Goal: Task Accomplishment & Management: Use online tool/utility

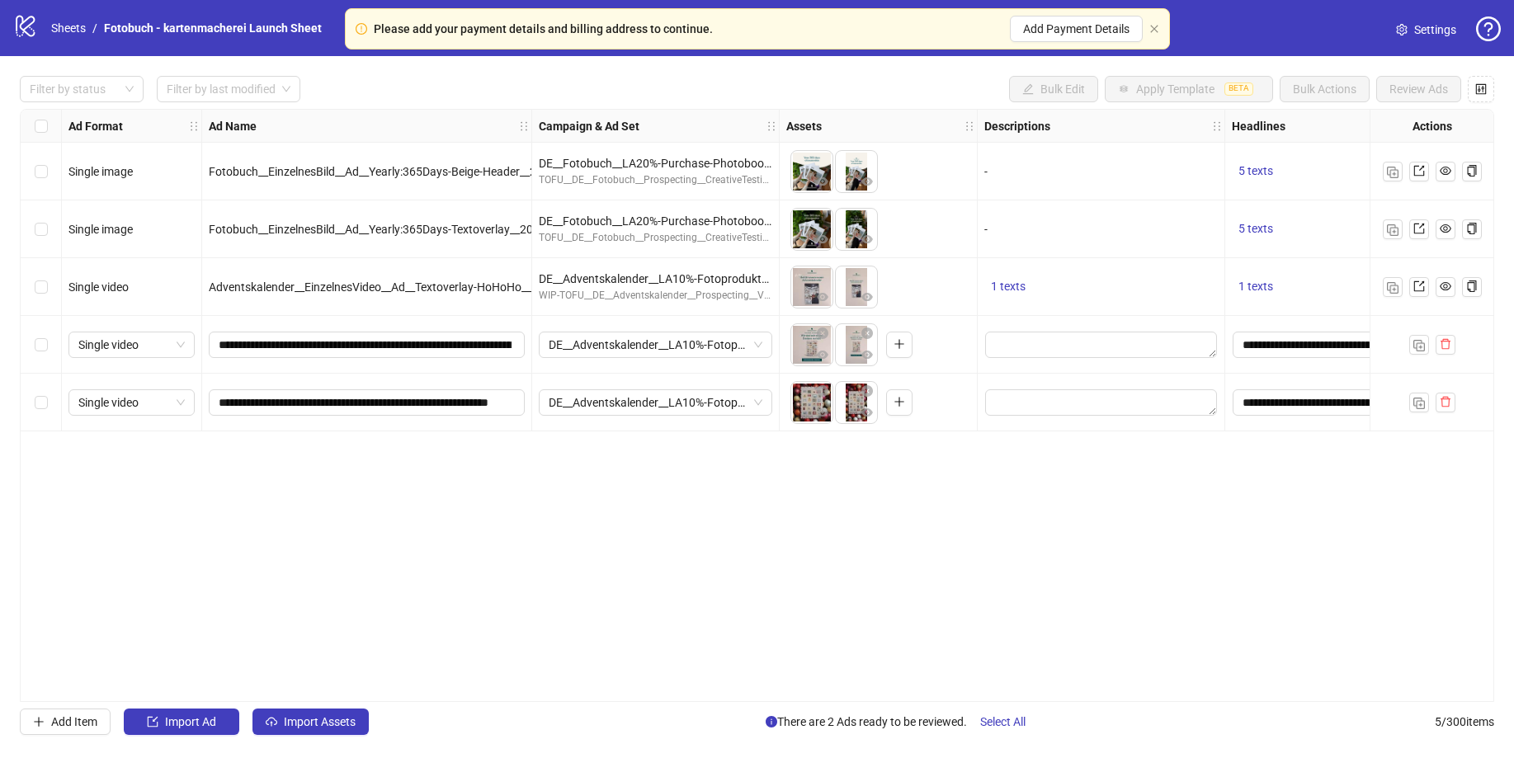
click at [21, 30] on icon "logo/logo-mobile" at bounding box center [25, 25] width 25 height 25
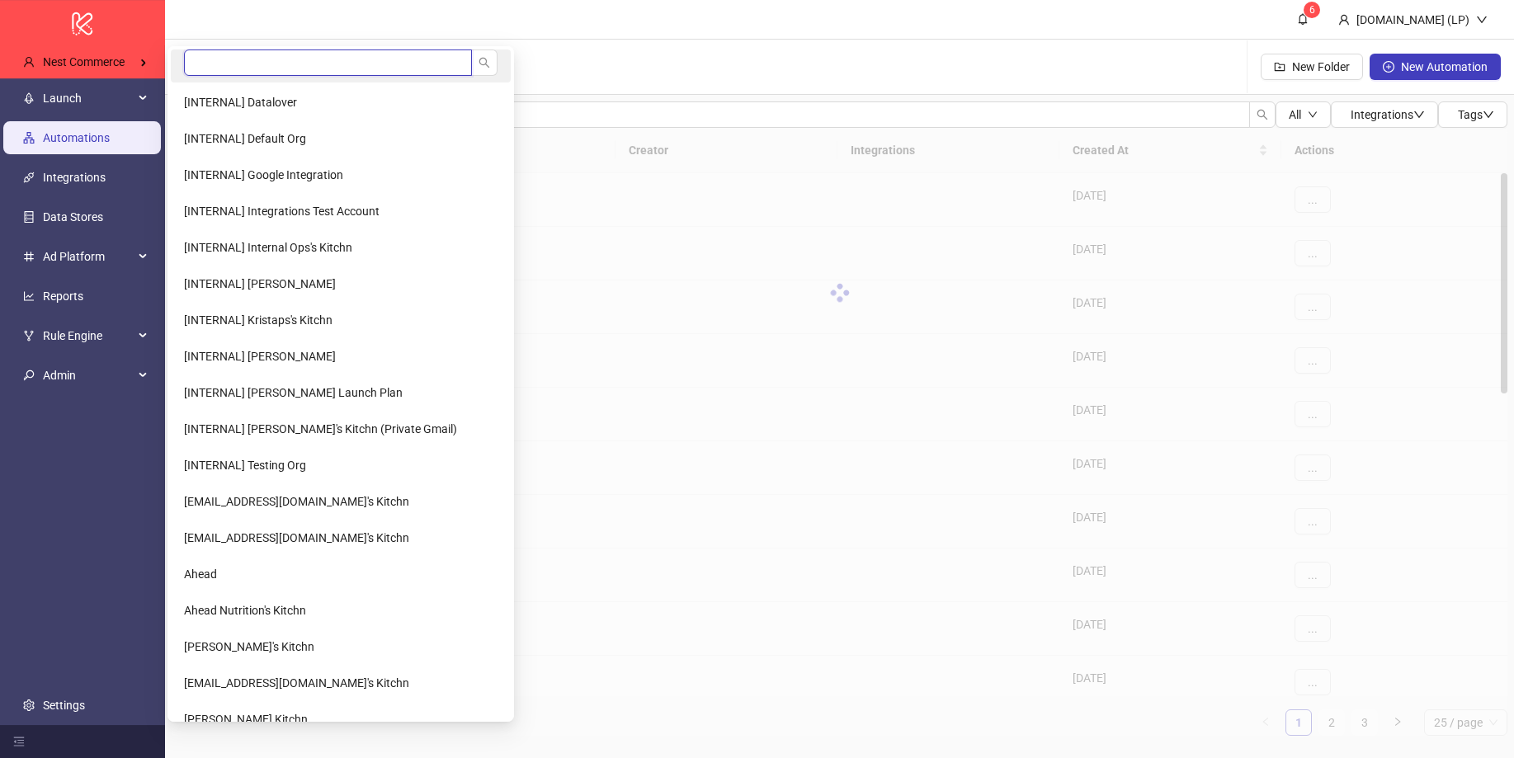
click at [218, 56] on input "search" at bounding box center [328, 62] width 288 height 26
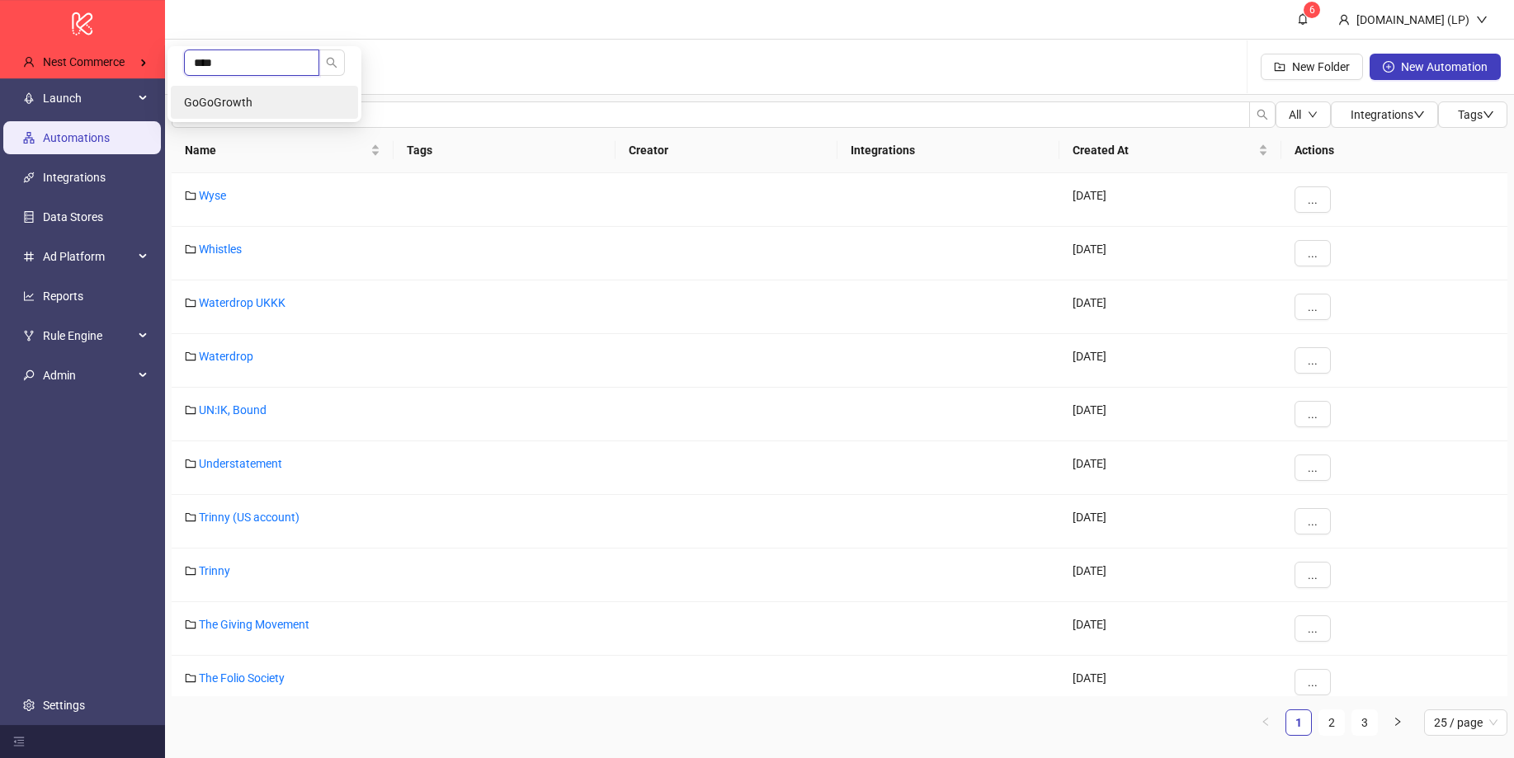
type input "****"
click at [216, 97] on span "GoGoGrowth" at bounding box center [218, 102] width 68 height 13
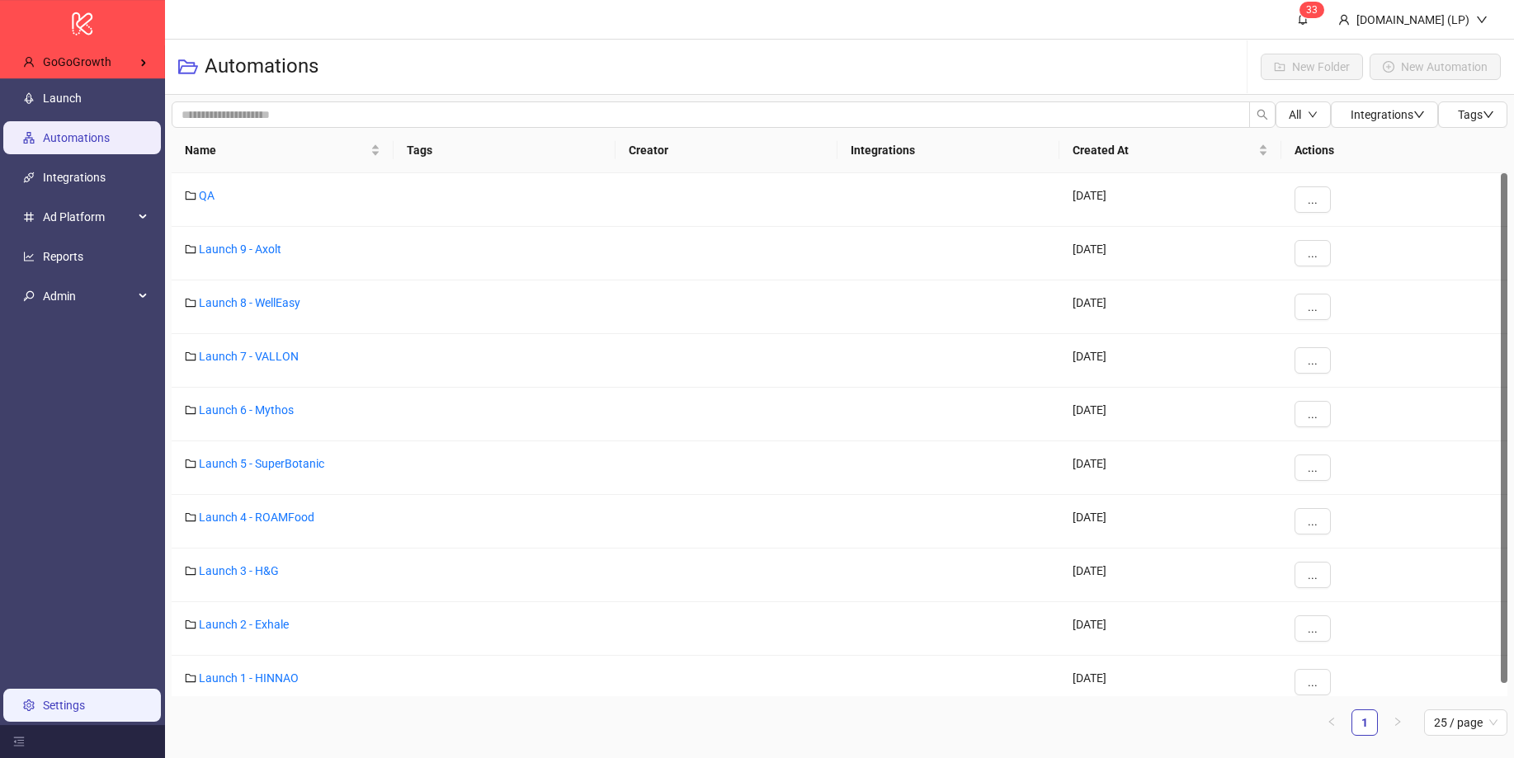
click at [82, 712] on link "Settings" at bounding box center [64, 705] width 42 height 13
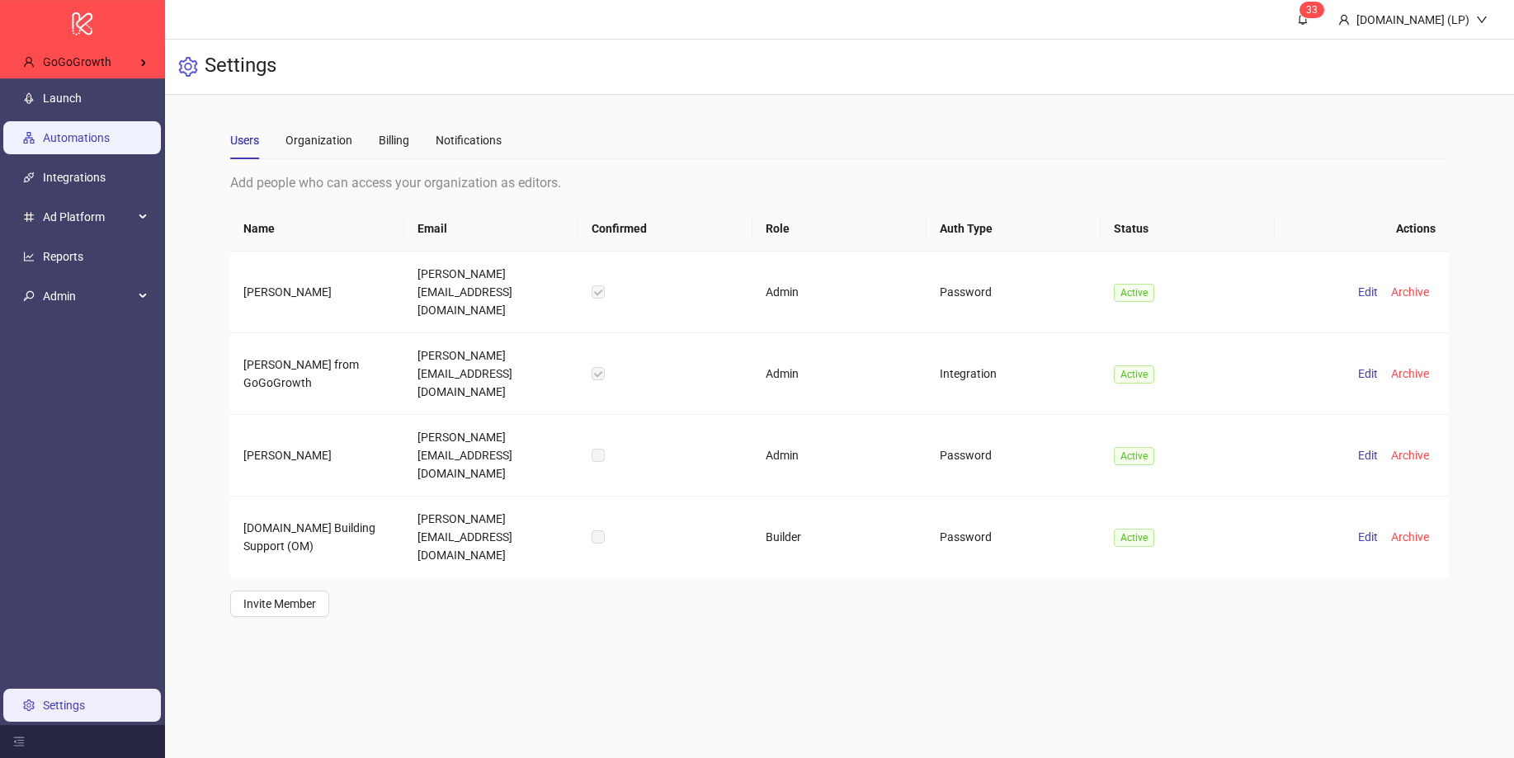
click at [91, 132] on link "Automations" at bounding box center [76, 138] width 67 height 13
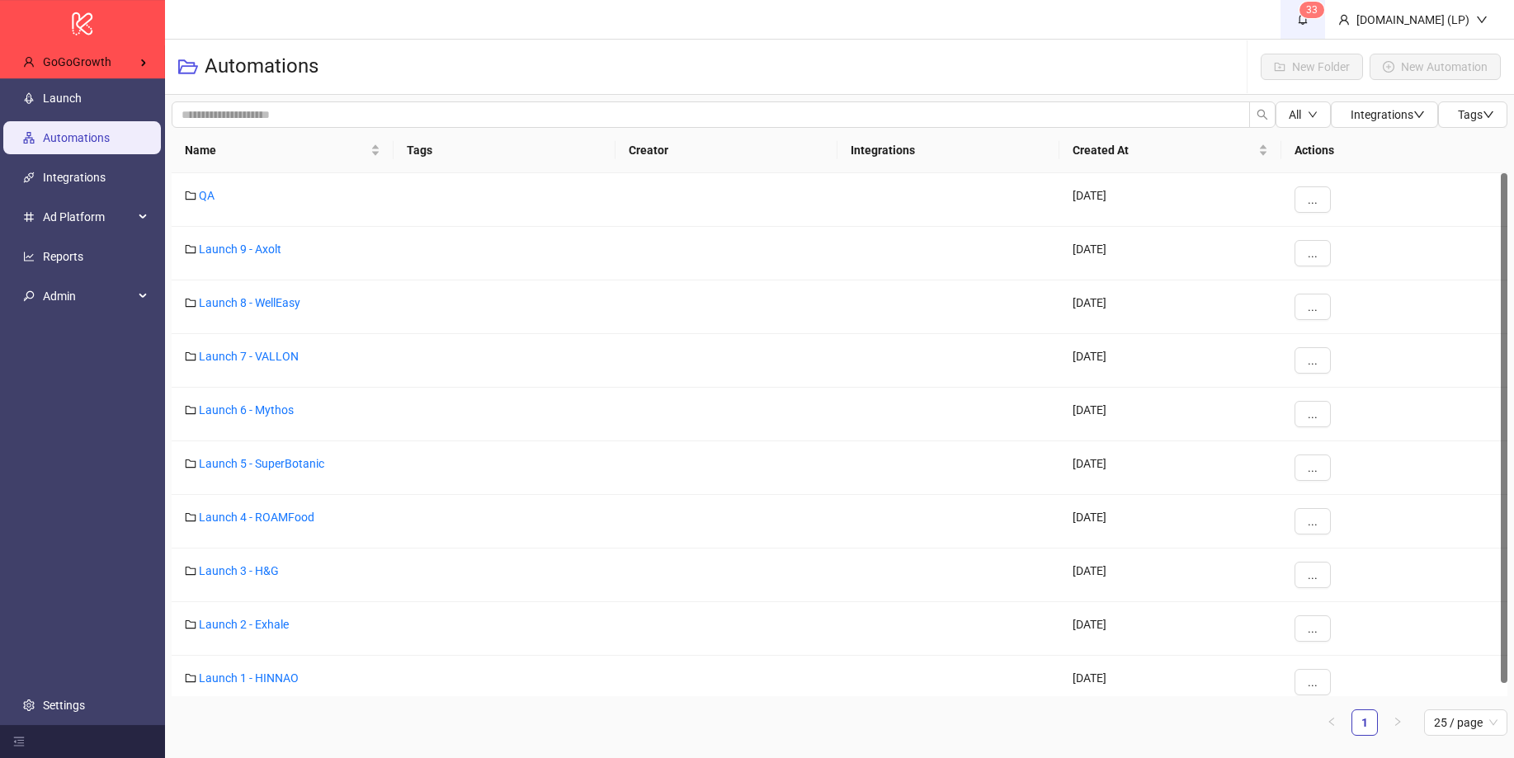
click at [1324, 14] on sup "3 3" at bounding box center [1311, 10] width 25 height 16
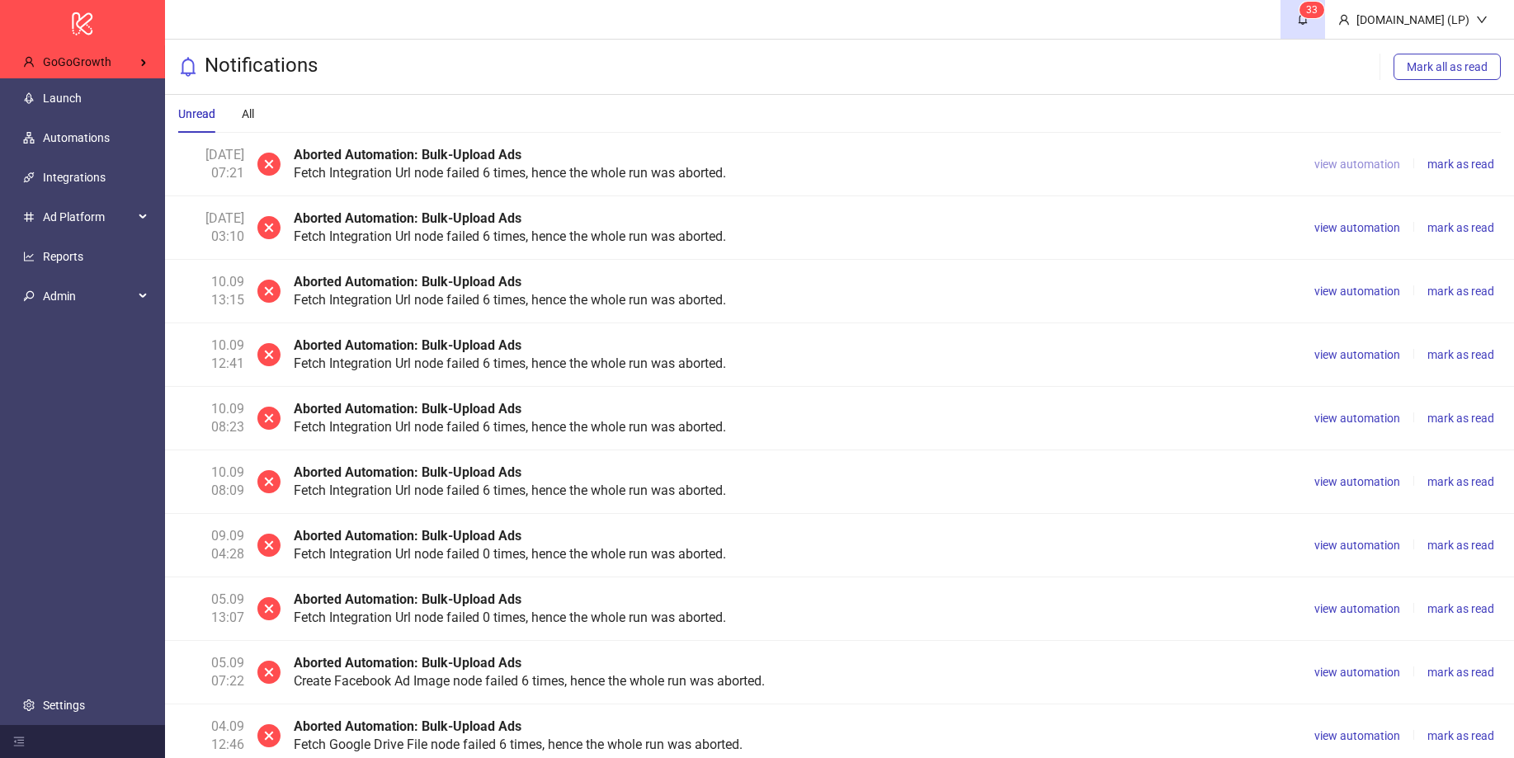
click at [1395, 165] on span "view automation" at bounding box center [1357, 164] width 86 height 13
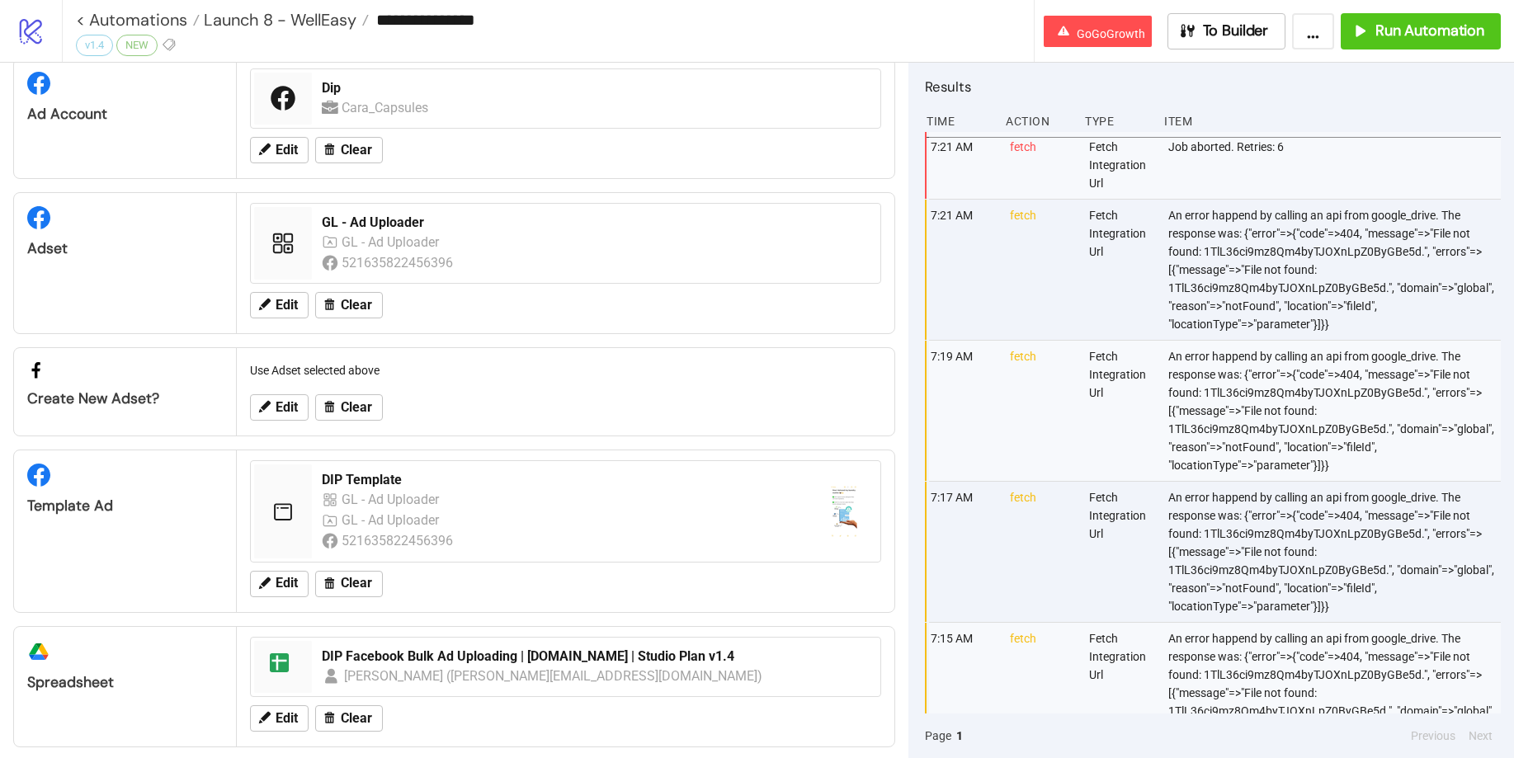
scroll to position [83, 0]
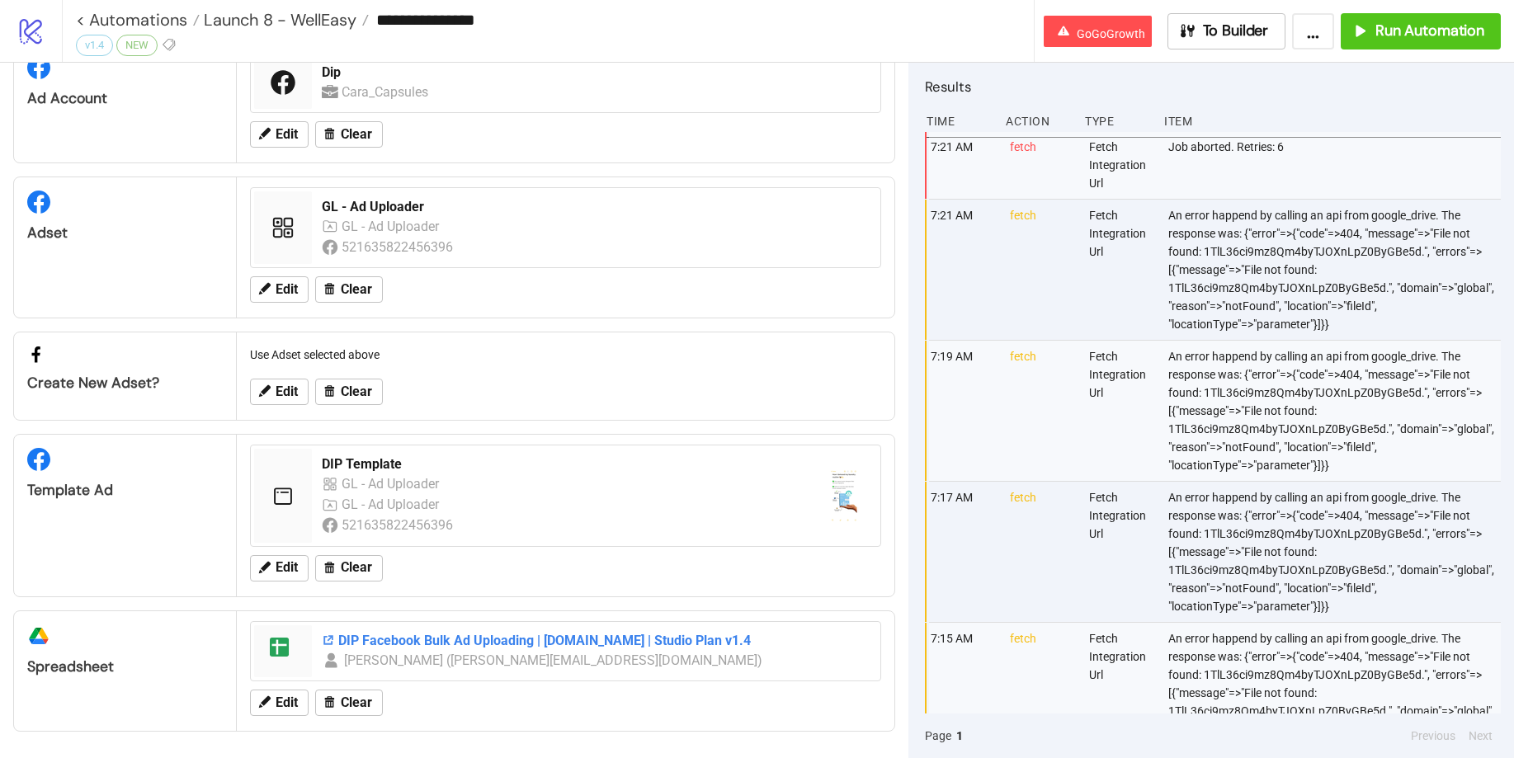
click at [388, 638] on div "DIP Facebook Bulk Ad Uploading | Kitchn.io | Studio Plan v1.4" at bounding box center [596, 641] width 549 height 18
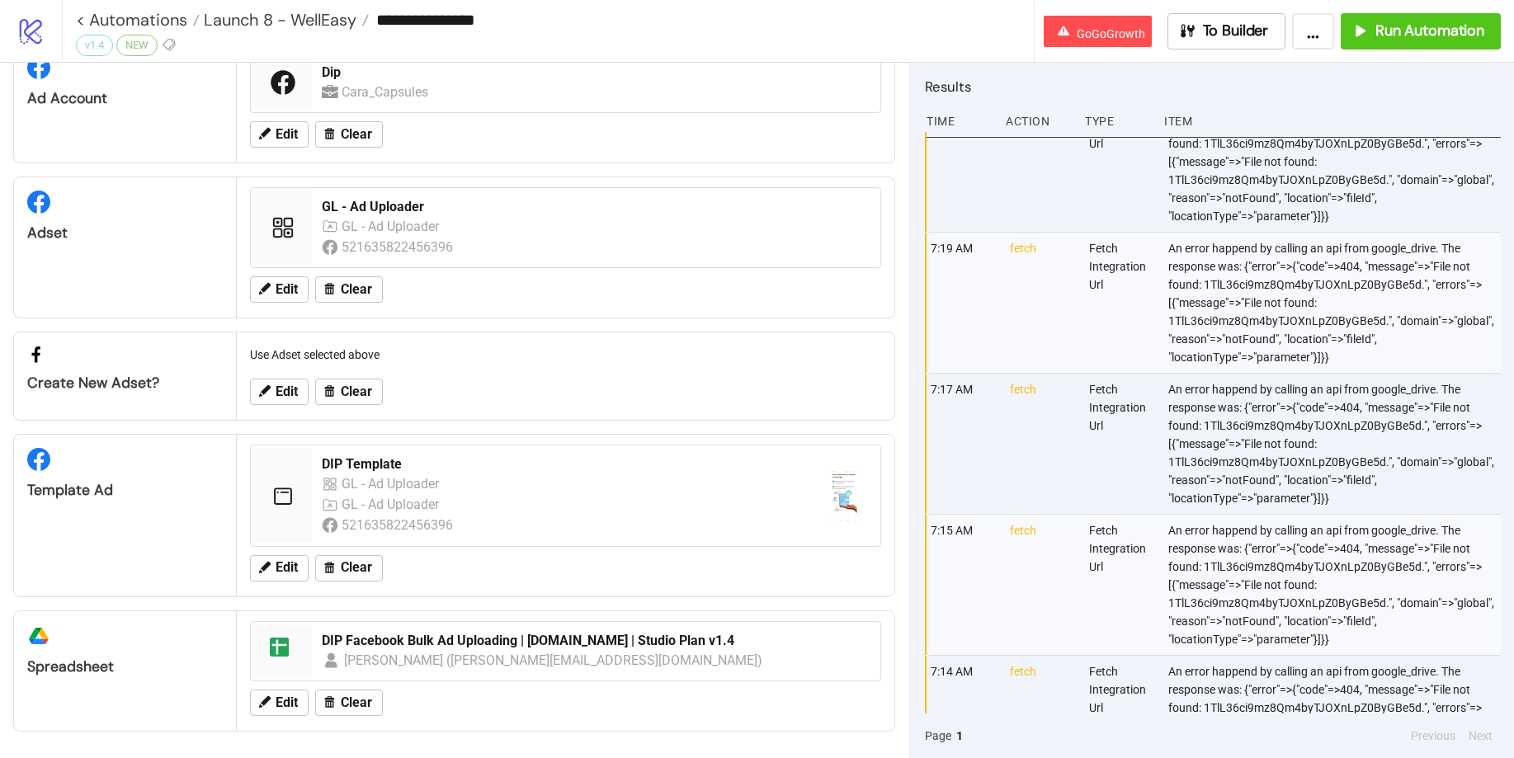
scroll to position [0, 0]
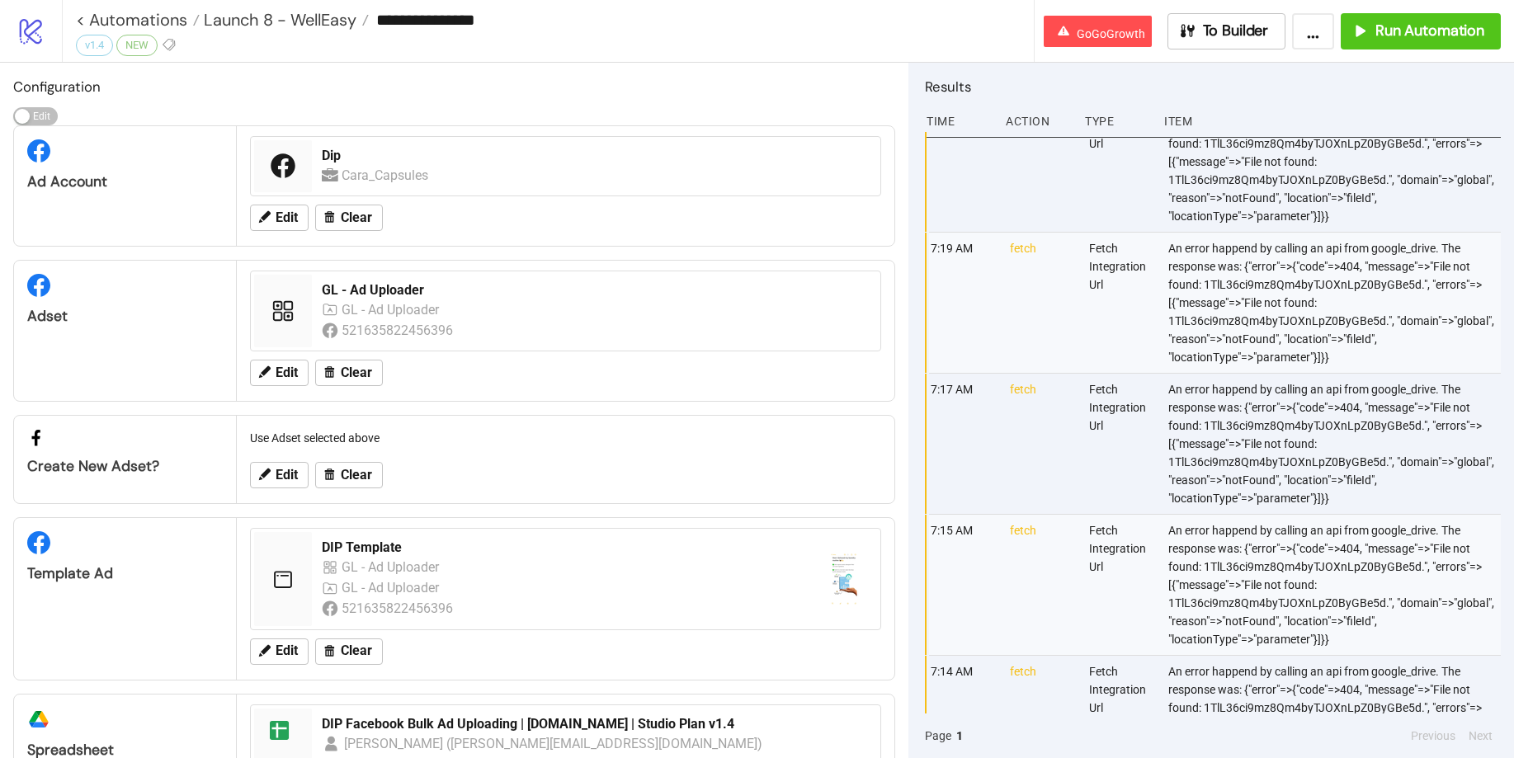
click at [40, 36] on icon at bounding box center [31, 32] width 22 height 26
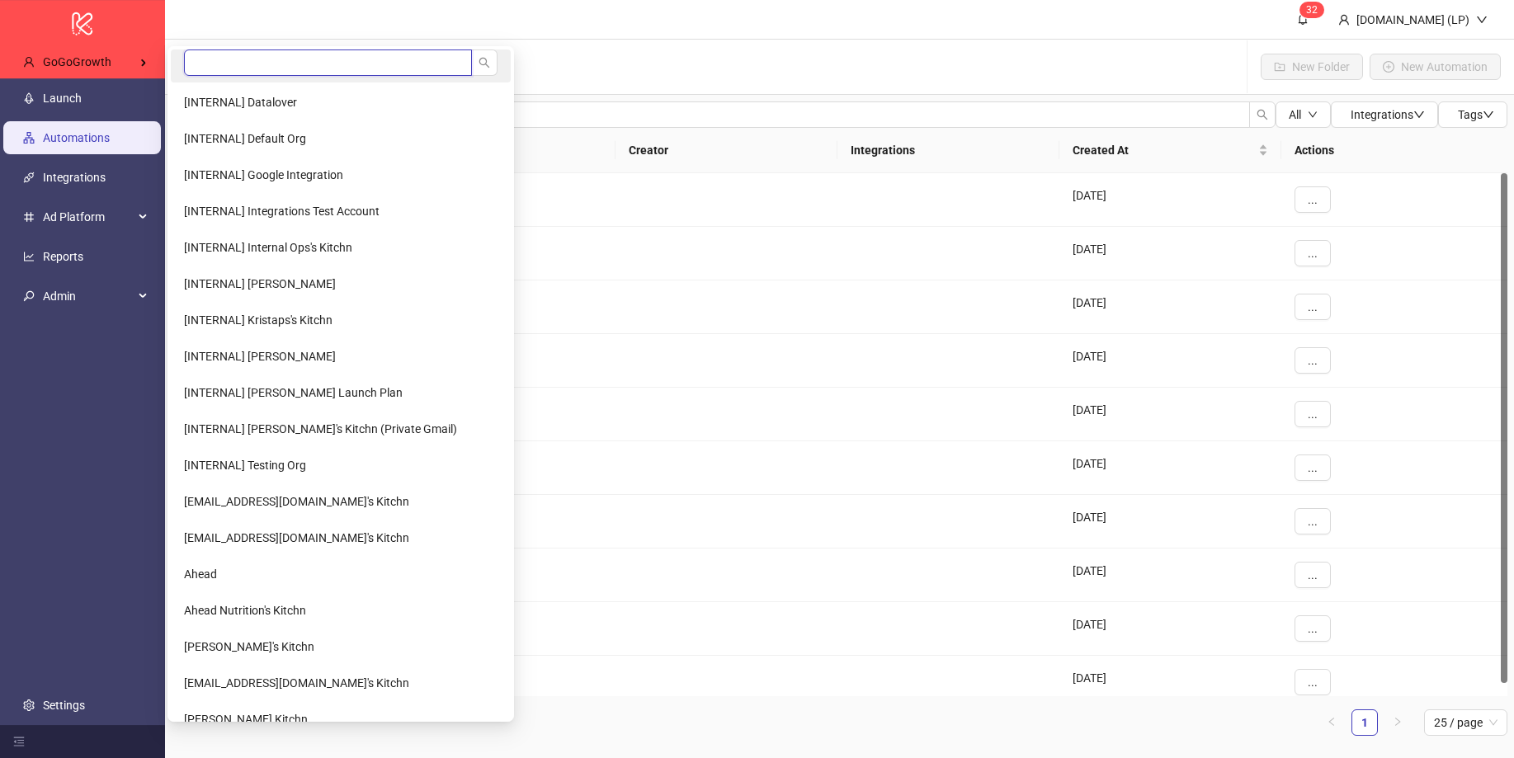
click at [230, 64] on input "search" at bounding box center [328, 62] width 288 height 26
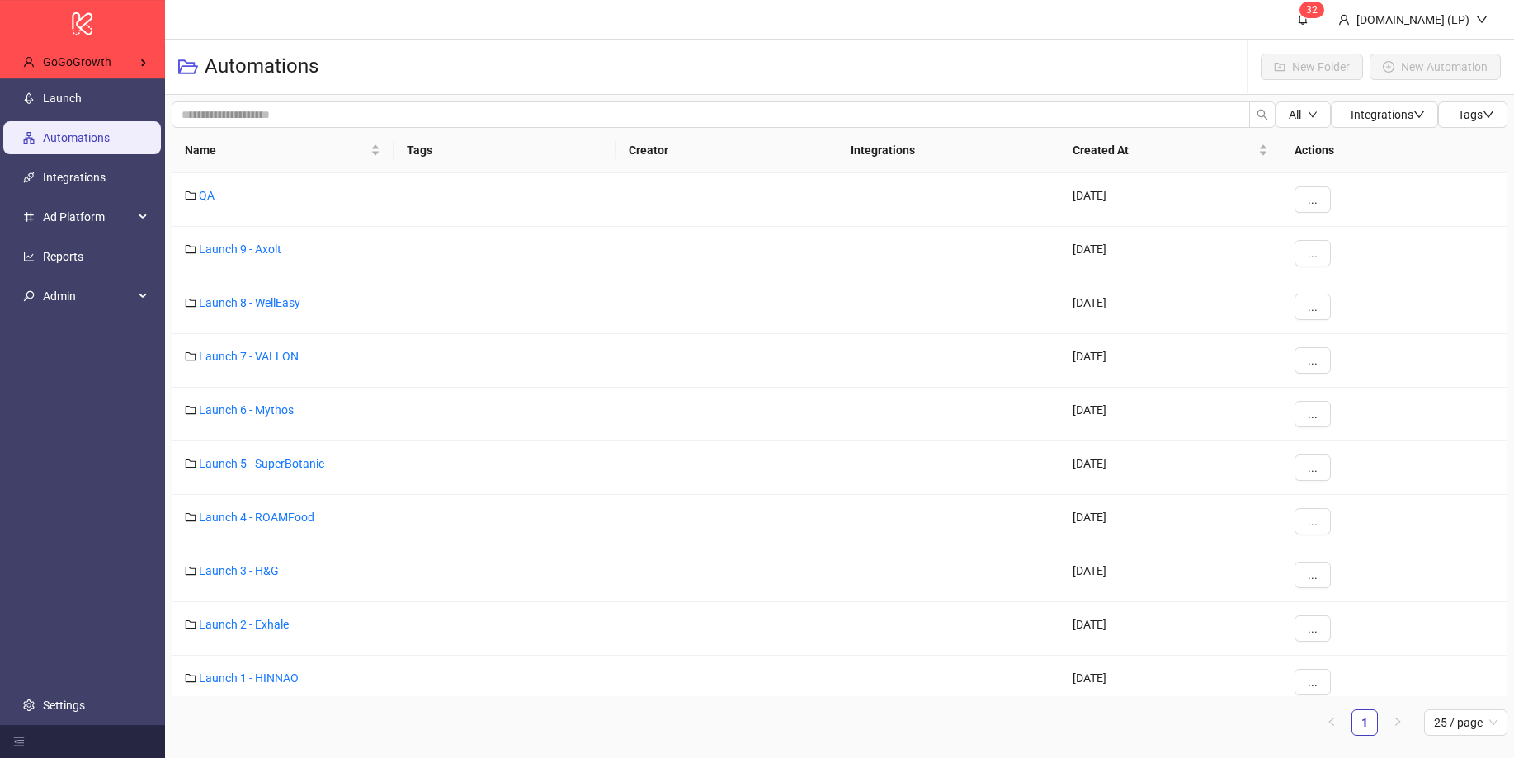
click at [433, 30] on header "3 2 Kitchn.io (LP)" at bounding box center [839, 20] width 1349 height 40
click at [116, 296] on span "Admin" at bounding box center [88, 296] width 91 height 33
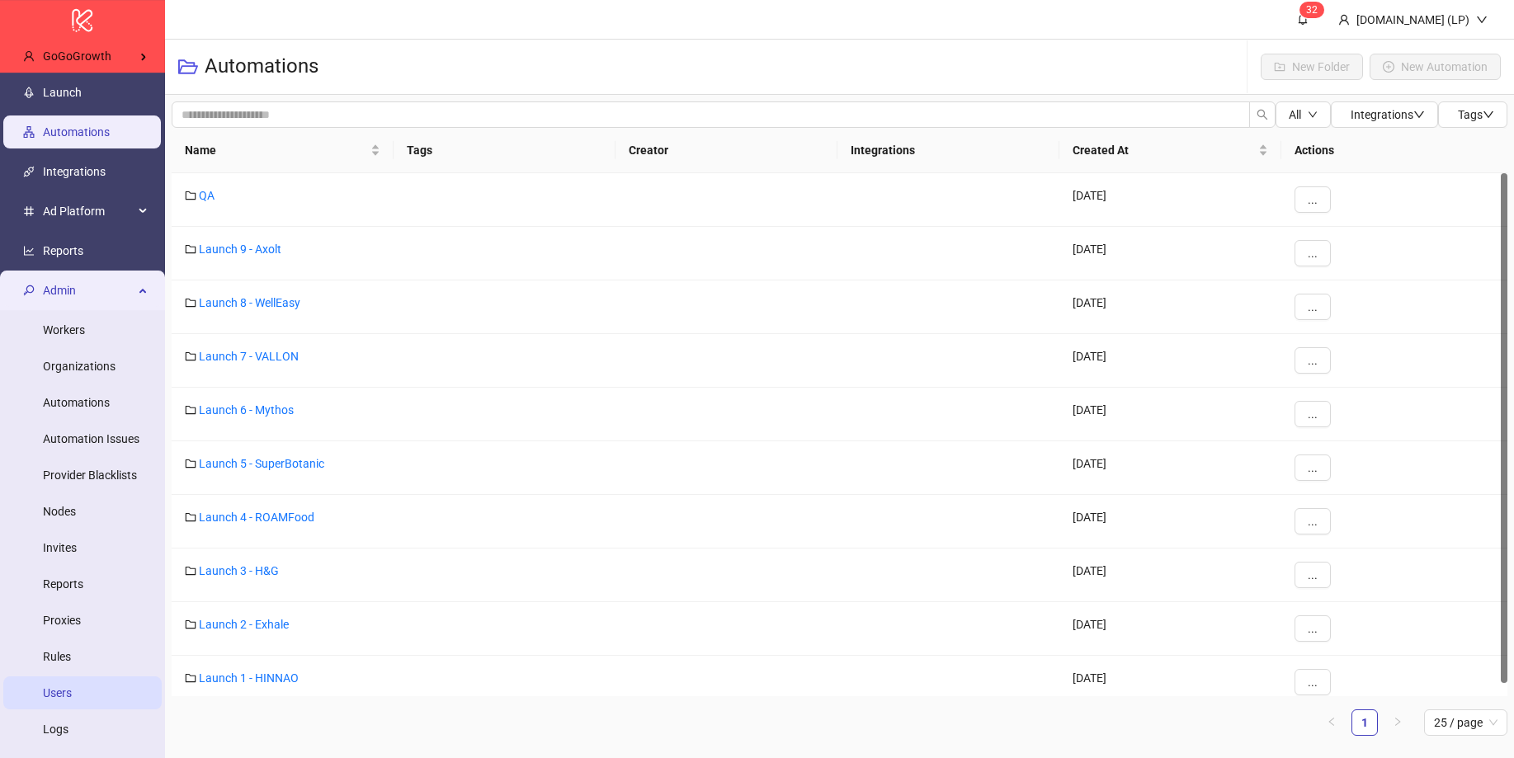
click at [72, 700] on link "Users" at bounding box center [57, 692] width 29 height 13
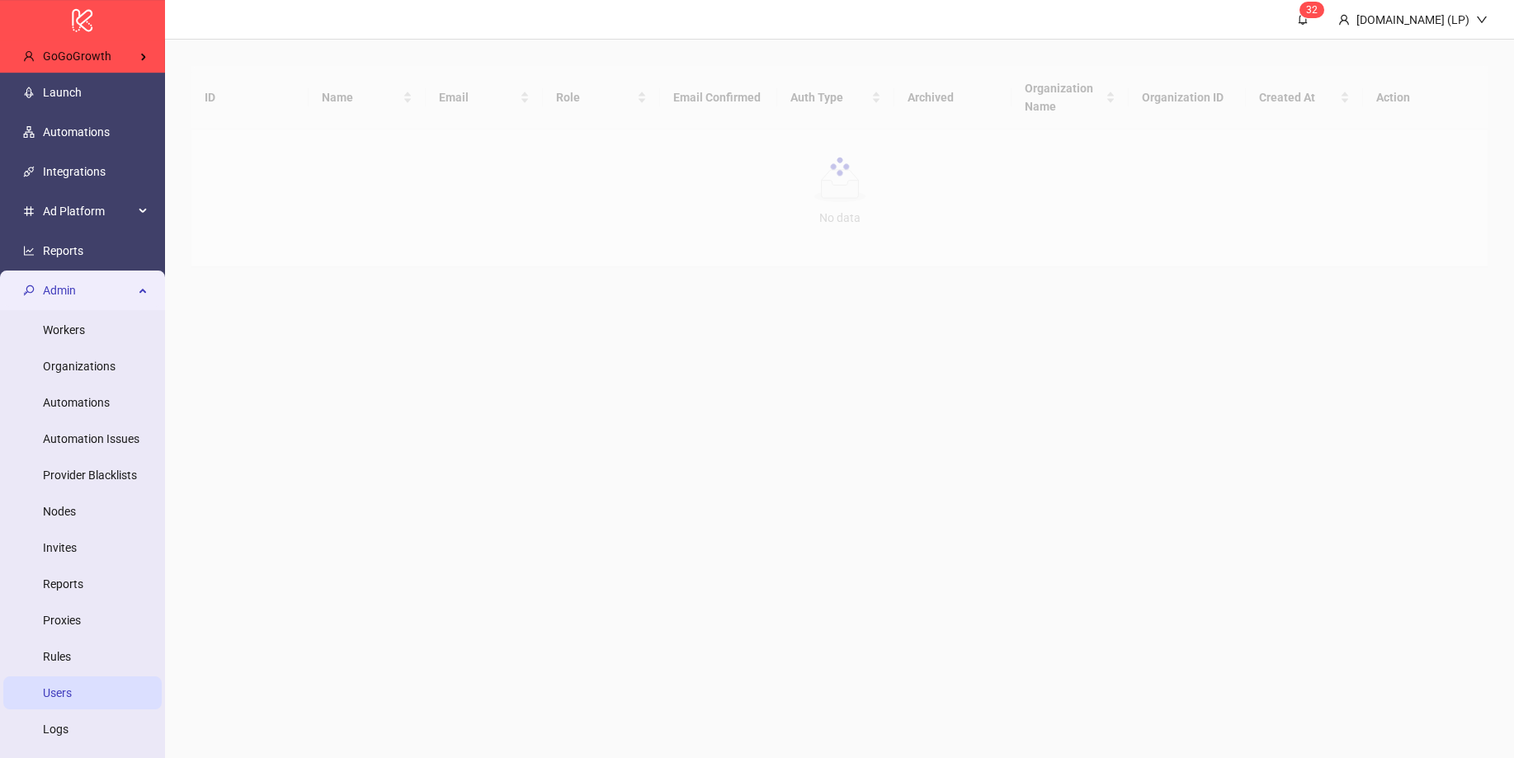
click at [113, 291] on span "Admin" at bounding box center [88, 290] width 91 height 33
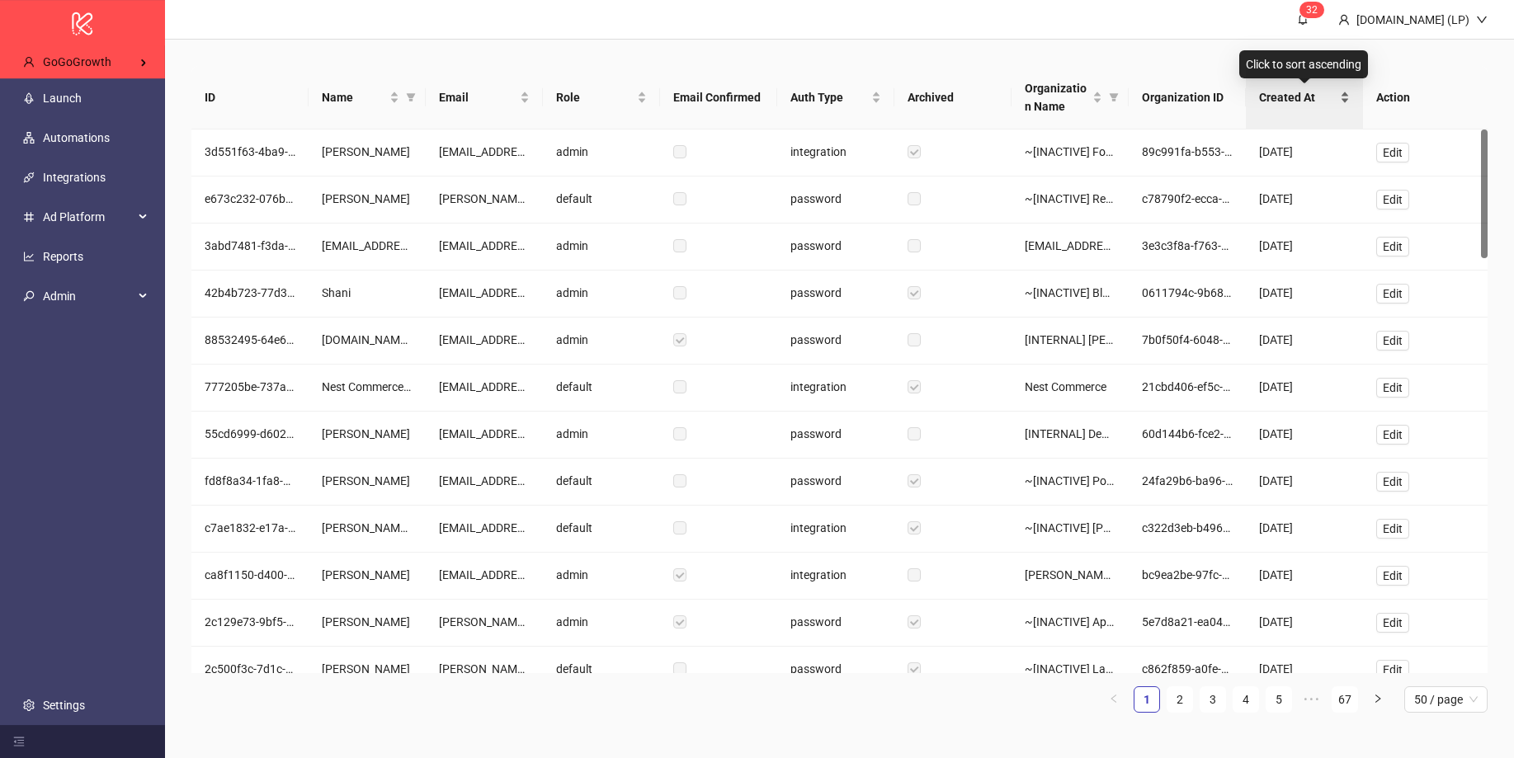
click at [1286, 105] on span "Created At" at bounding box center [1298, 97] width 78 height 18
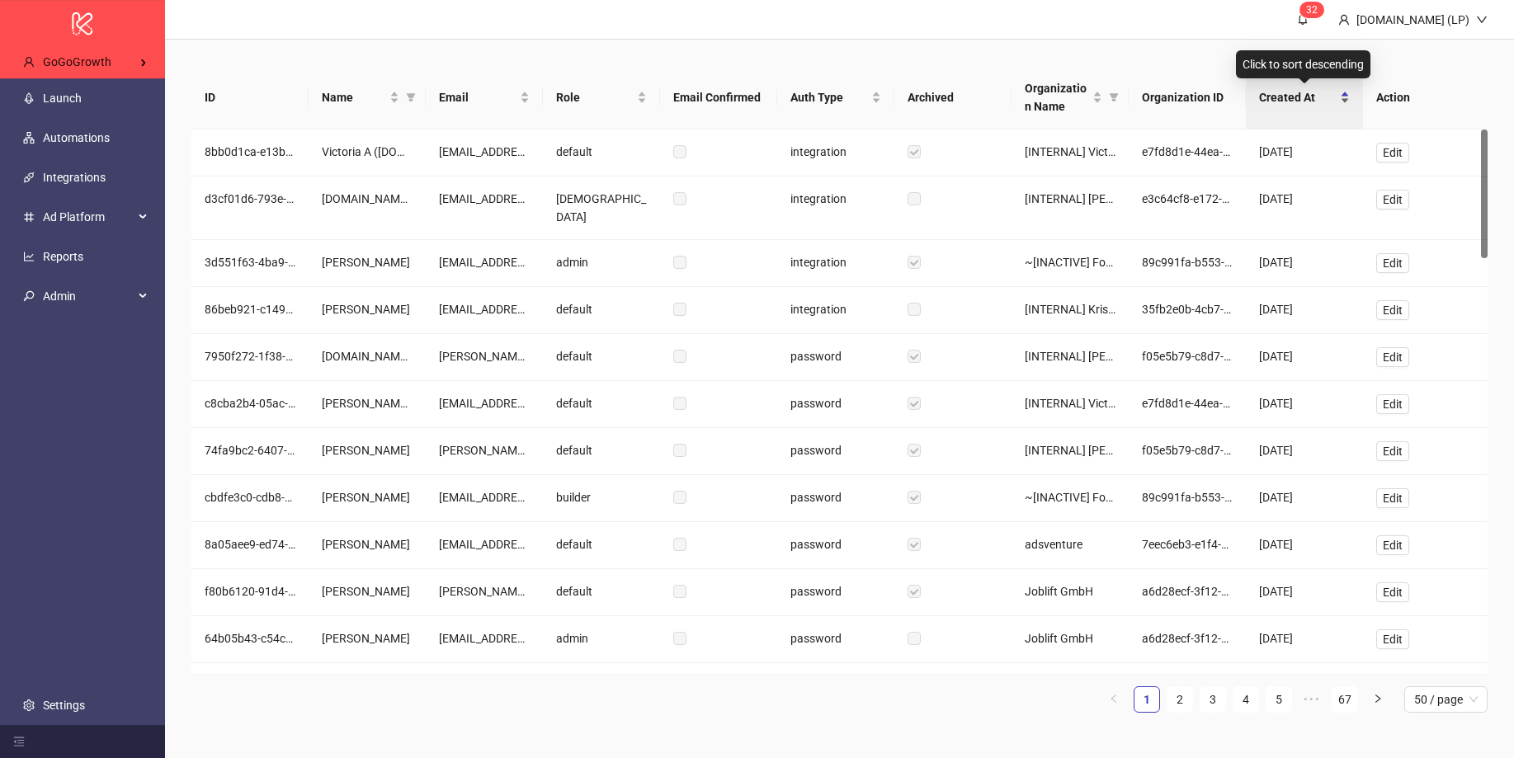
click at [1286, 105] on span "Created At" at bounding box center [1298, 97] width 78 height 18
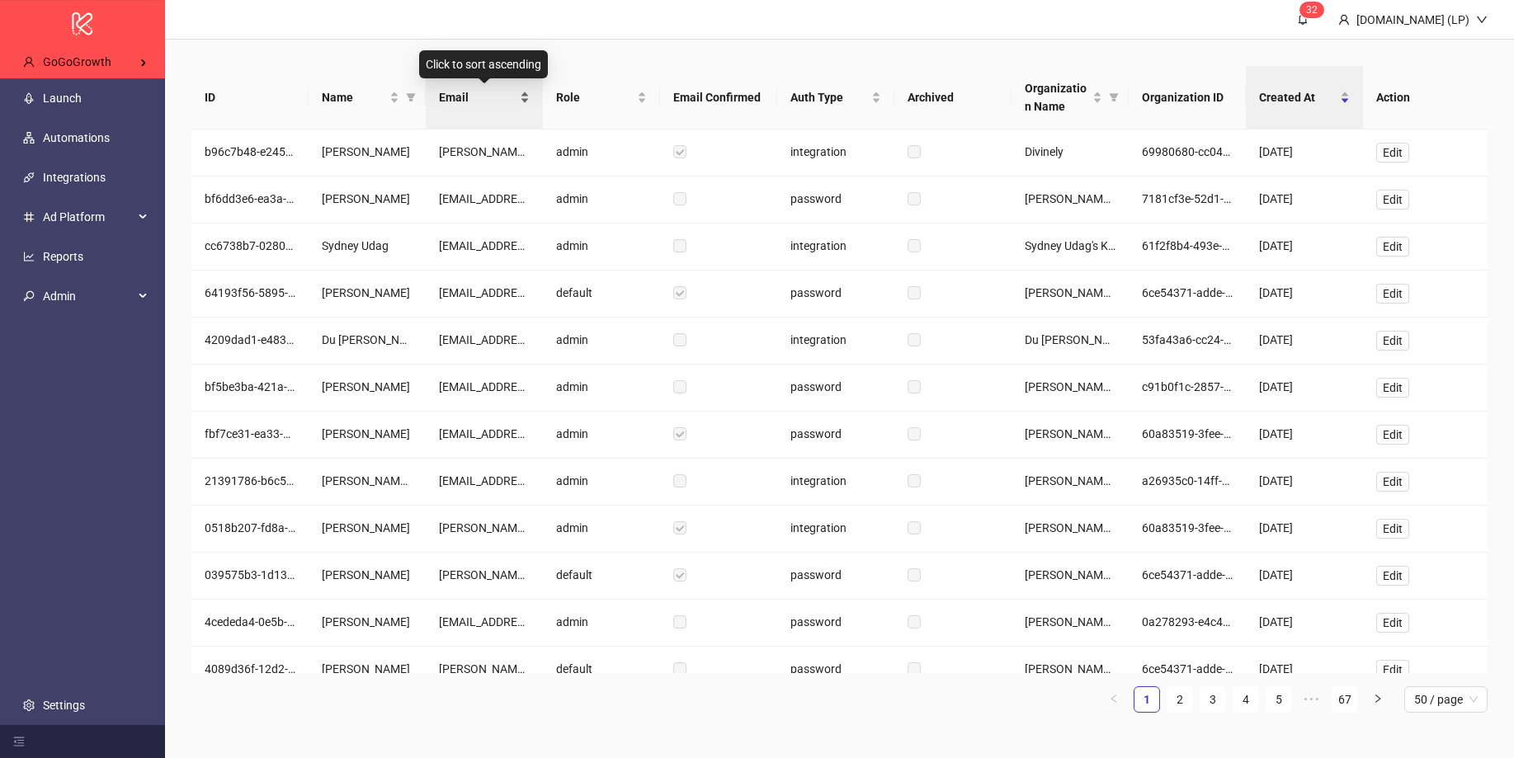
click at [452, 95] on span "Email" at bounding box center [478, 97] width 78 height 18
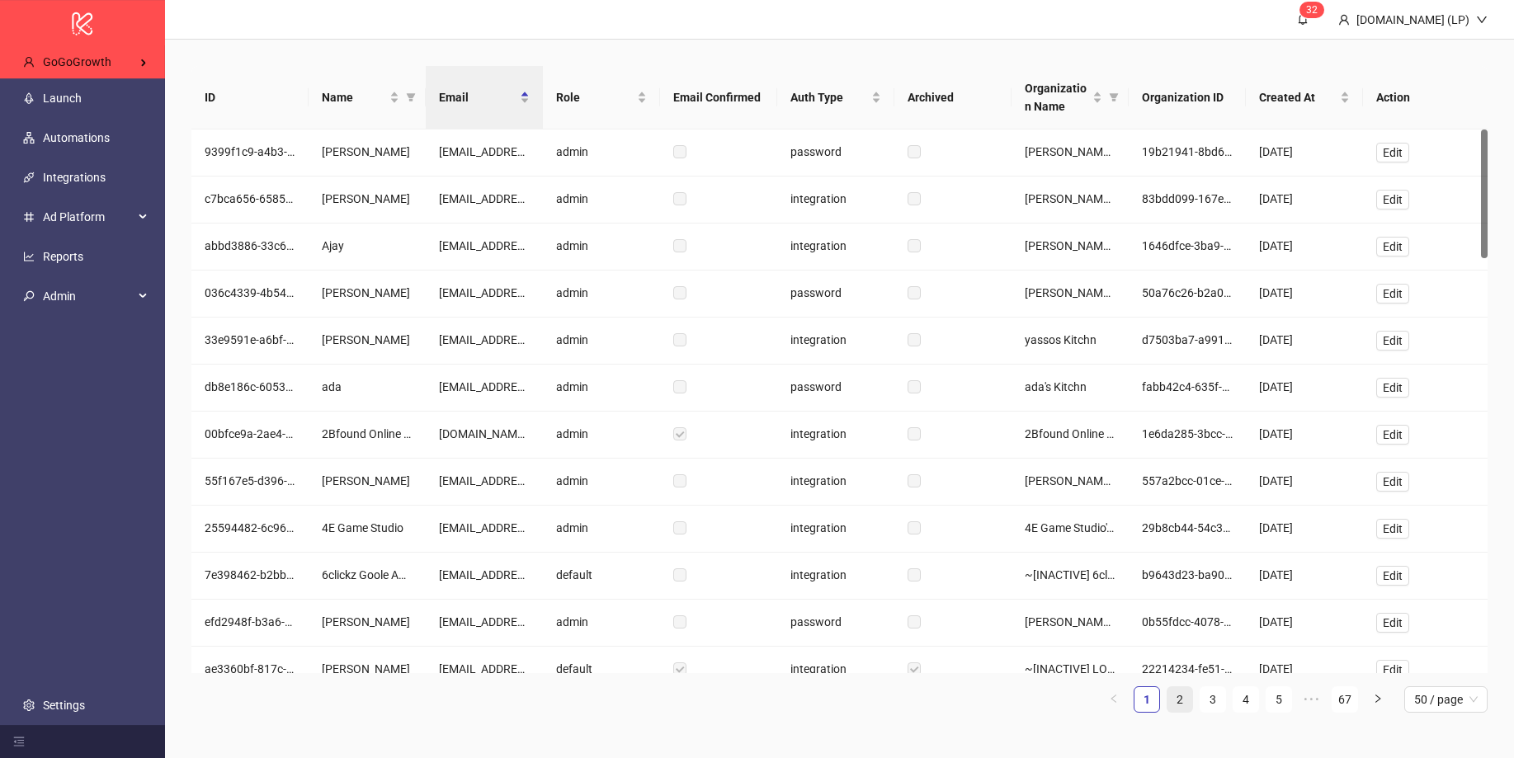
click at [1189, 695] on link "2" at bounding box center [1179, 699] width 25 height 25
click at [1214, 693] on link "3" at bounding box center [1212, 699] width 25 height 25
click at [1284, 694] on link "5" at bounding box center [1278, 699] width 25 height 25
click at [1285, 695] on link "7" at bounding box center [1278, 699] width 25 height 25
click at [1285, 695] on link "9" at bounding box center [1278, 699] width 25 height 25
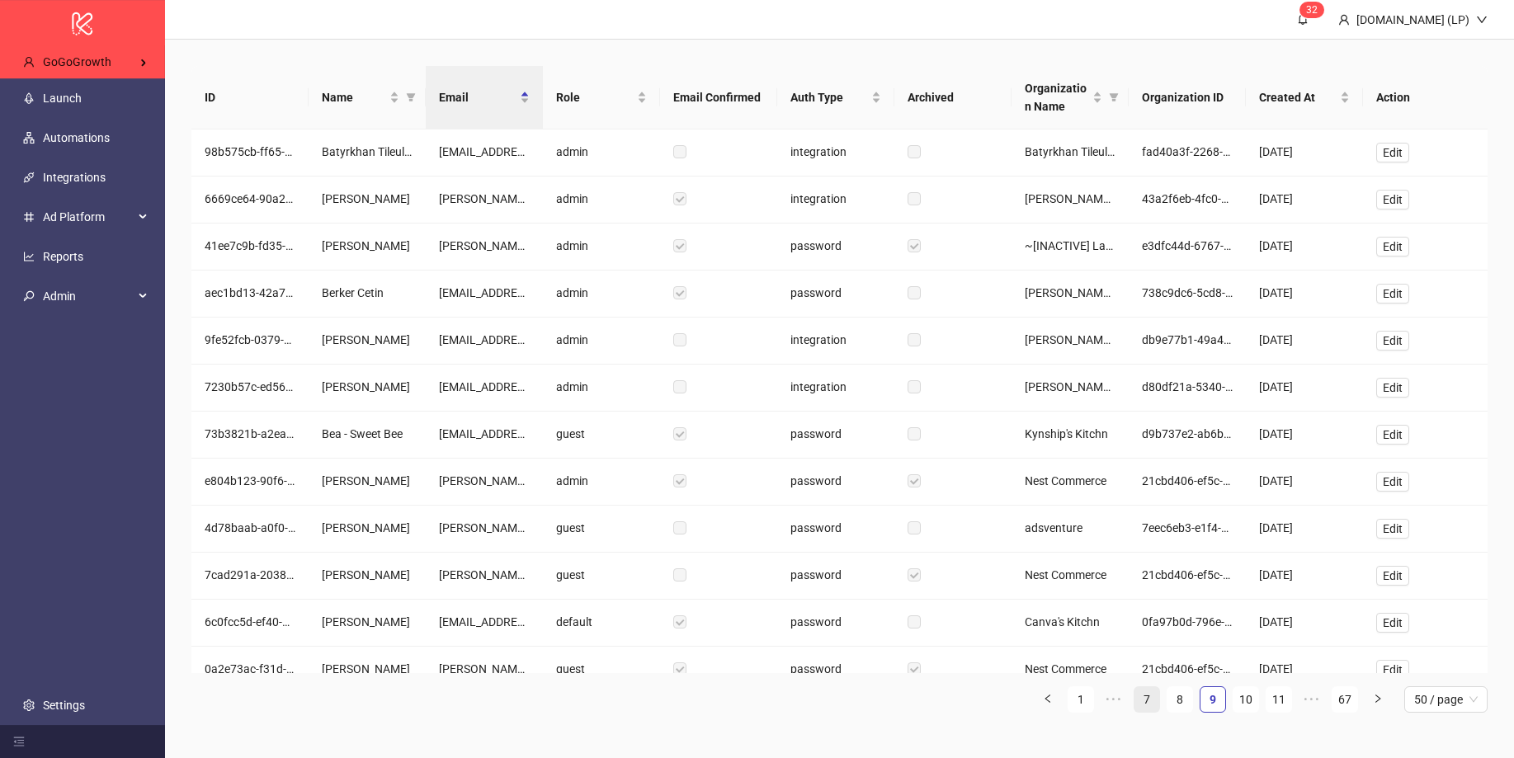
click at [1285, 695] on link "11" at bounding box center [1278, 699] width 25 height 25
click at [1285, 695] on link "13" at bounding box center [1278, 699] width 25 height 25
click at [1285, 695] on link "15" at bounding box center [1278, 699] width 25 height 25
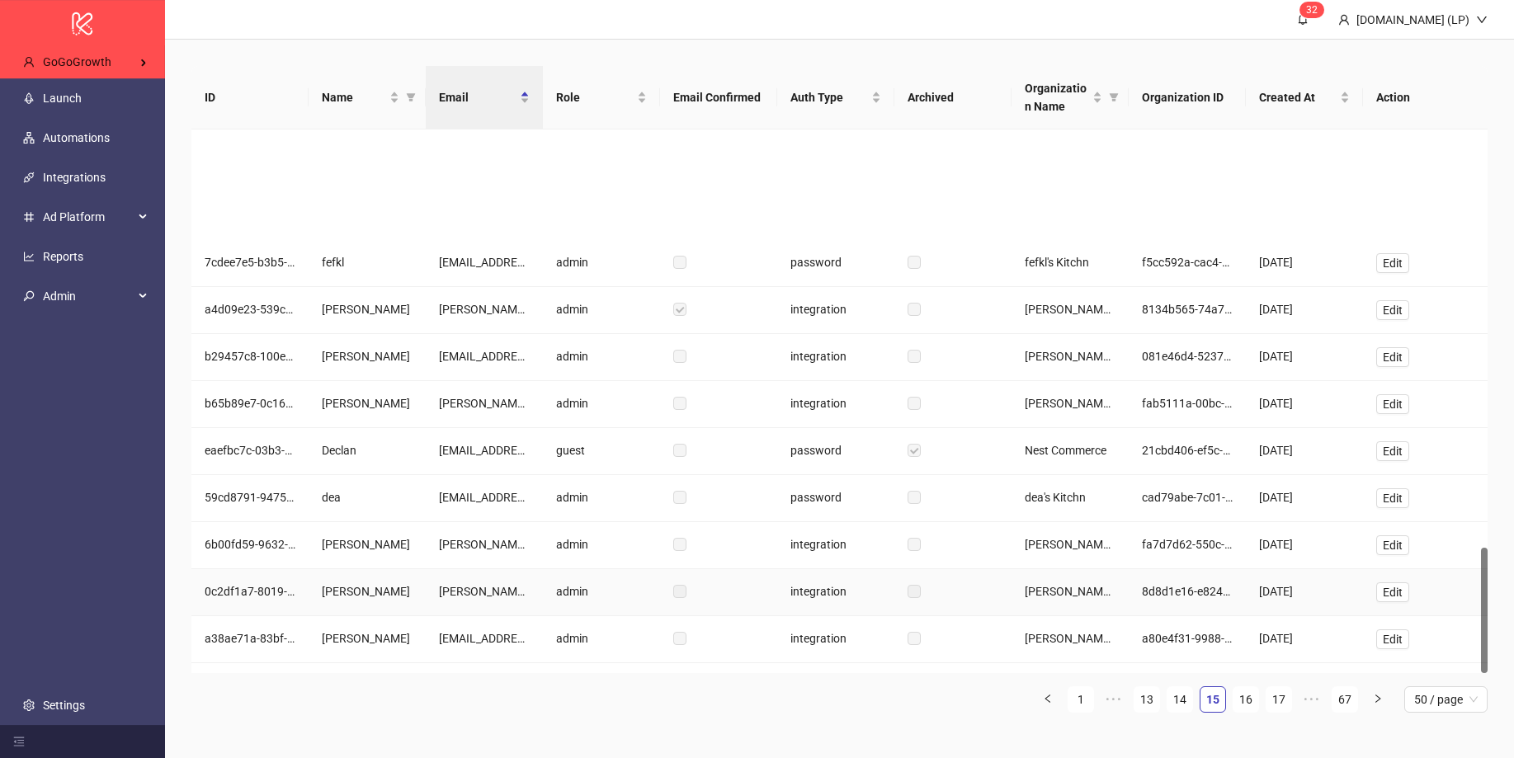
scroll to position [1807, 0]
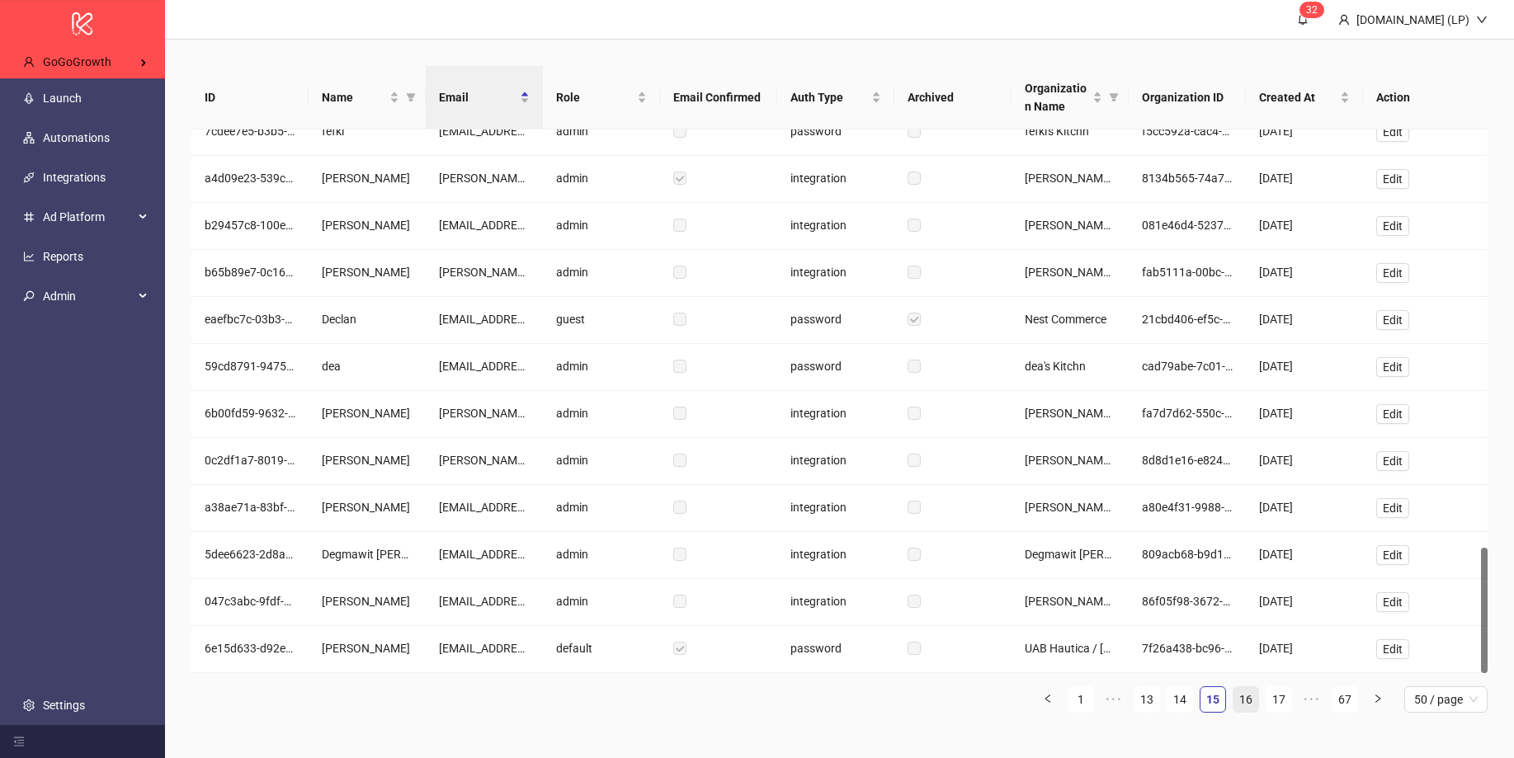
click at [1249, 710] on link "16" at bounding box center [1245, 699] width 25 height 25
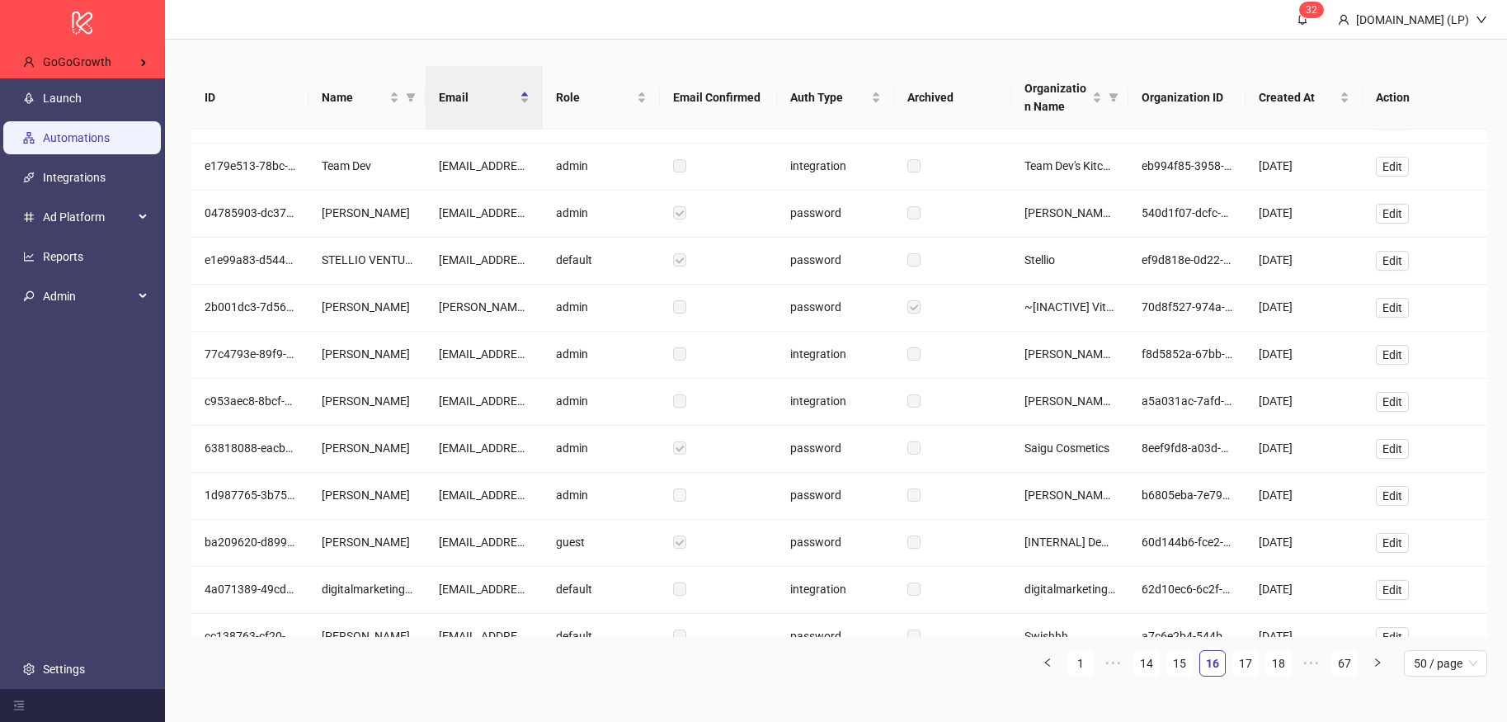
scroll to position [903, 0]
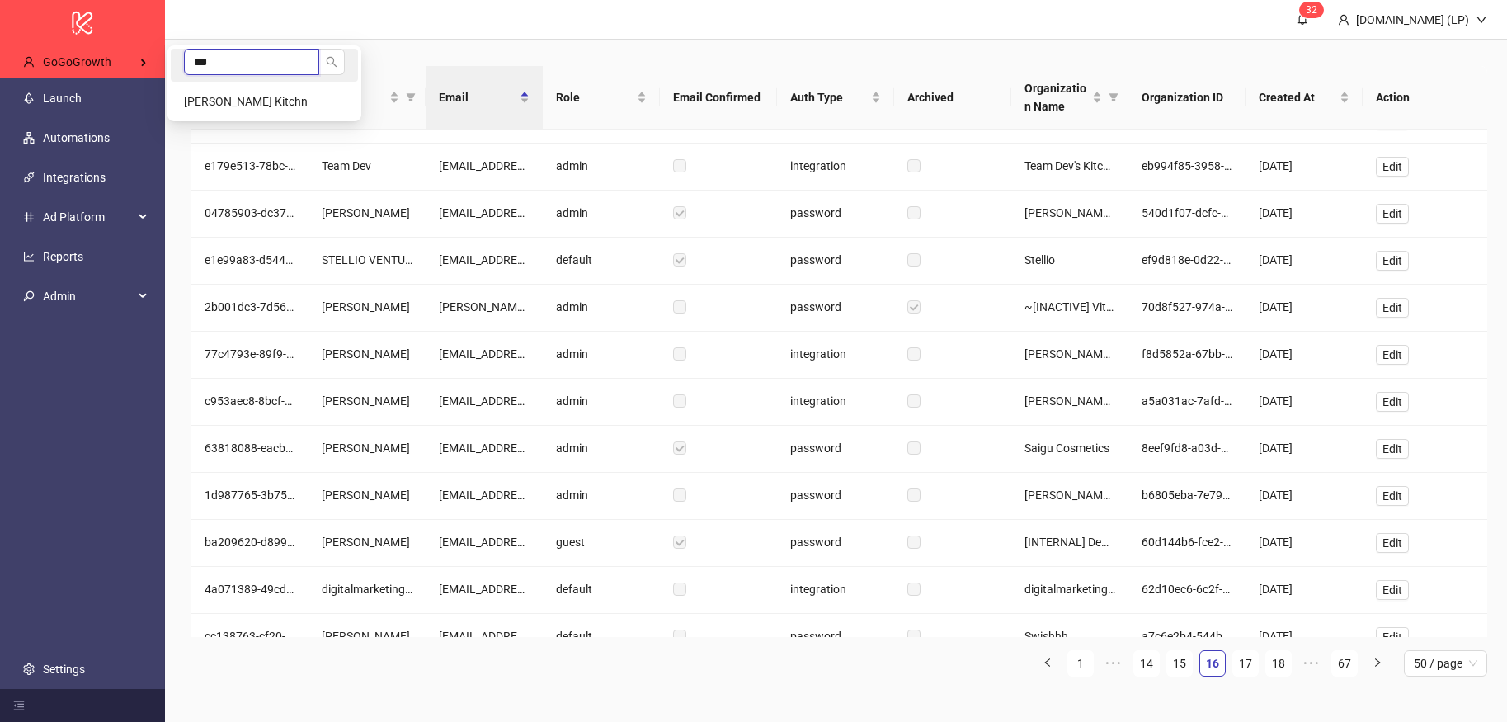
click at [229, 61] on input "***" at bounding box center [251, 62] width 135 height 26
type input "*****"
click at [205, 92] on li "GoGoGrowth" at bounding box center [264, 101] width 187 height 33
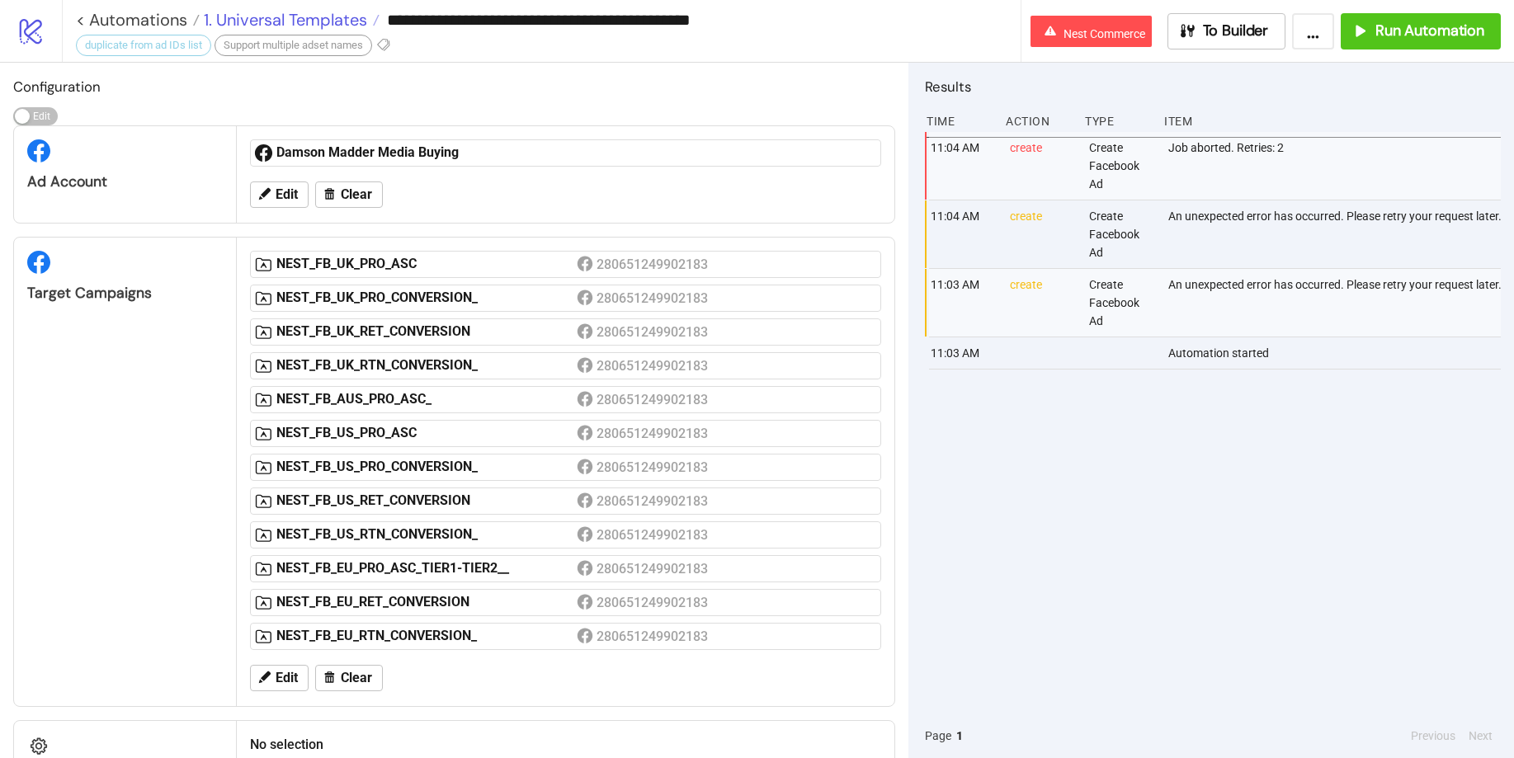
click at [247, 24] on span "1. Universal Templates" at bounding box center [283, 19] width 167 height 21
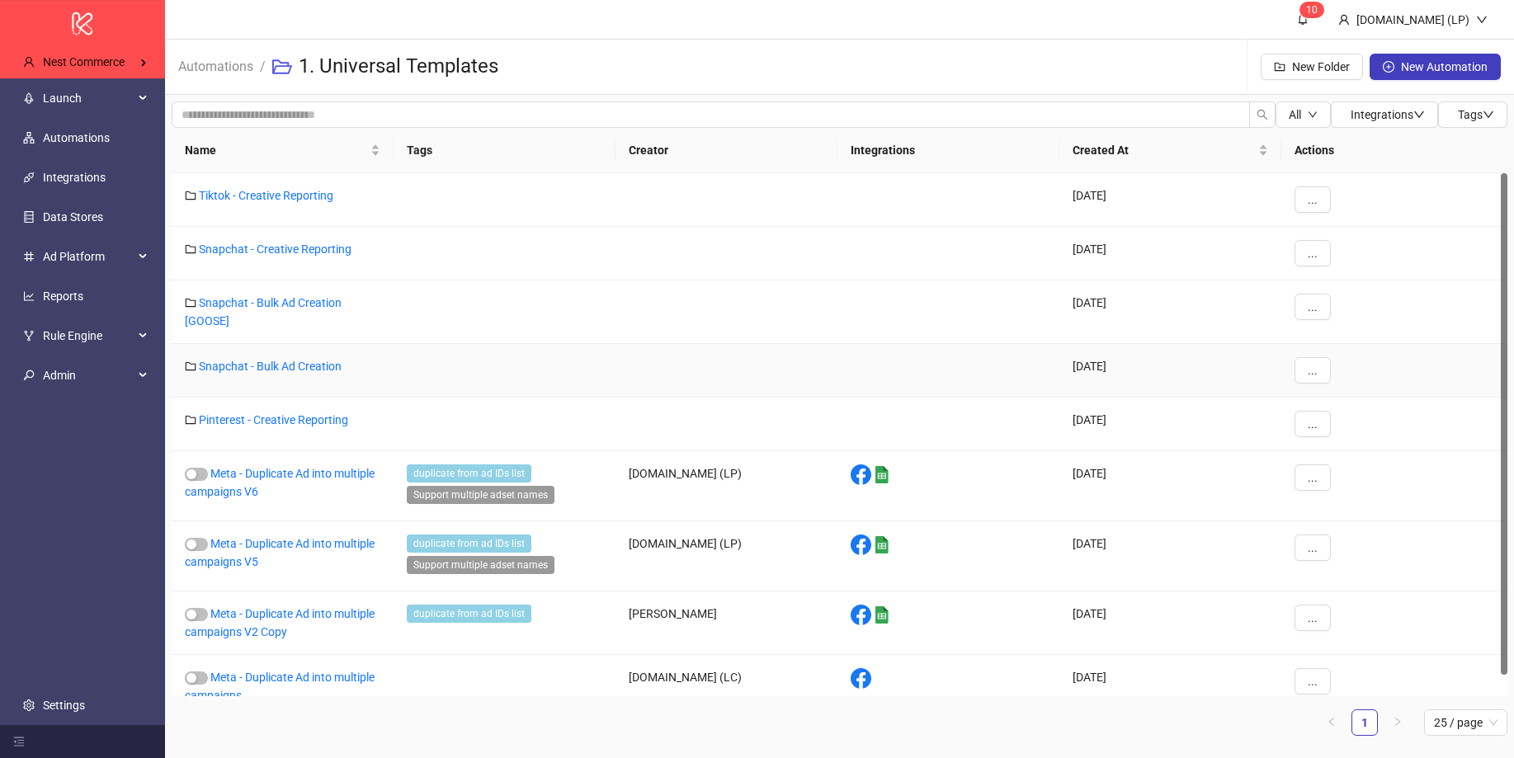
scroll to position [22, 0]
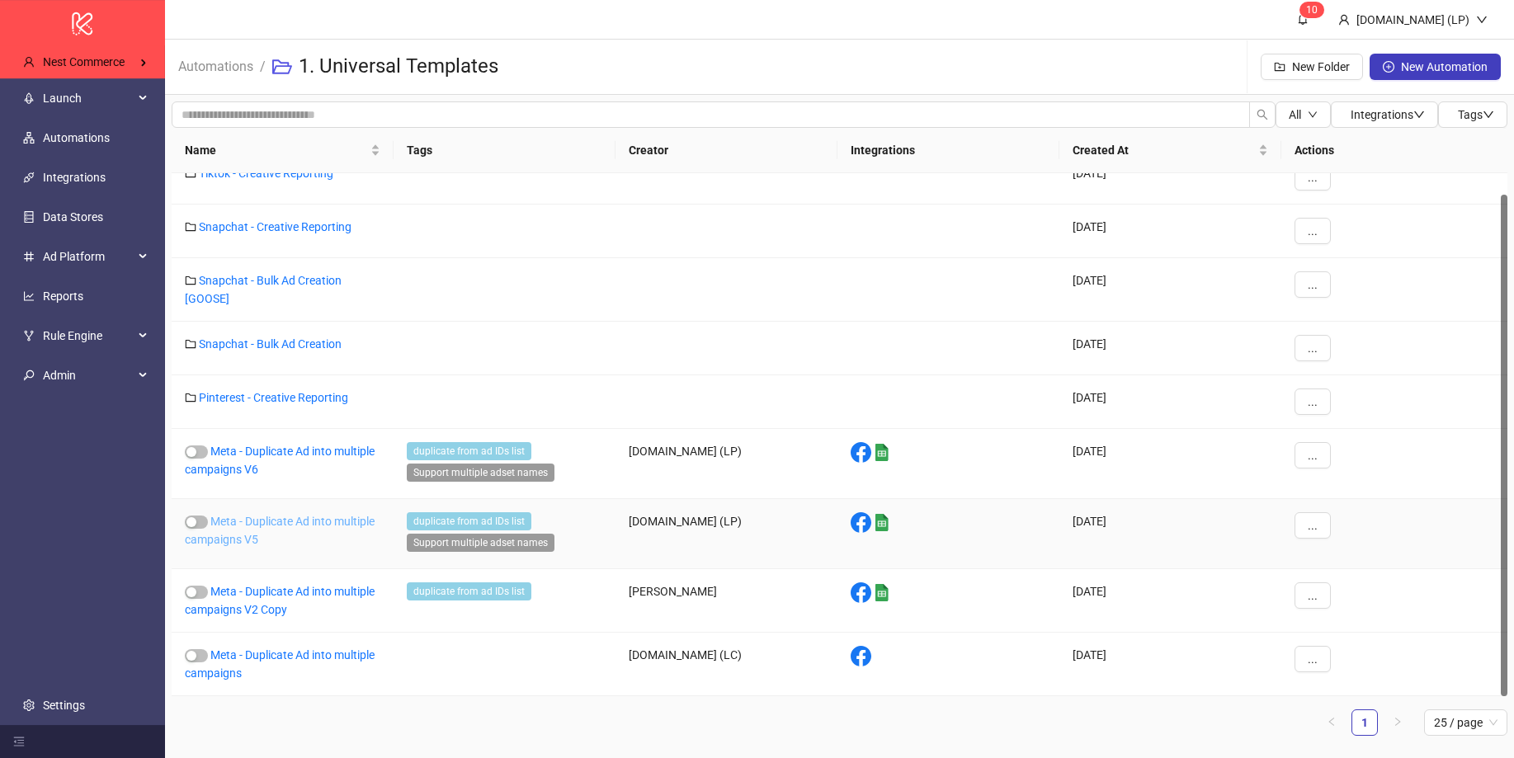
click at [362, 525] on link "Meta - Duplicate Ad into multiple campaigns V5" at bounding box center [280, 530] width 190 height 31
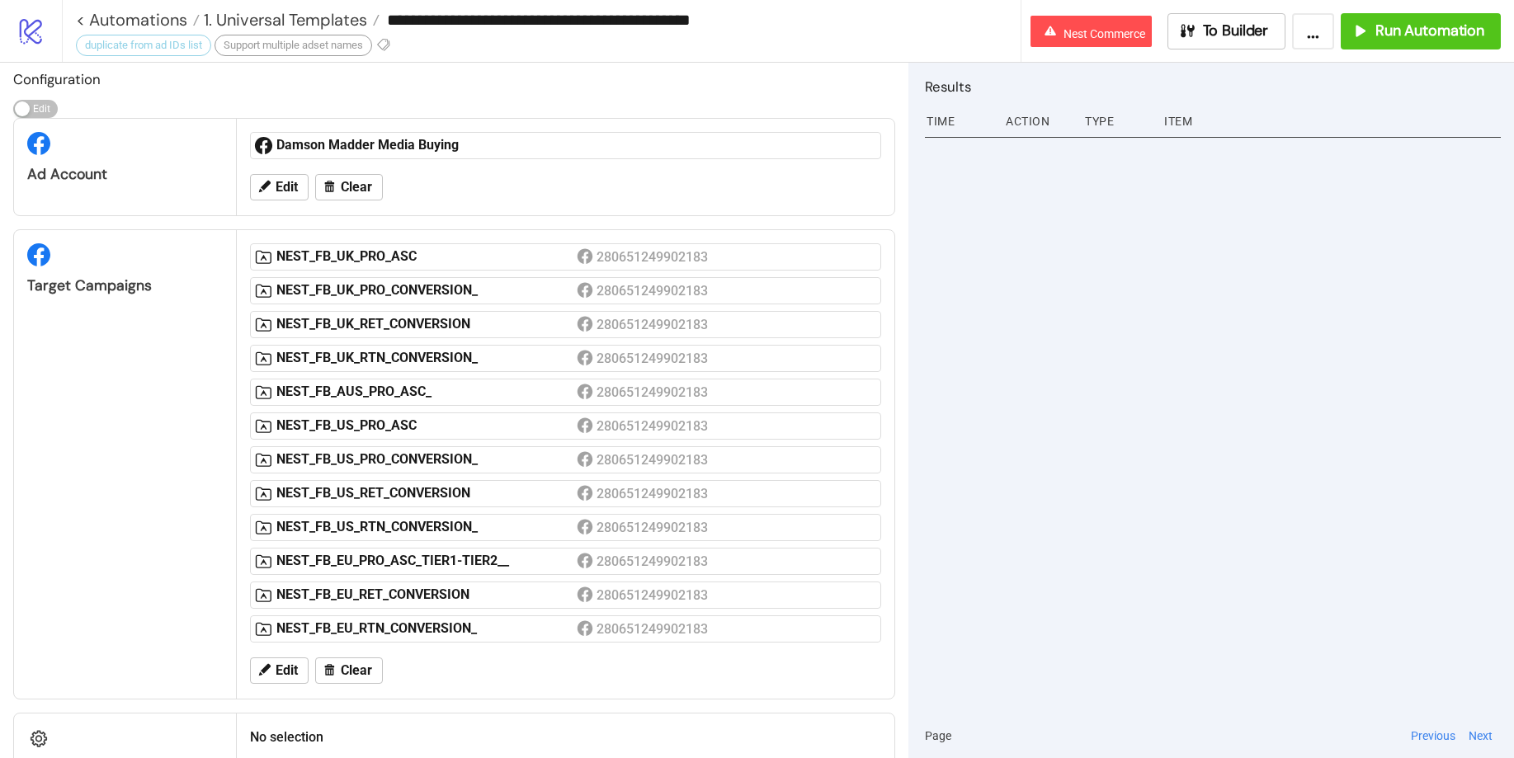
type input "**********"
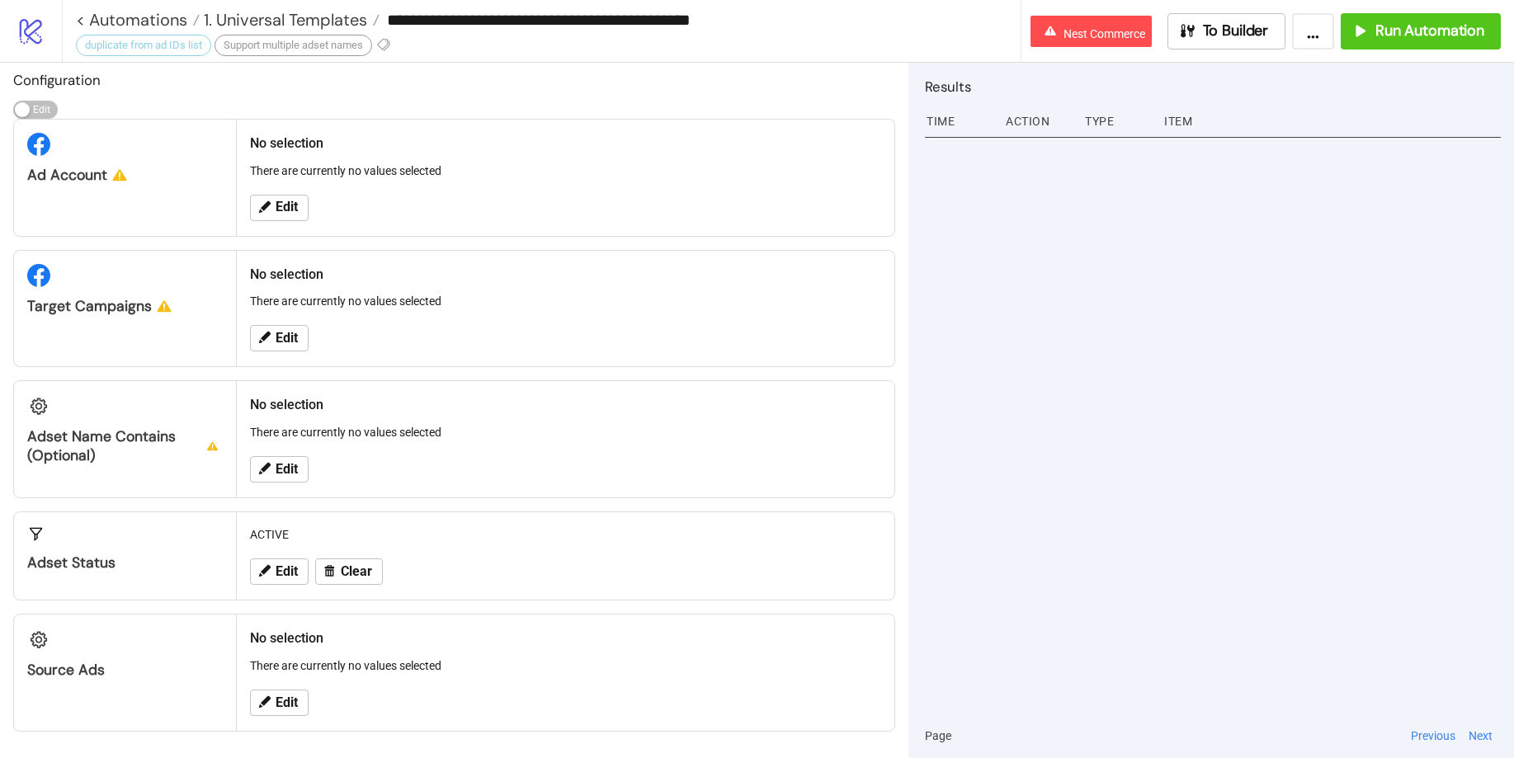
scroll to position [7, 0]
click at [398, 51] on div "**********" at bounding box center [541, 31] width 959 height 62
click at [389, 50] on icon at bounding box center [383, 44] width 15 height 15
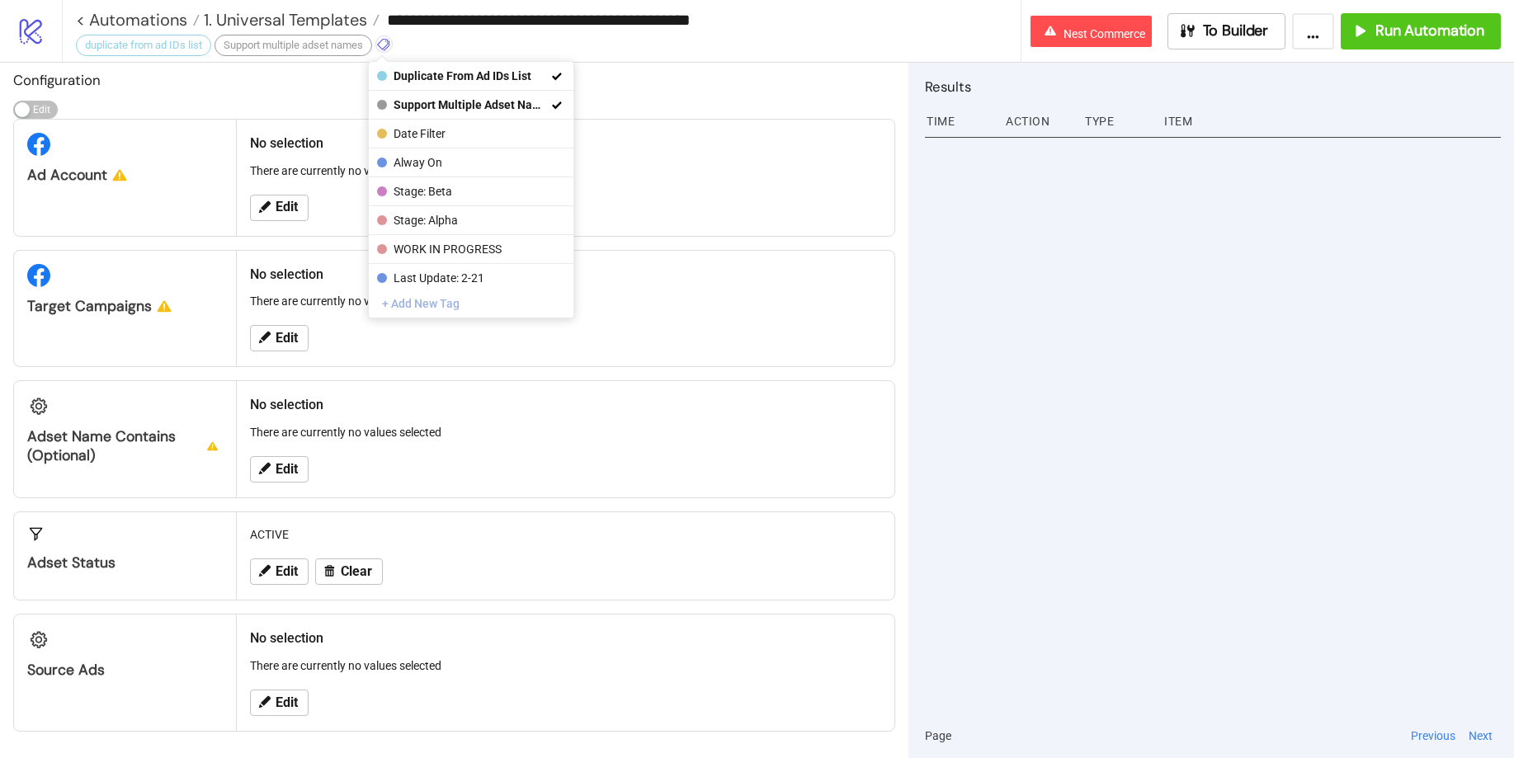
click at [426, 291] on button "+ Add New Tag" at bounding box center [471, 303] width 205 height 29
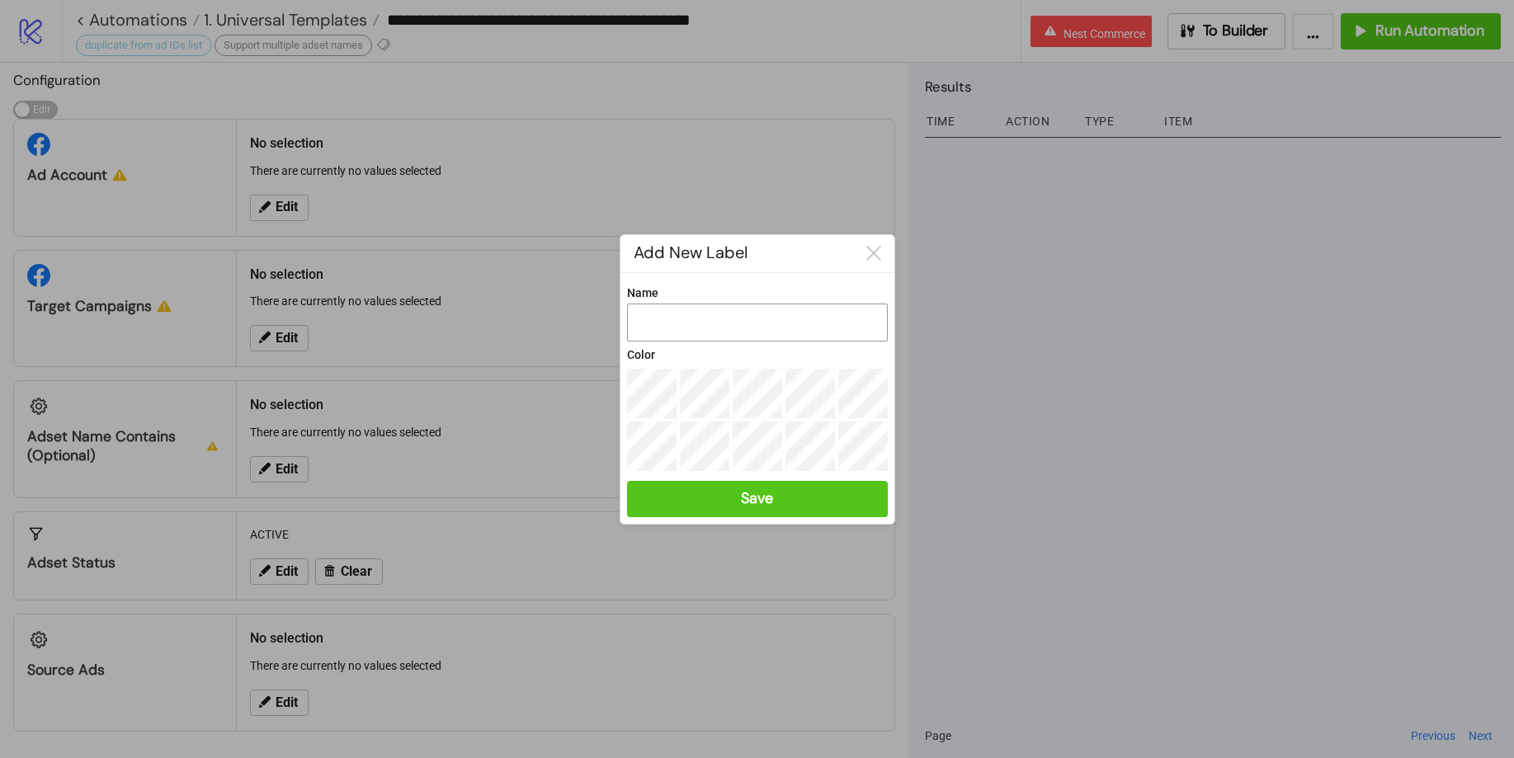
click at [727, 329] on input "Name" at bounding box center [757, 323] width 261 height 38
type input "*"
type input "**"
click at [733, 525] on div at bounding box center [757, 379] width 1514 height 758
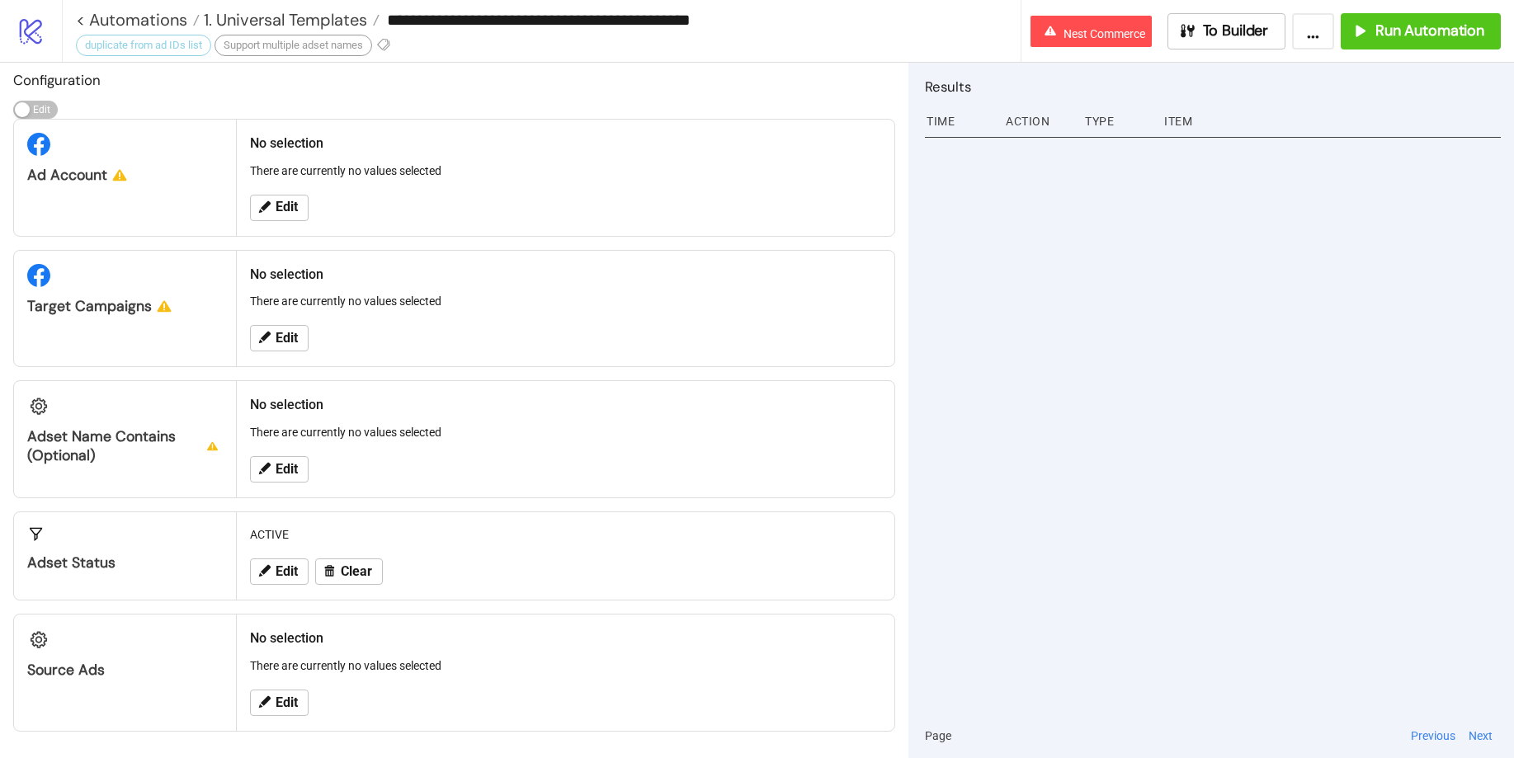
click at [744, 512] on div "ACTIVE Edit Clear" at bounding box center [565, 555] width 657 height 87
click at [385, 40] on icon at bounding box center [383, 44] width 15 height 15
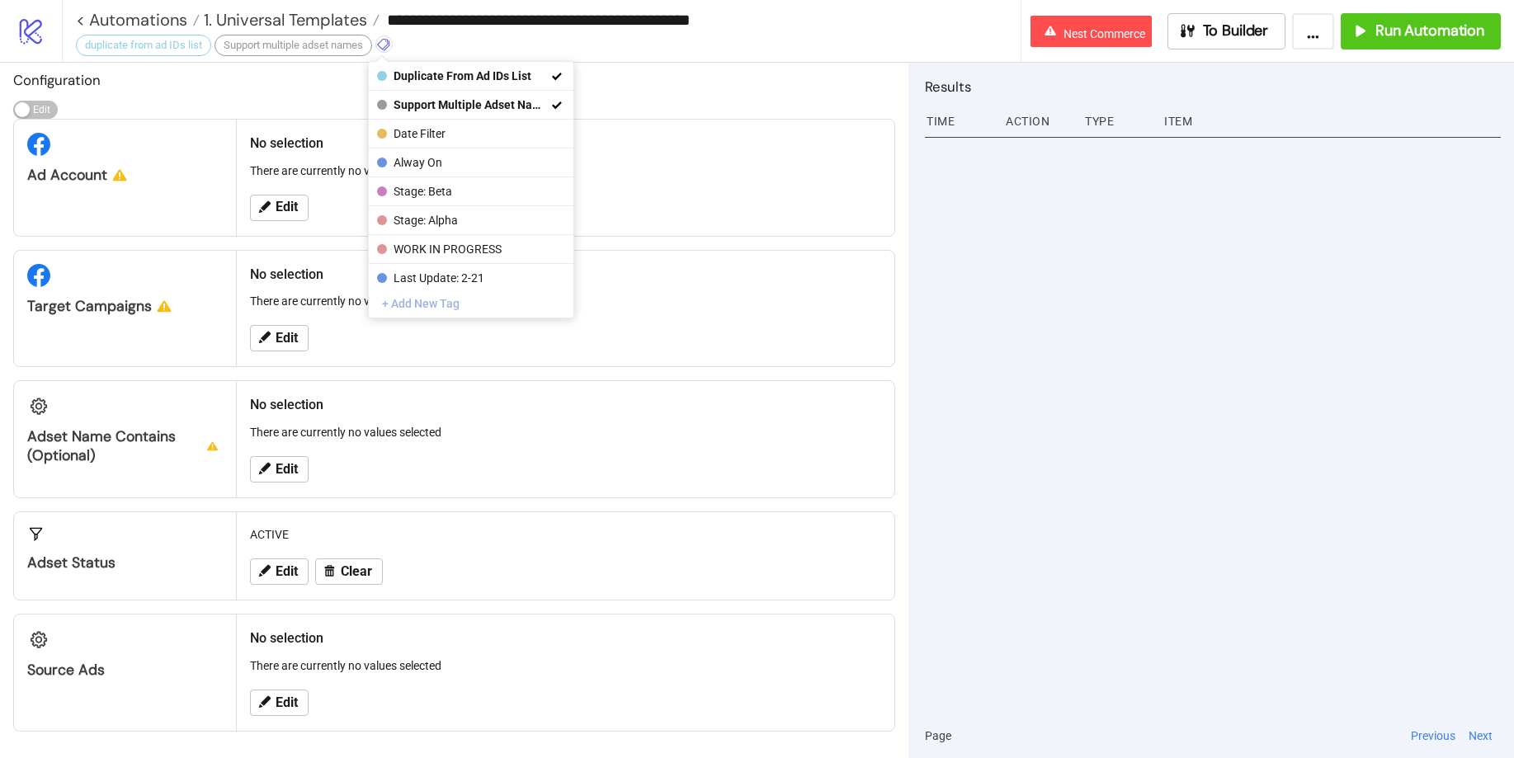
click at [513, 298] on button "+ Add New Tag" at bounding box center [471, 303] width 205 height 29
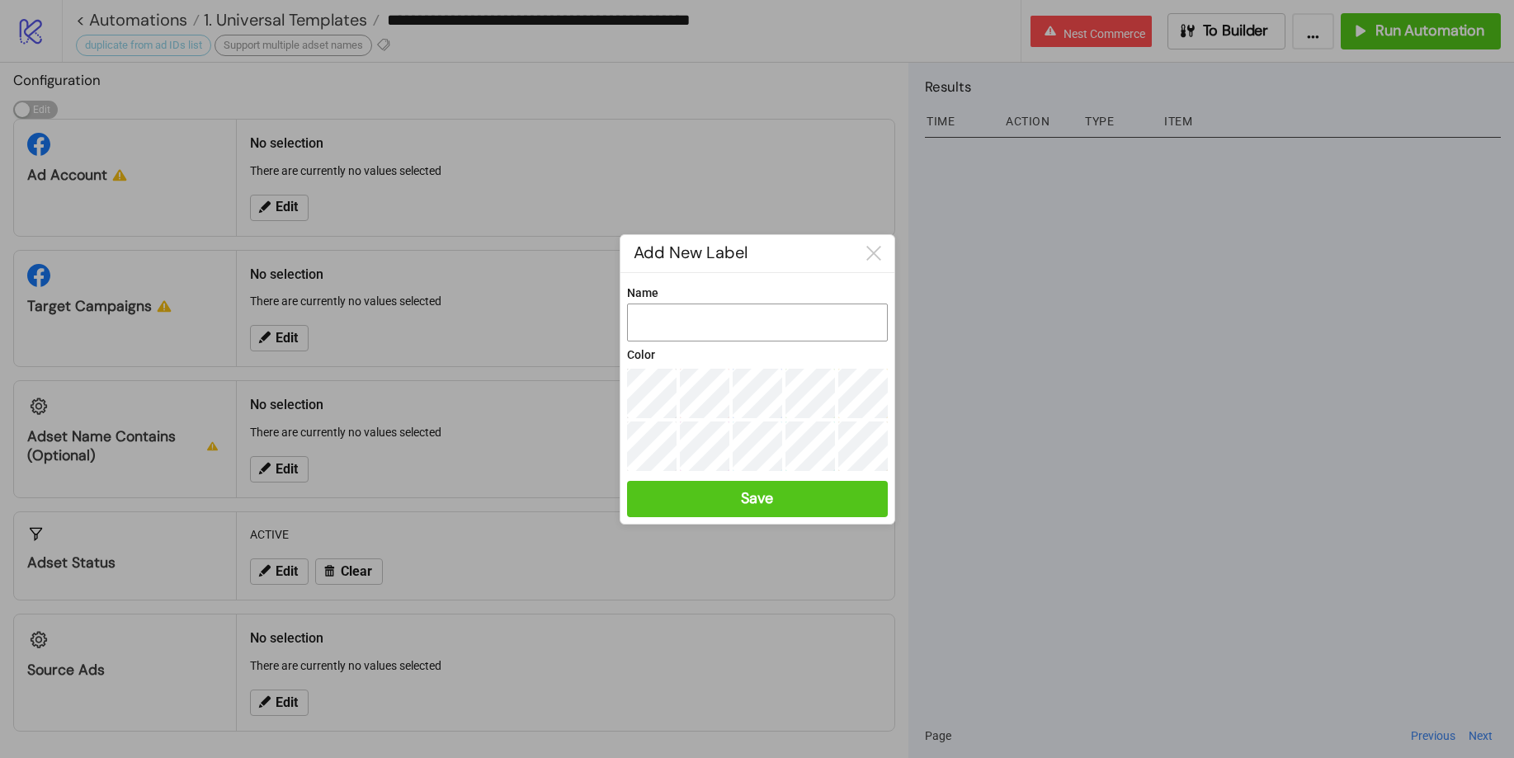
click at [669, 315] on input "Name" at bounding box center [757, 323] width 261 height 38
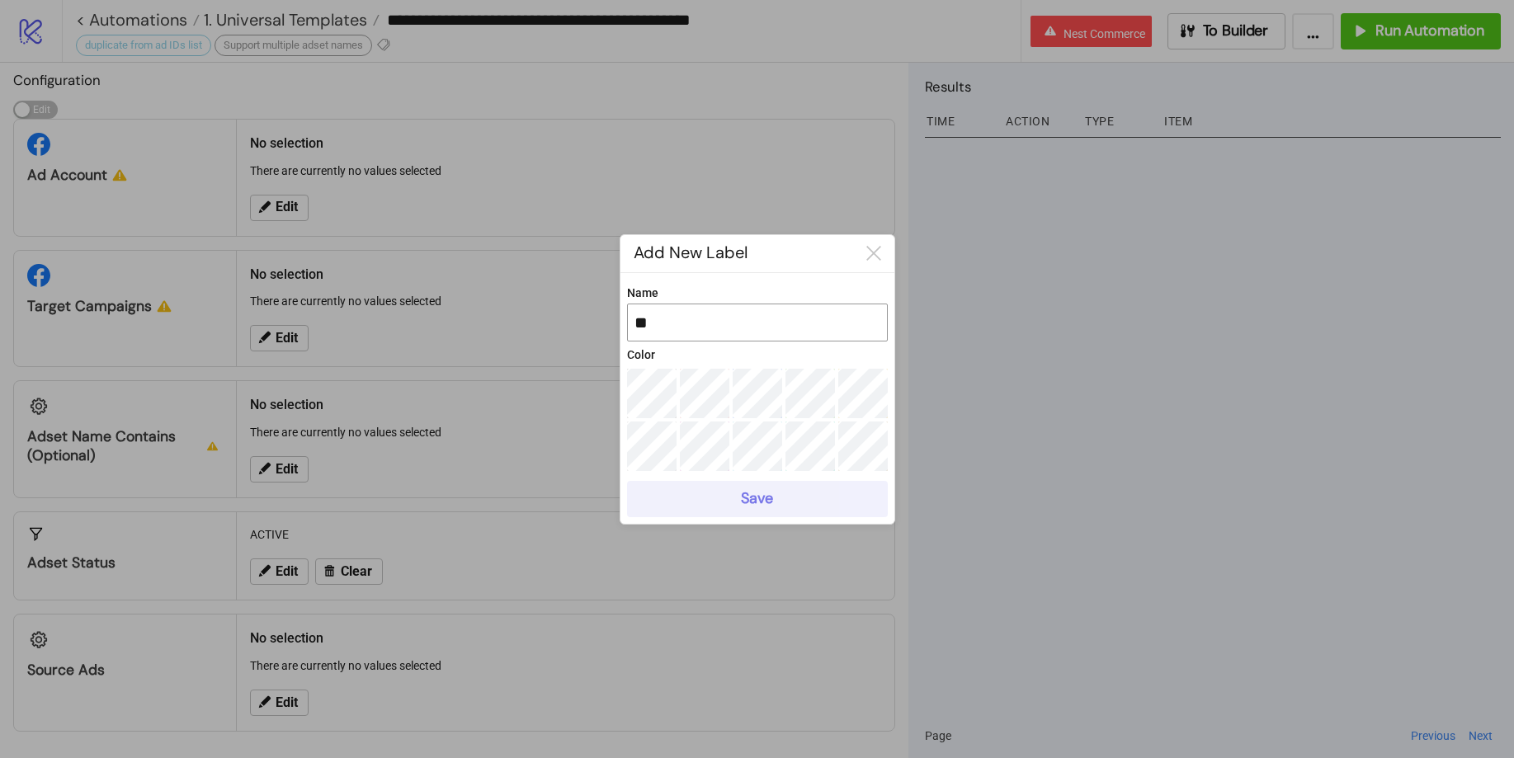
type input "**"
click at [759, 497] on div "Save" at bounding box center [756, 498] width 31 height 19
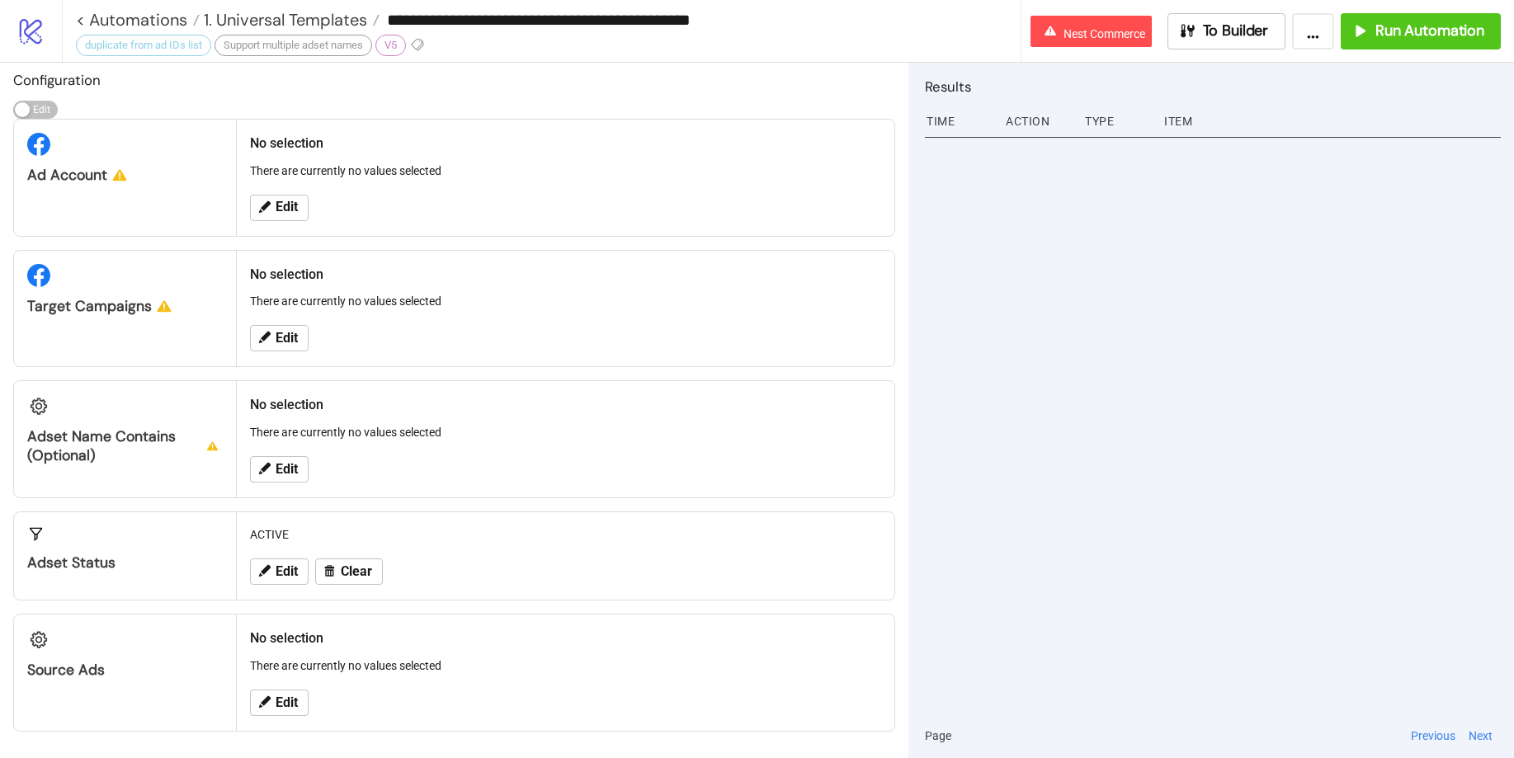
click at [1331, 34] on button "..." at bounding box center [1313, 31] width 42 height 36
click at [1275, 71] on span "Export Automation" at bounding box center [1271, 68] width 97 height 18
click at [25, 31] on icon at bounding box center [31, 32] width 22 height 26
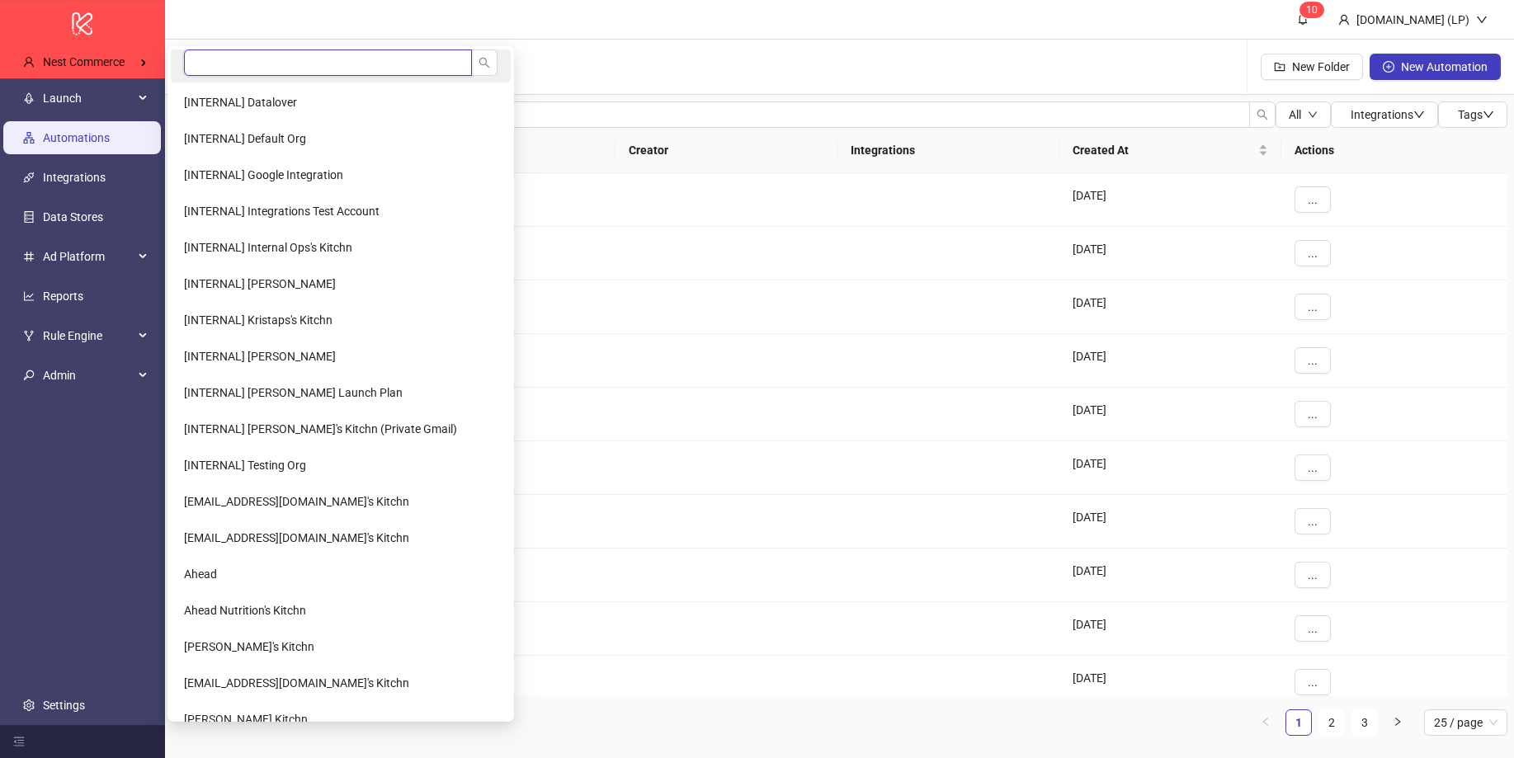
click at [258, 66] on input "search" at bounding box center [328, 62] width 288 height 26
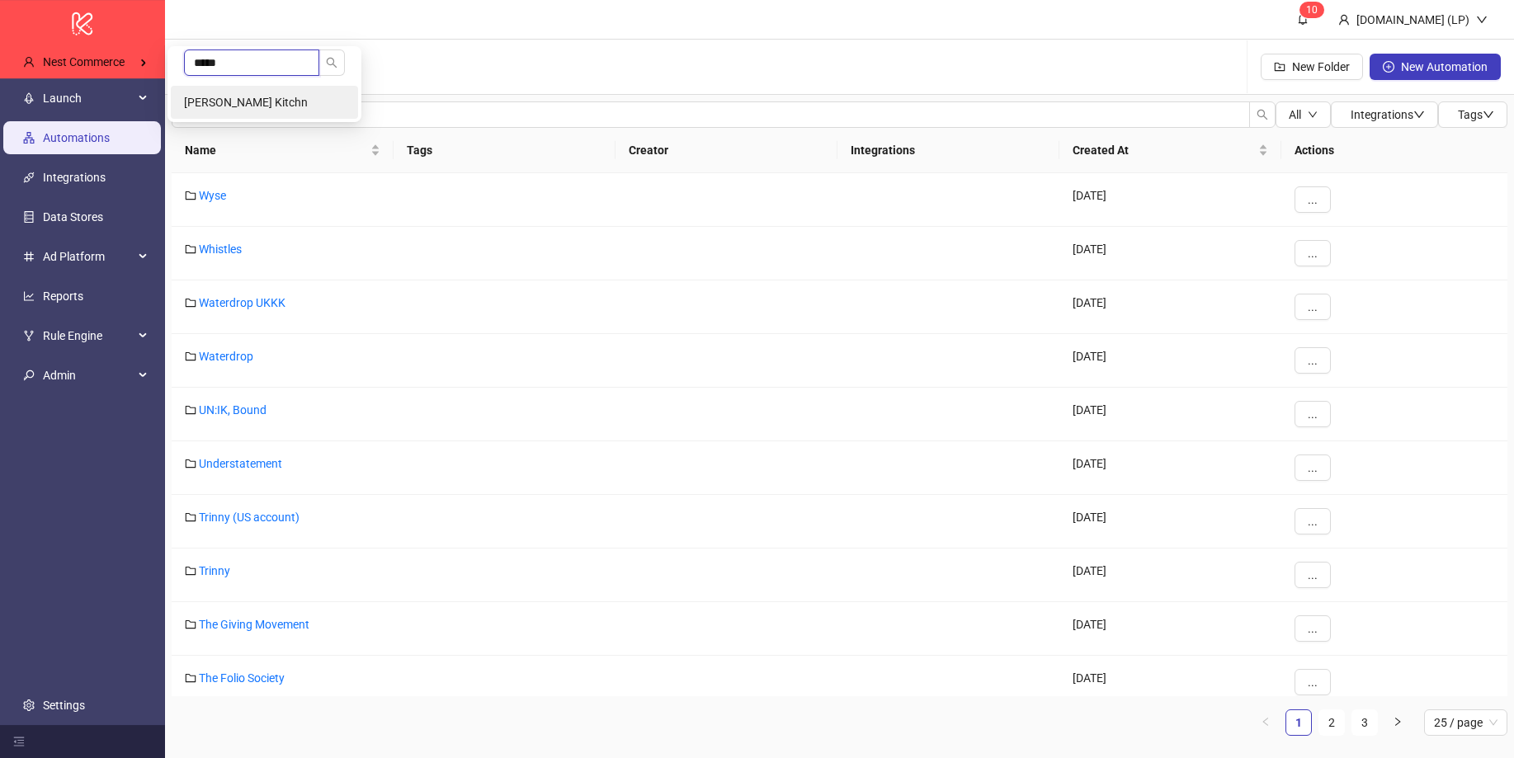
type input "*****"
click at [276, 104] on span "Brook Hiddink's Kitchn" at bounding box center [246, 102] width 124 height 13
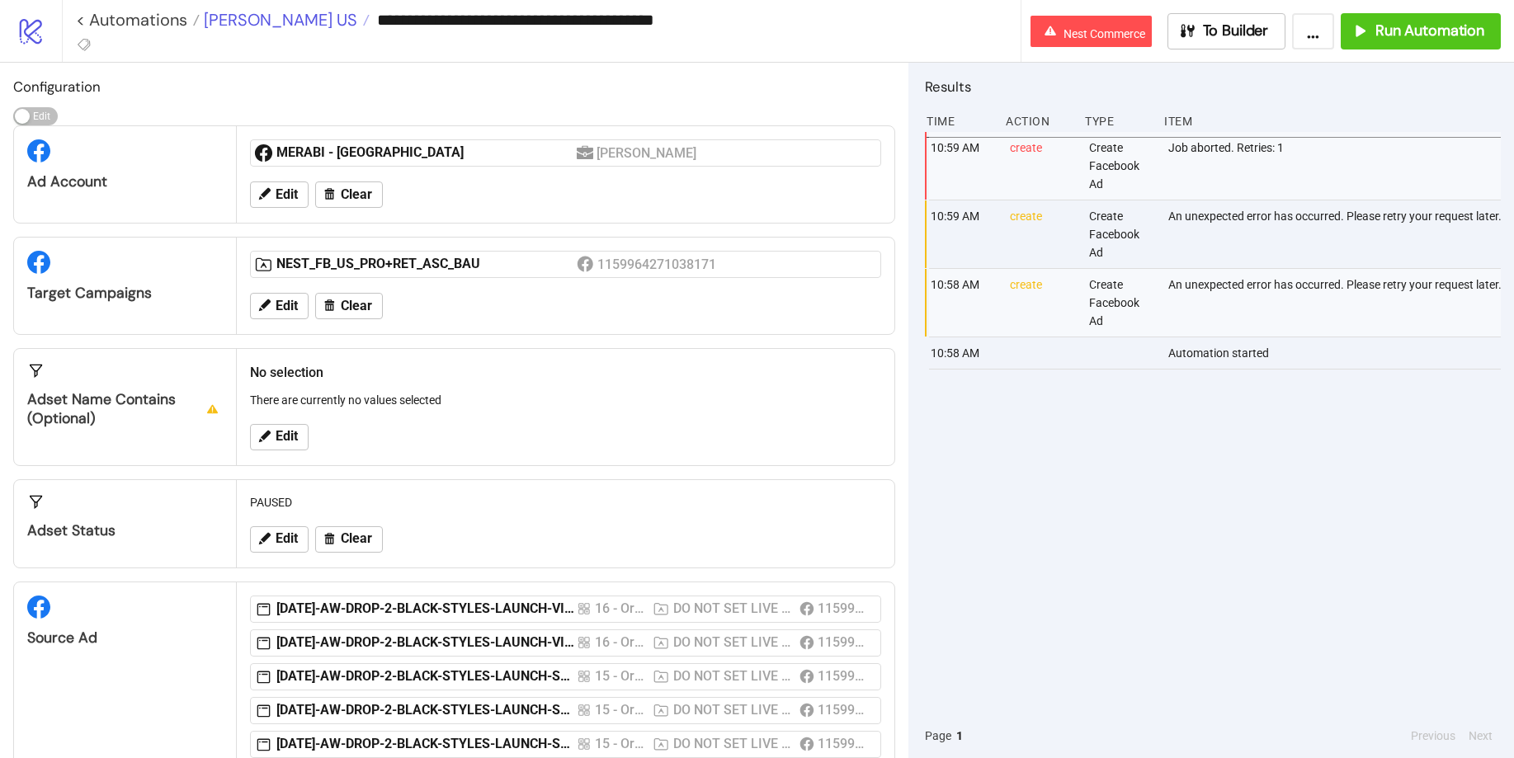
click at [244, 20] on span "[PERSON_NAME] US" at bounding box center [279, 19] width 158 height 21
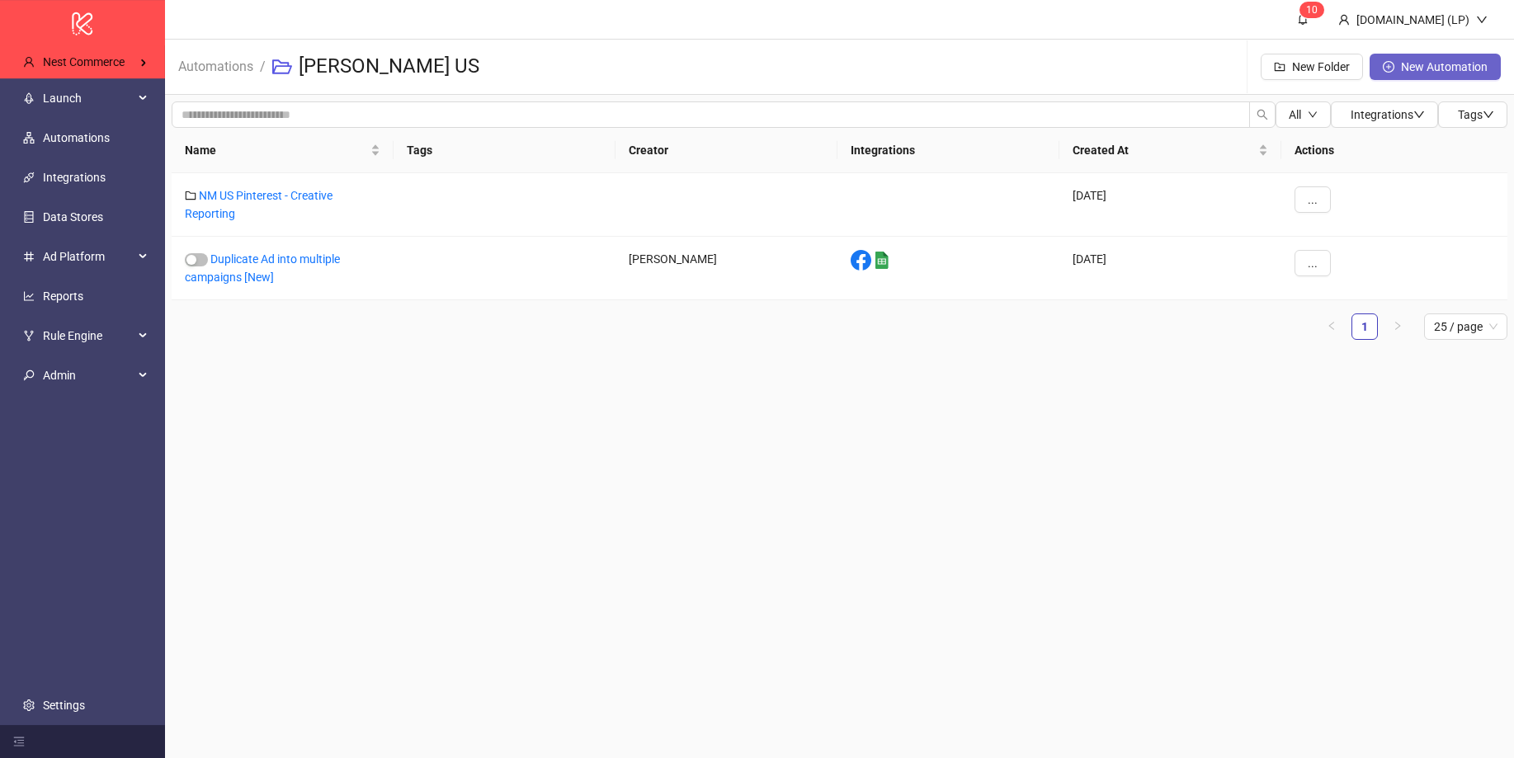
click at [1403, 56] on button "New Automation" at bounding box center [1434, 67] width 131 height 26
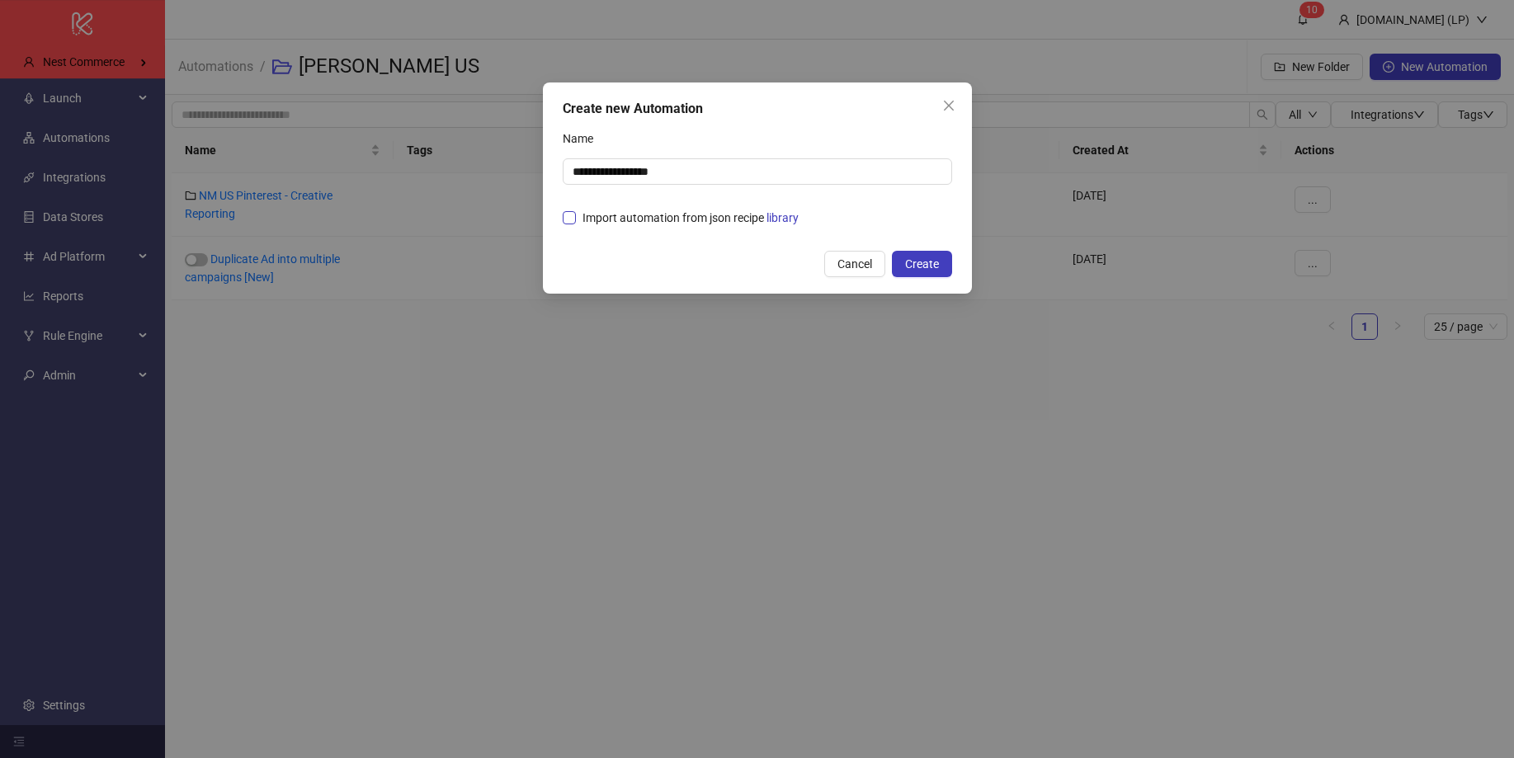
click at [670, 214] on span "Import automation from json recipe library" at bounding box center [690, 218] width 229 height 18
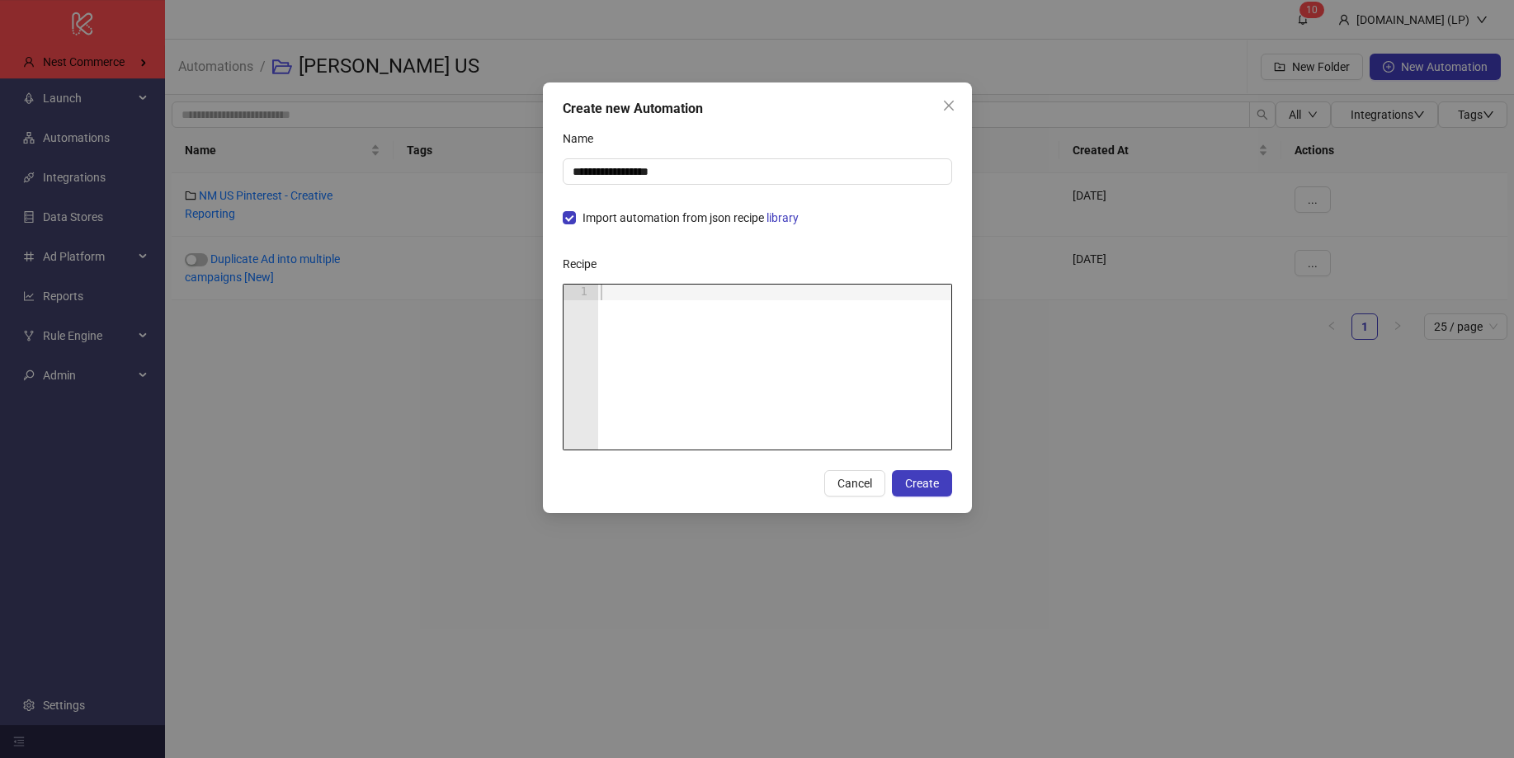
click at [628, 290] on div at bounding box center [774, 383] width 354 height 196
paste textarea "Cursor at row 1"
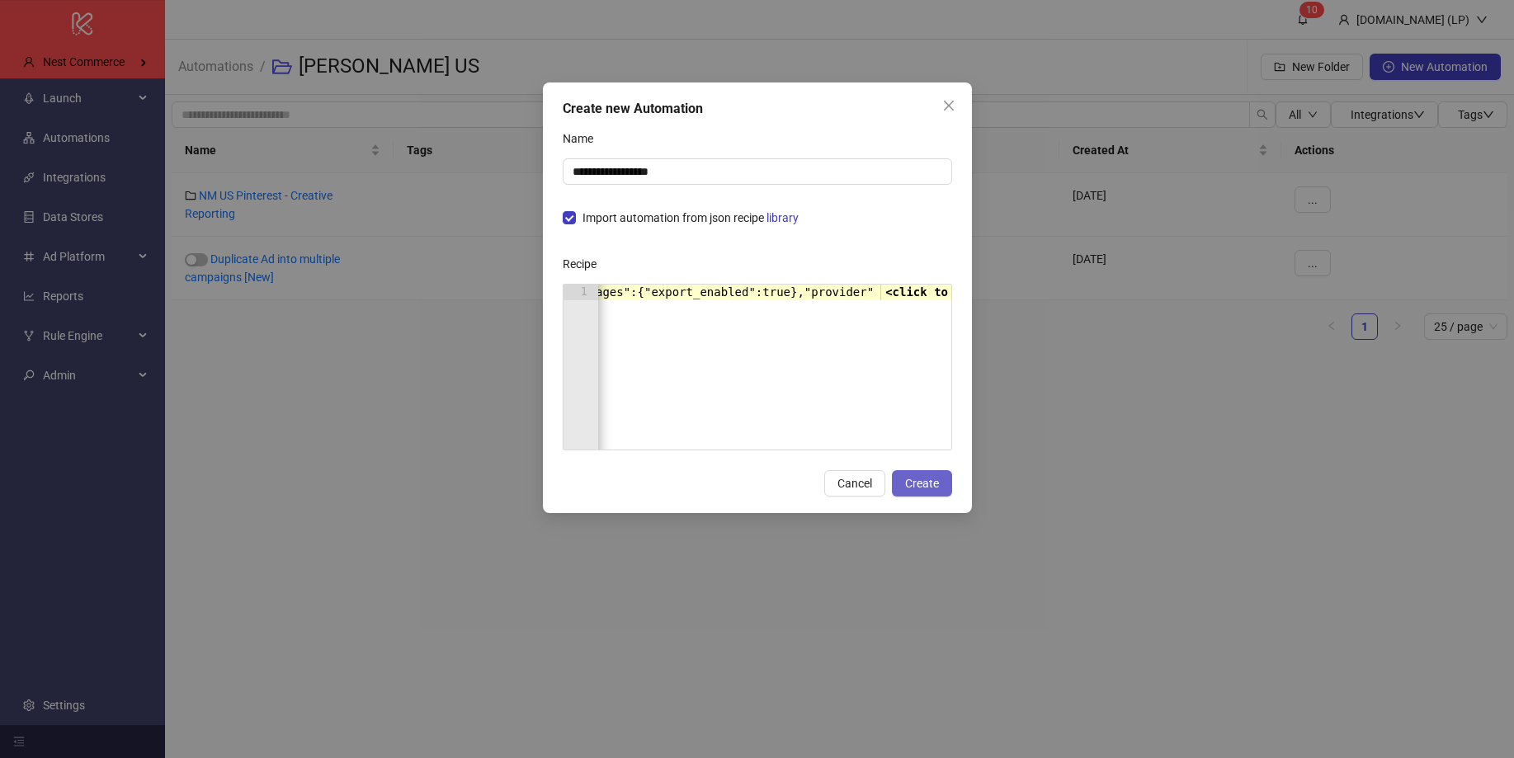
click at [927, 492] on button "Create" at bounding box center [922, 483] width 60 height 26
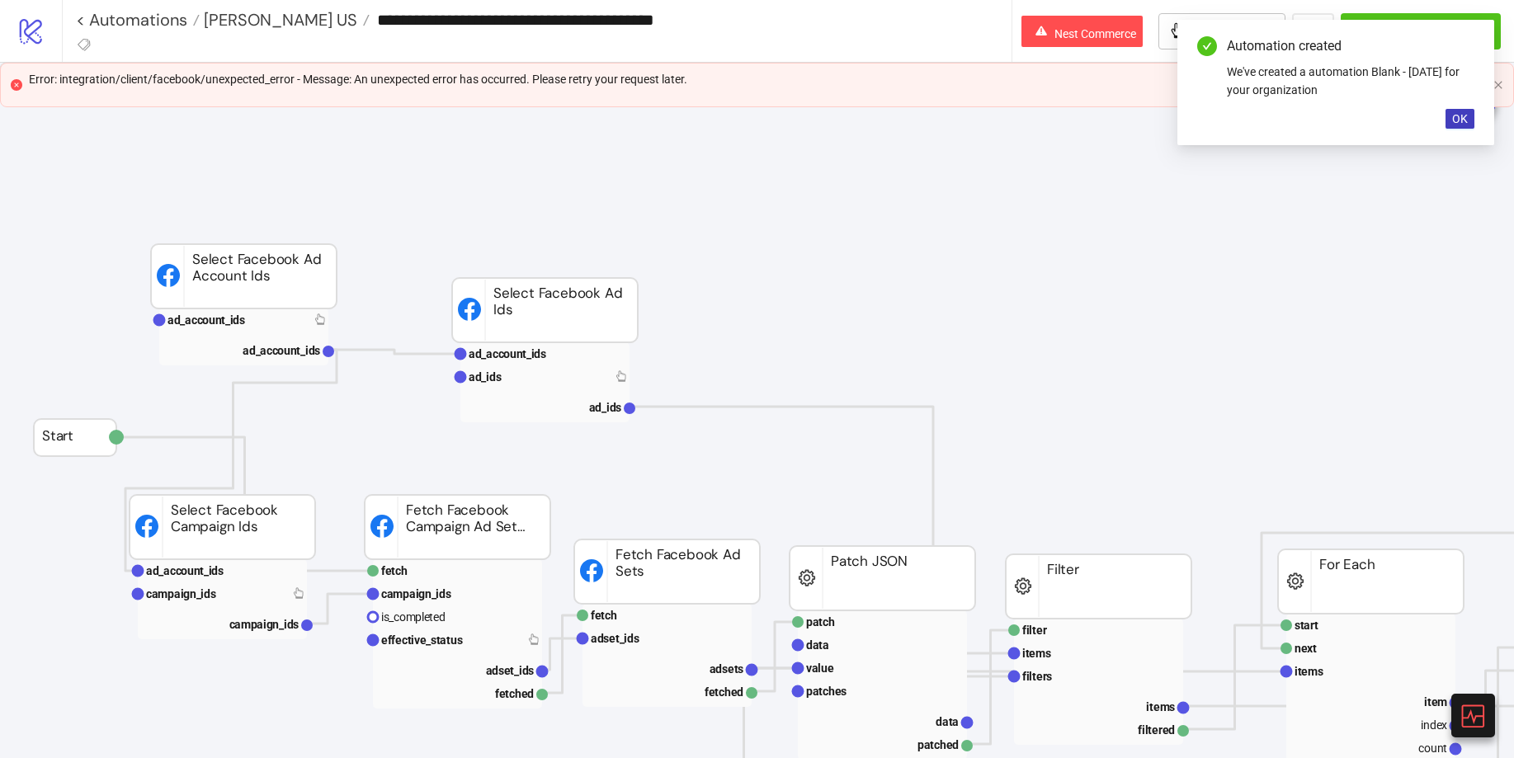
type input "**********"
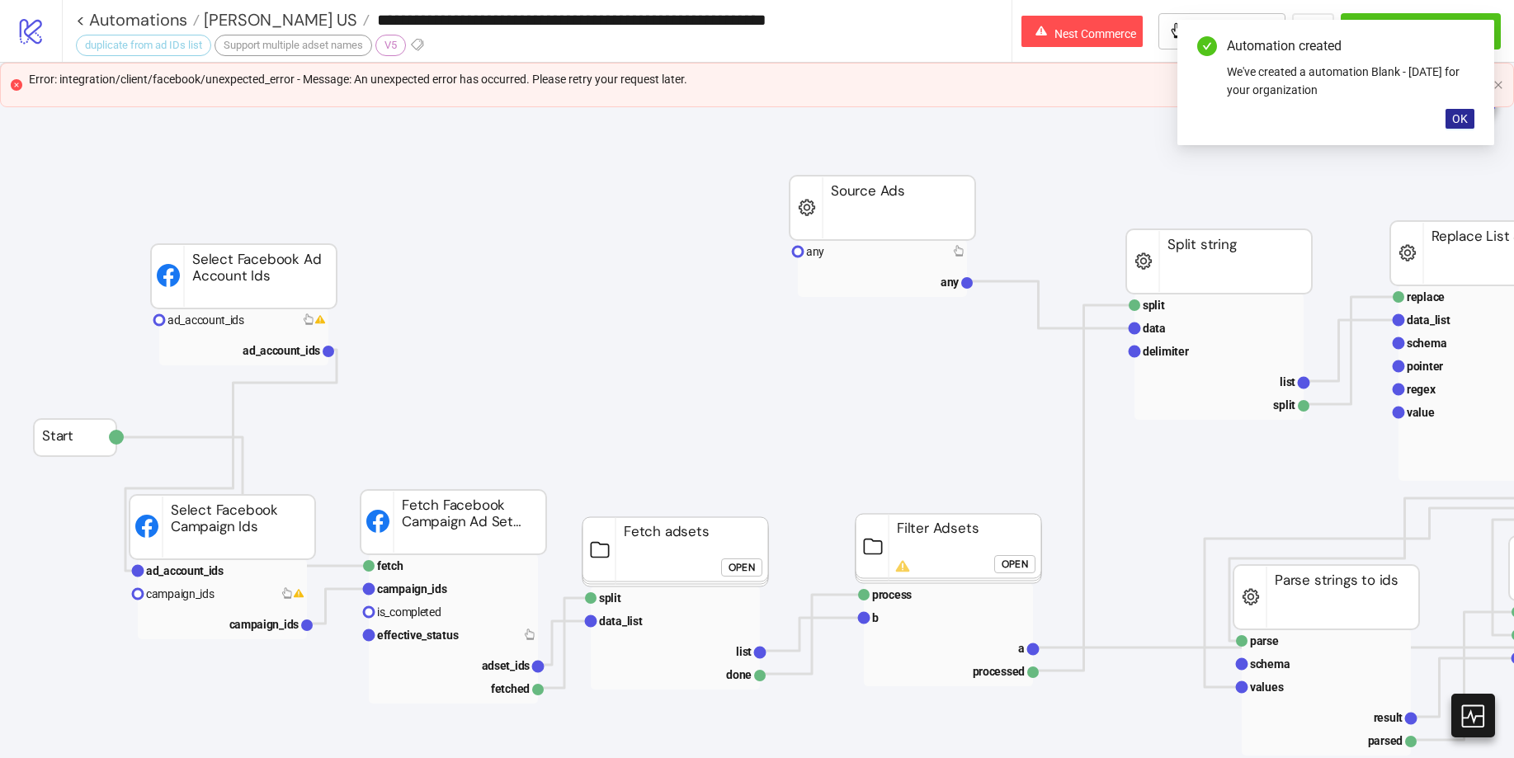
click at [1461, 115] on span "OK" at bounding box center [1460, 118] width 16 height 13
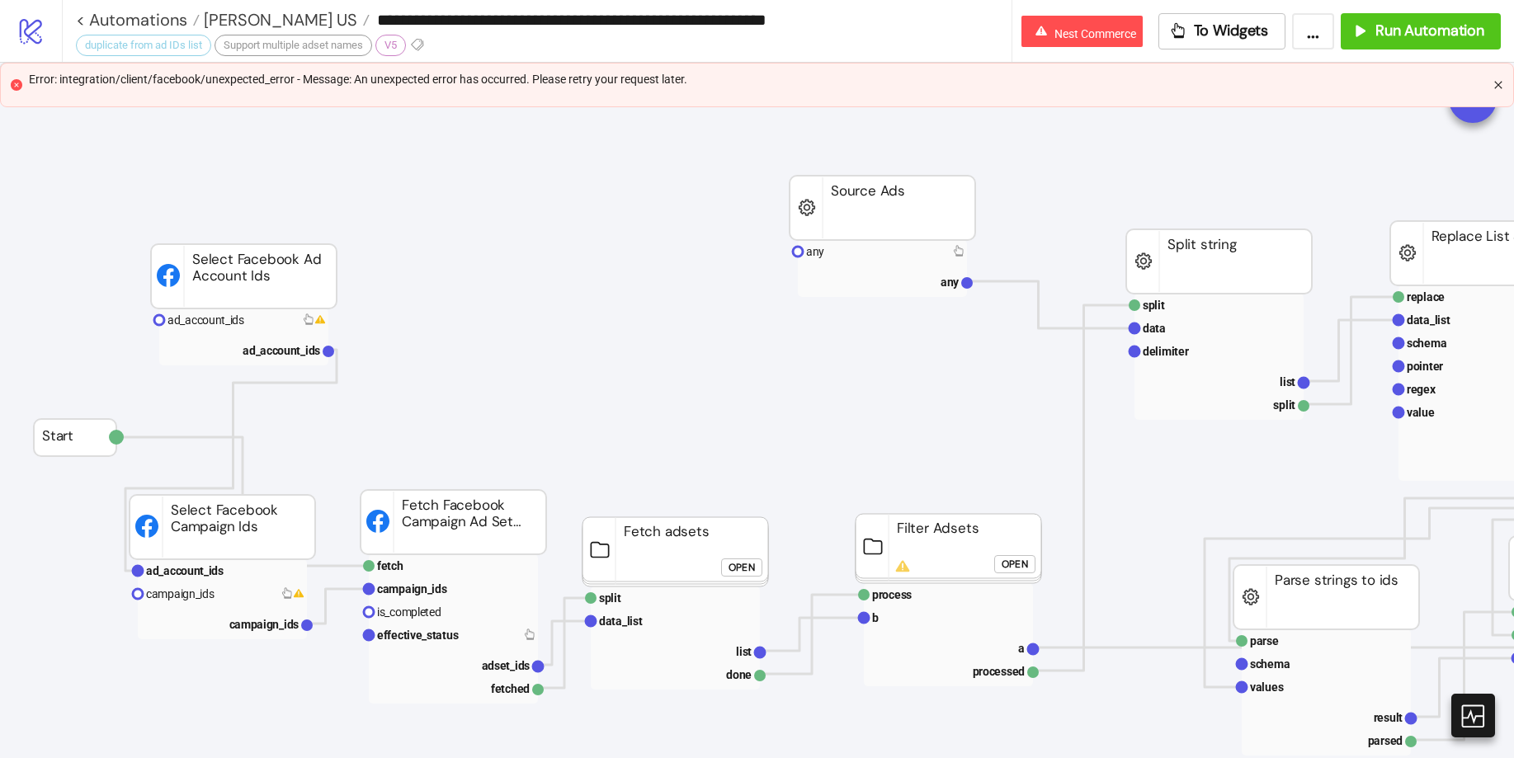
click at [1501, 80] on icon "close" at bounding box center [1498, 85] width 10 height 10
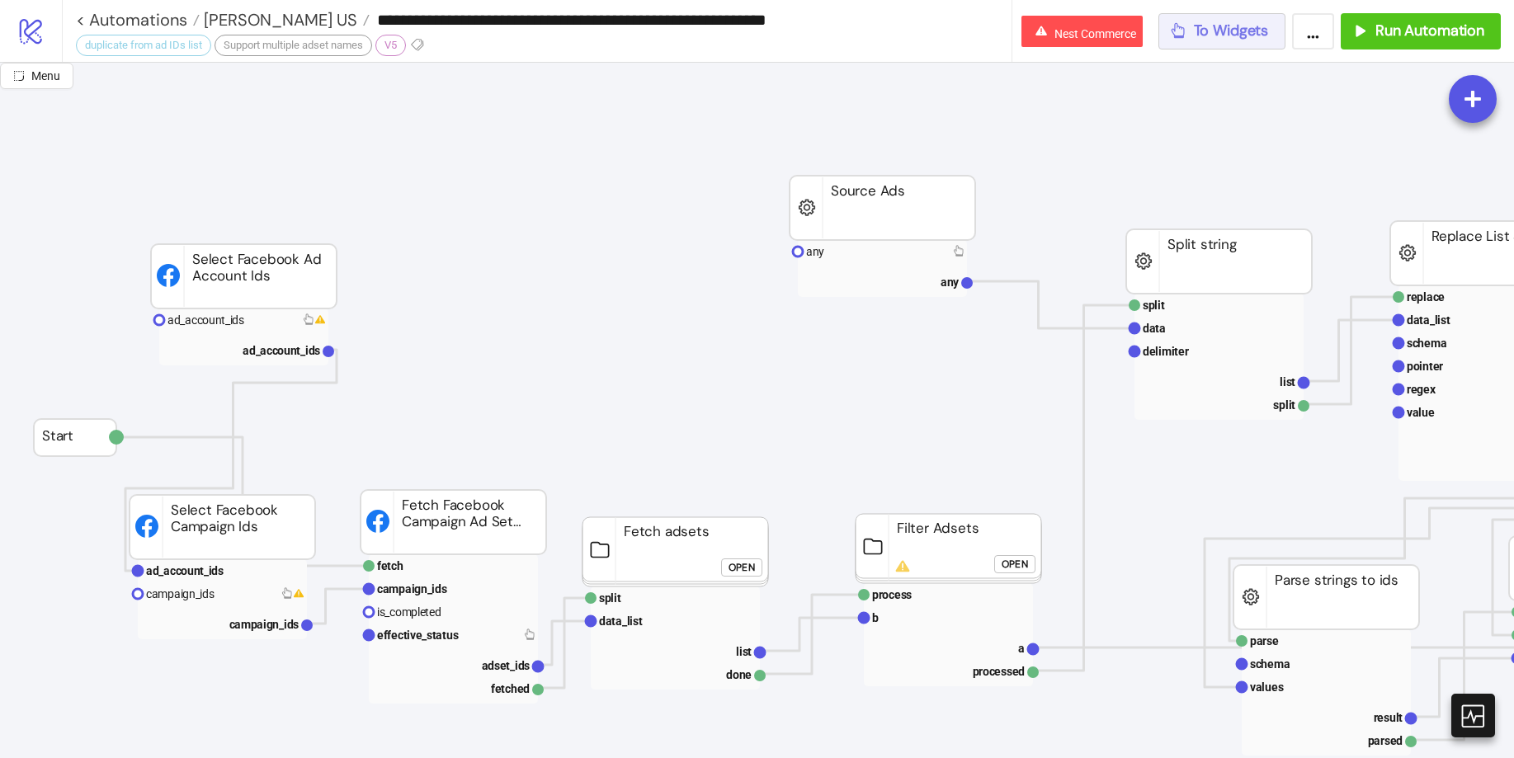
click at [1252, 25] on span "To Widgets" at bounding box center [1231, 30] width 75 height 19
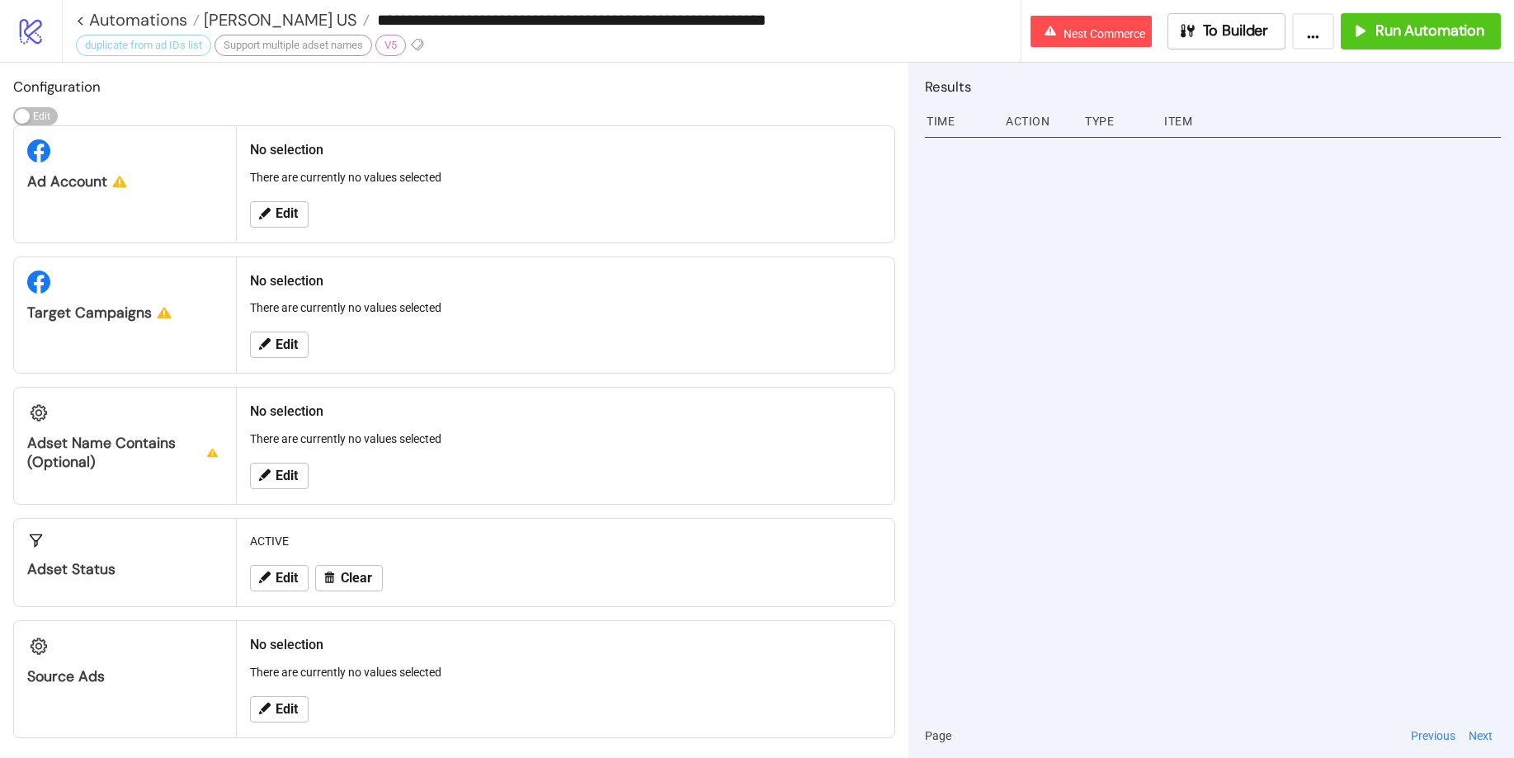
drag, startPoint x: 735, startPoint y: 17, endPoint x: 934, endPoint y: 38, distance: 199.9
click at [934, 38] on div "**********" at bounding box center [548, 20] width 945 height 40
type input "**********"
click at [918, 274] on div "Results Time Action Type Item Page Previous Next" at bounding box center [1210, 410] width 605 height 695
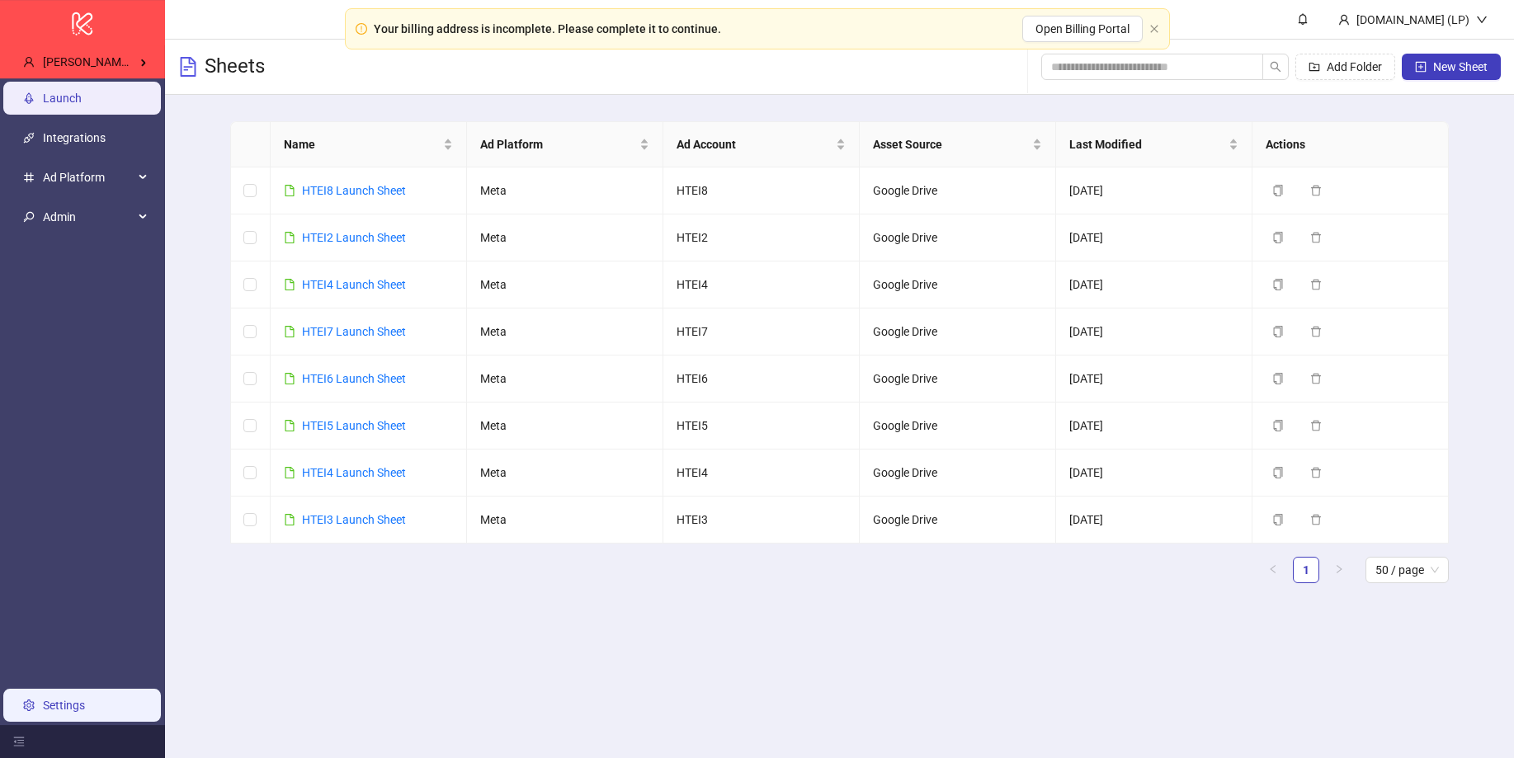
click at [49, 712] on link "Settings" at bounding box center [64, 705] width 42 height 13
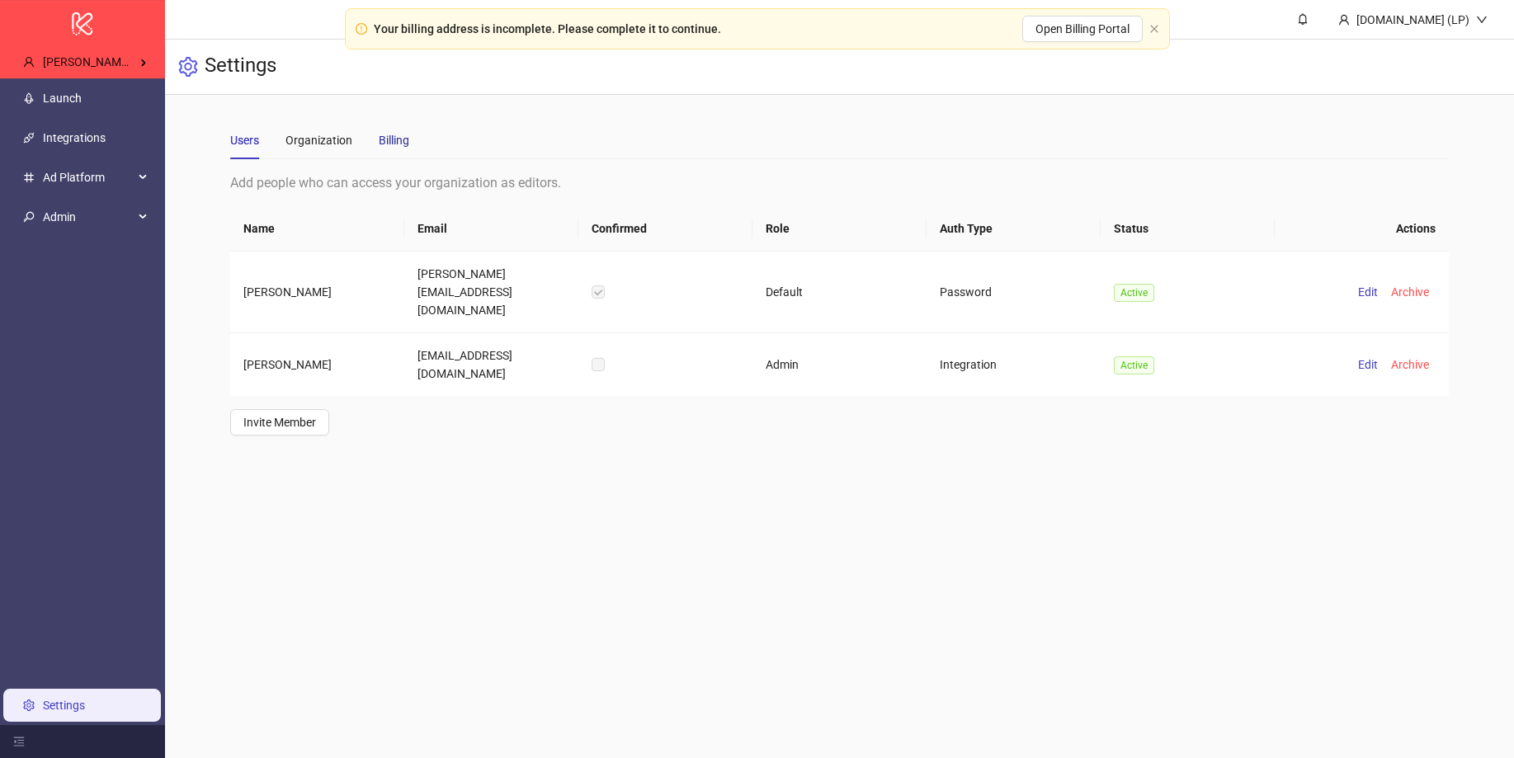
click at [408, 148] on div "Billing" at bounding box center [394, 140] width 31 height 18
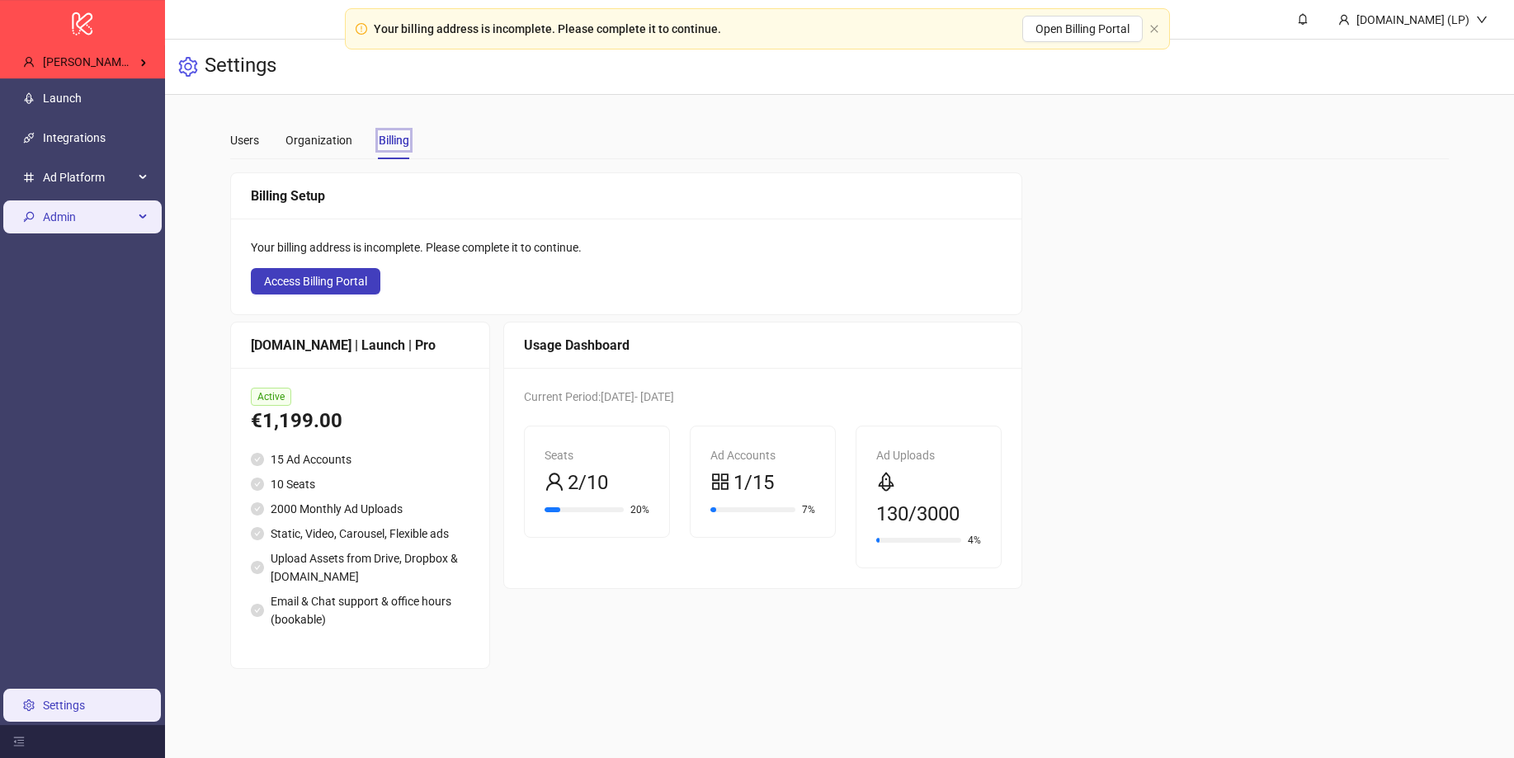
click at [119, 221] on span "Admin" at bounding box center [88, 217] width 91 height 33
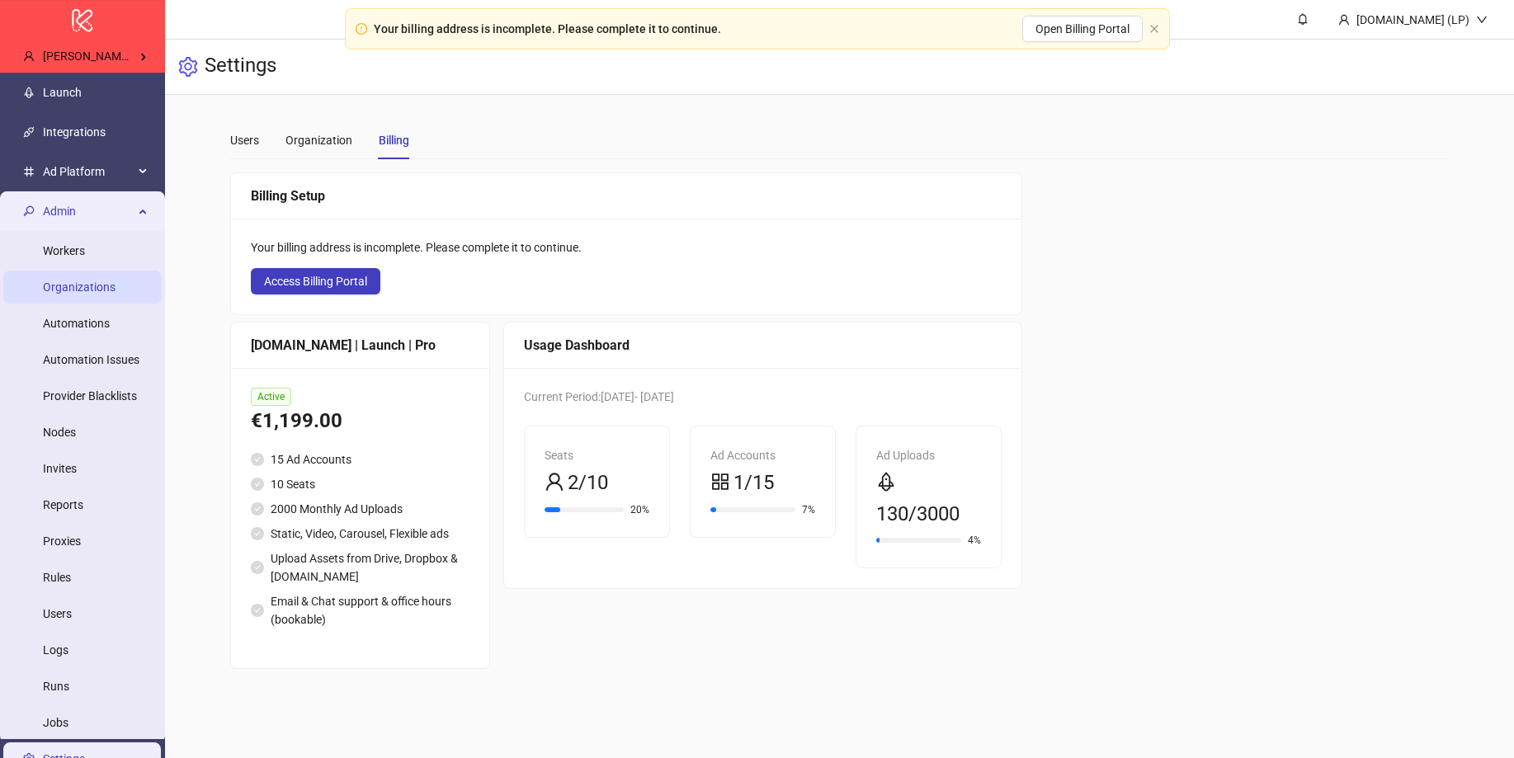
click at [115, 294] on link "Organizations" at bounding box center [79, 286] width 73 height 13
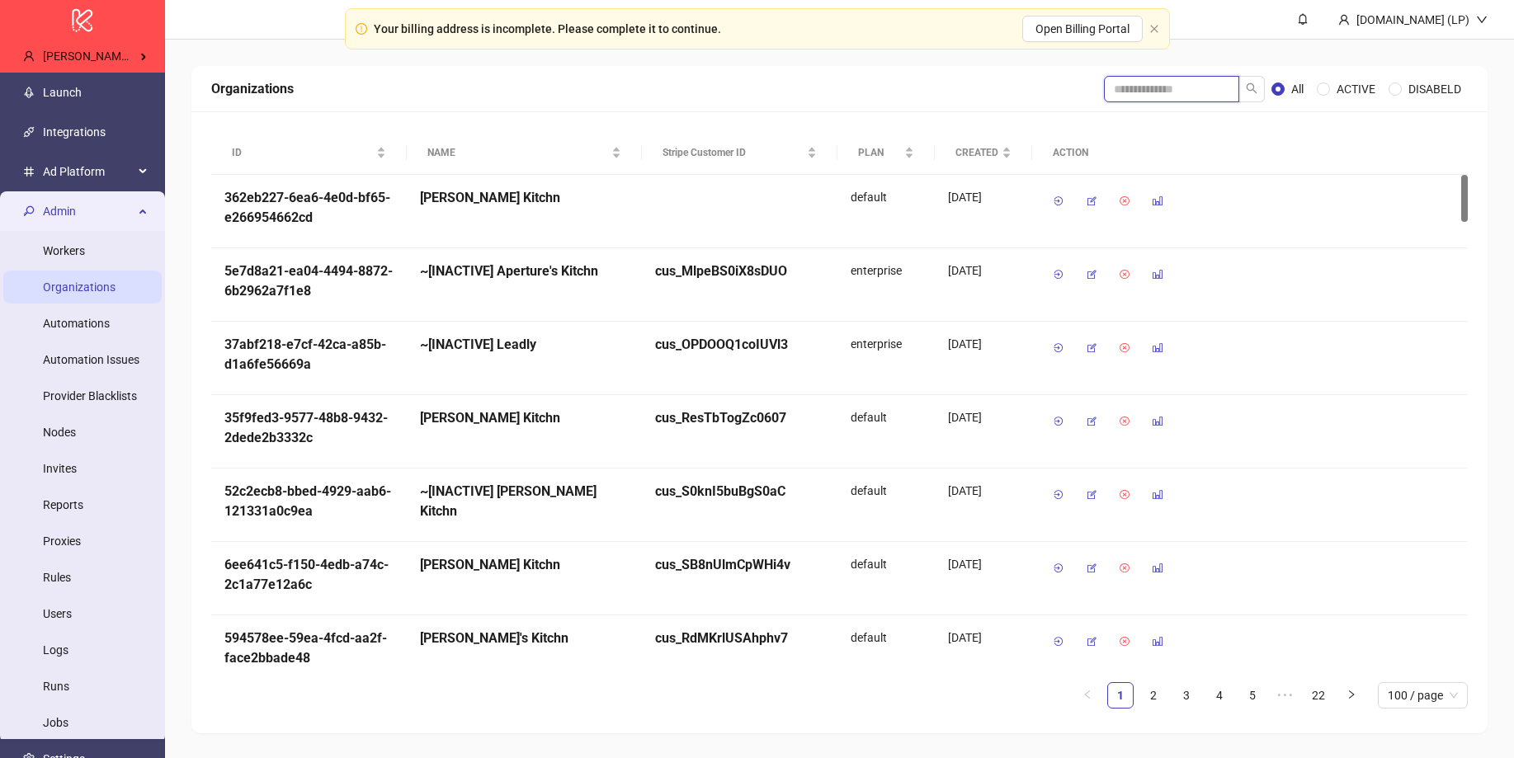
click at [1195, 101] on input "search" at bounding box center [1171, 89] width 135 height 26
type input "*****"
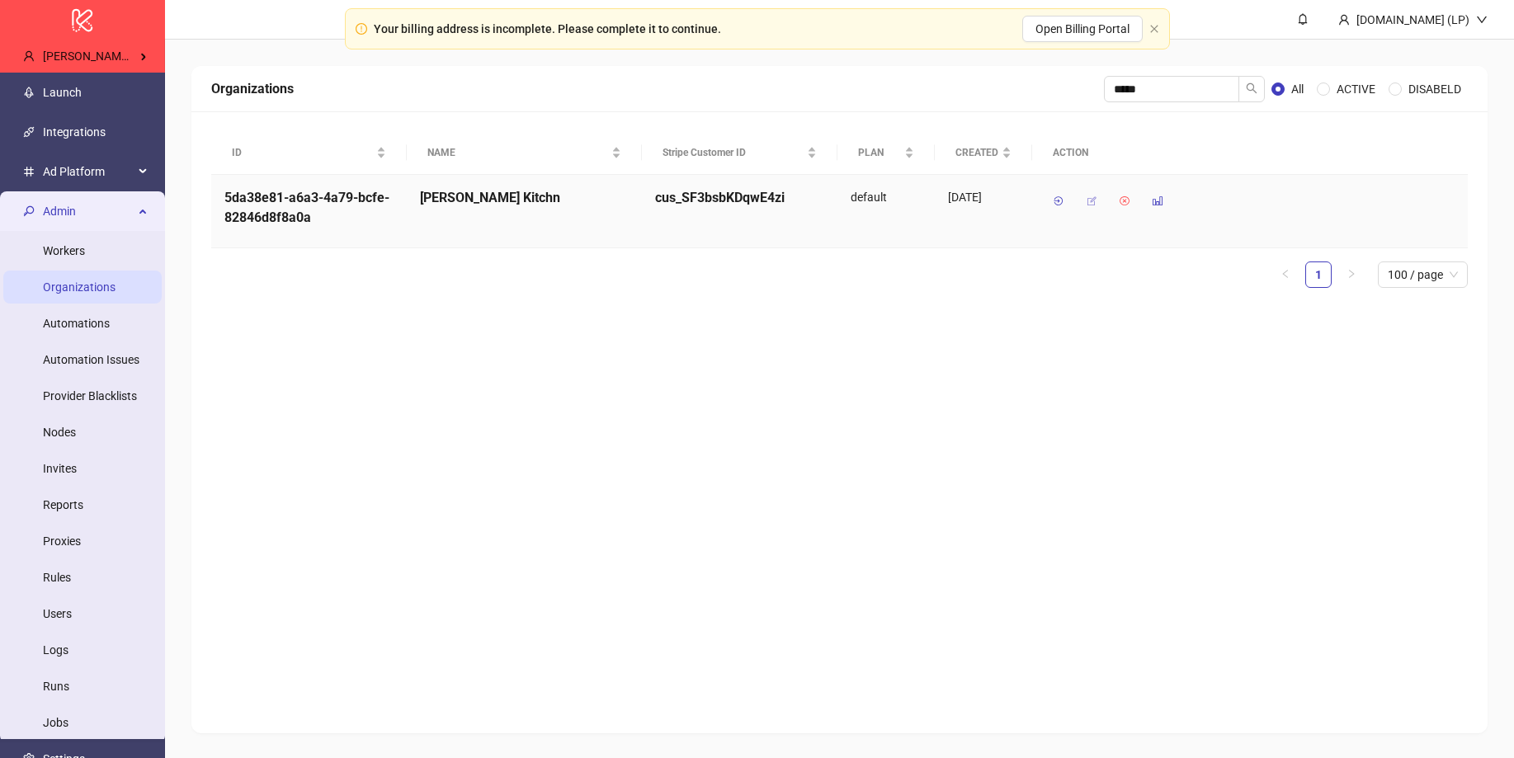
click at [1083, 195] on button "button" at bounding box center [1091, 201] width 26 height 26
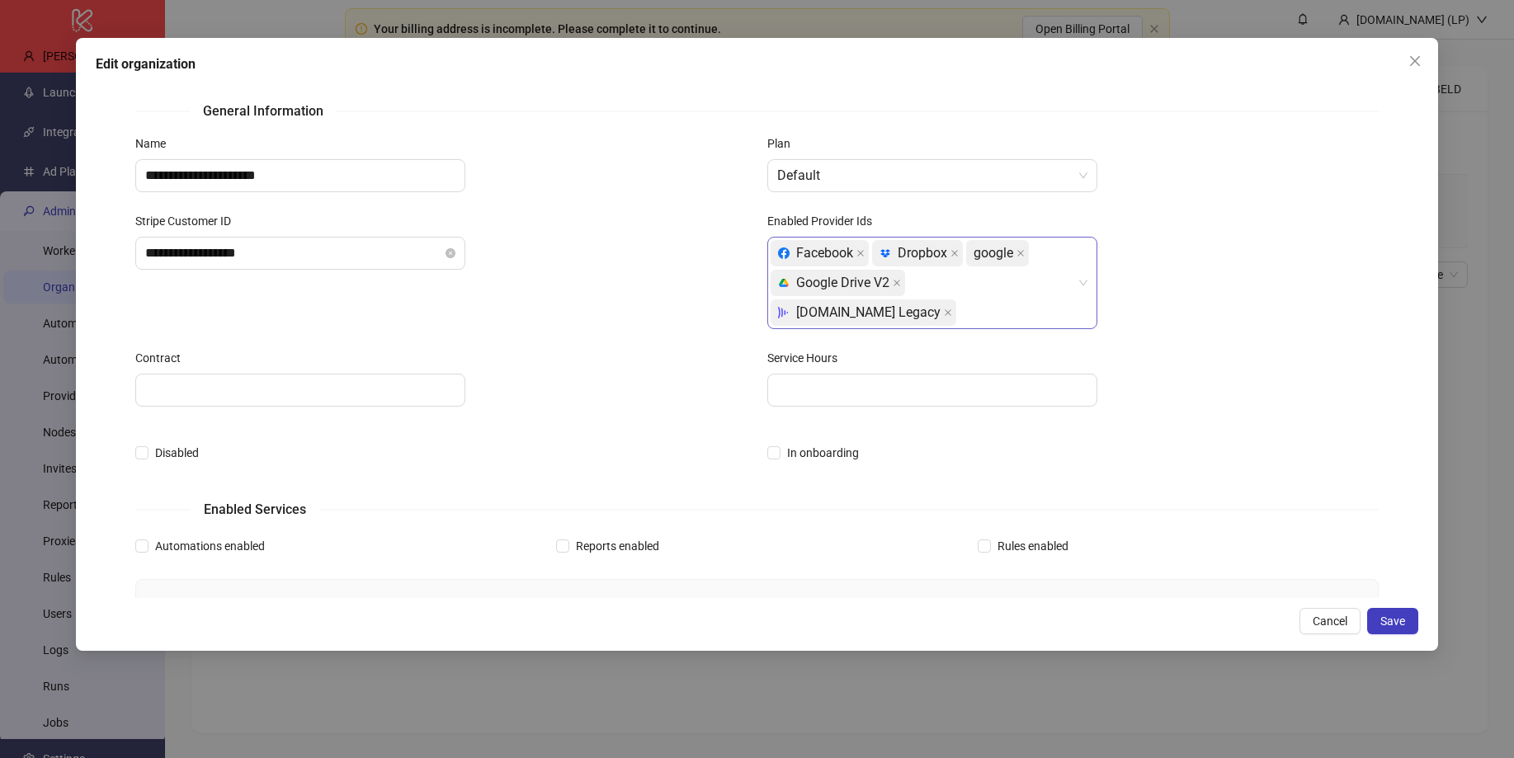
click at [1060, 284] on div "Facebook platform/dropbox Dropbox google platform/google_drive Google Drive V2 …" at bounding box center [923, 282] width 306 height 89
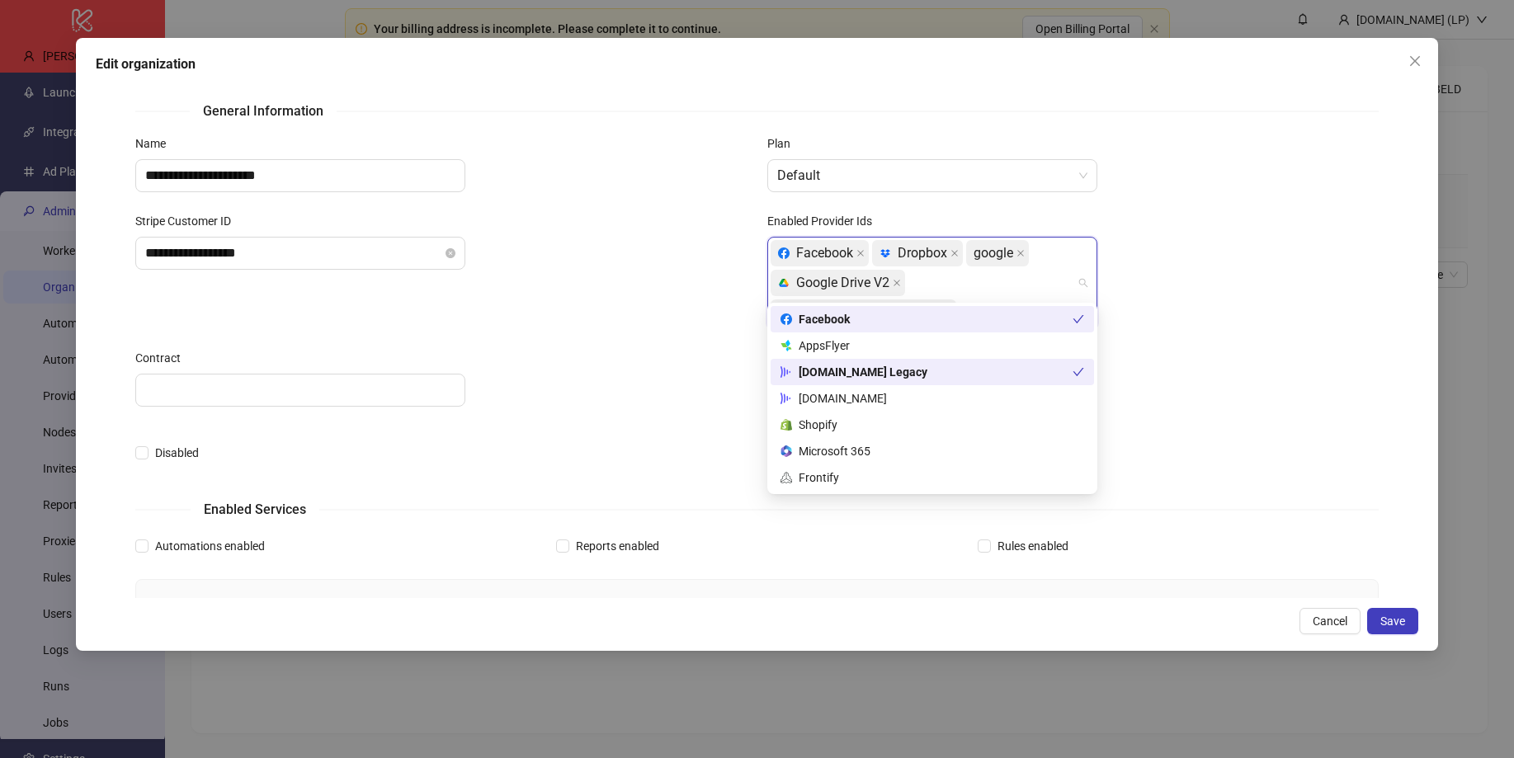
type input "***"
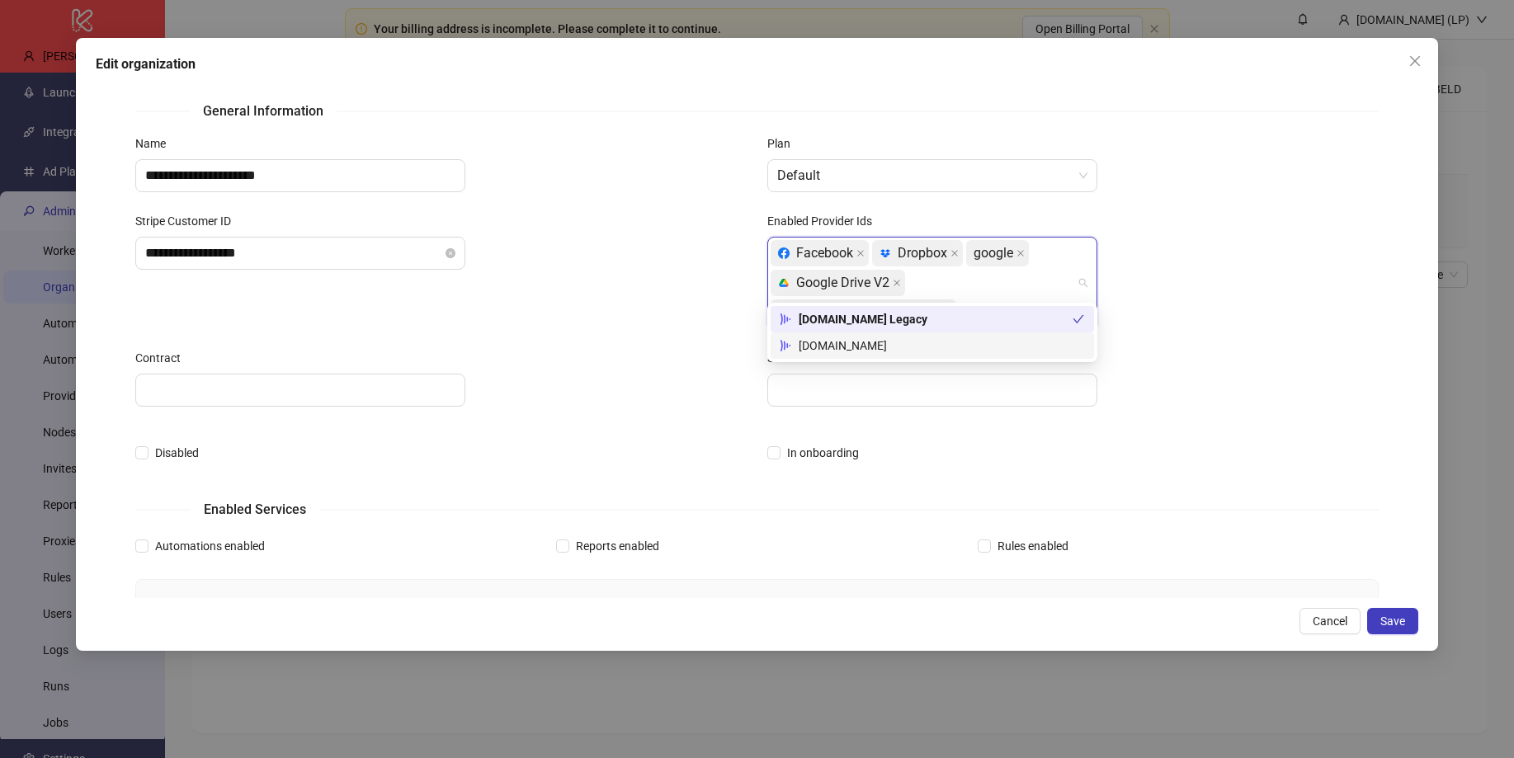
click at [836, 352] on div "[DOMAIN_NAME]" at bounding box center [932, 346] width 304 height 18
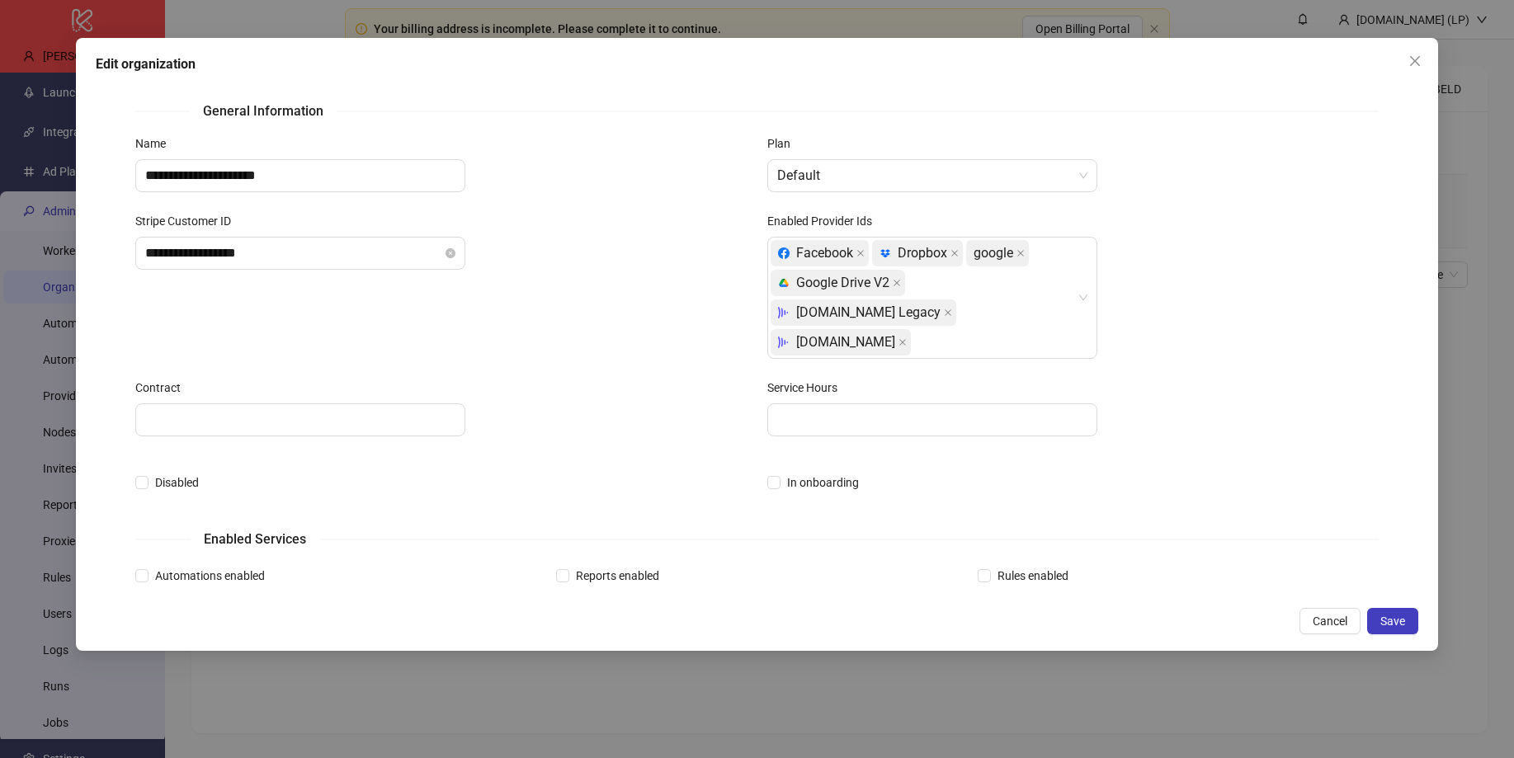
click at [654, 334] on div "**********" at bounding box center [441, 295] width 632 height 167
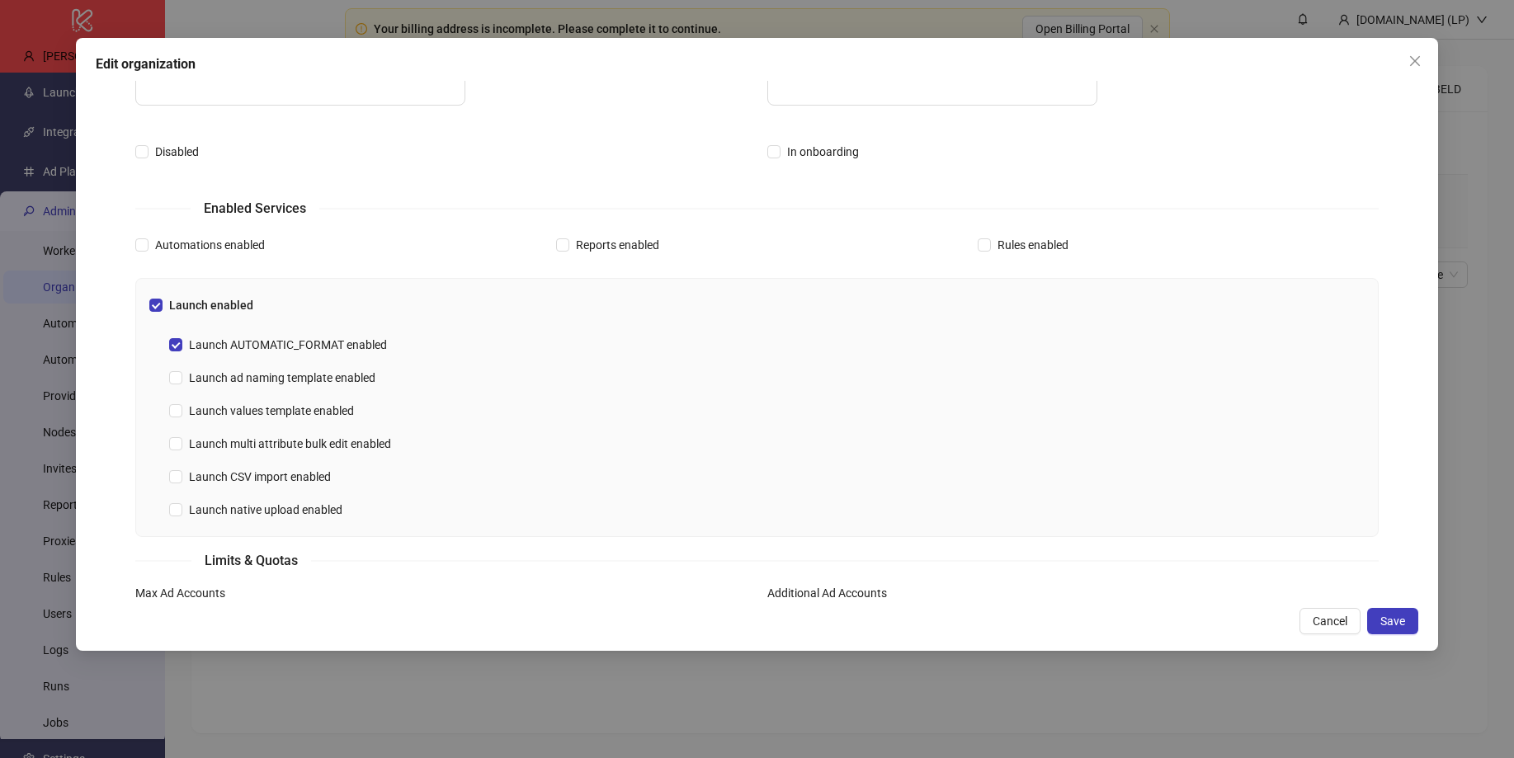
scroll to position [350, 0]
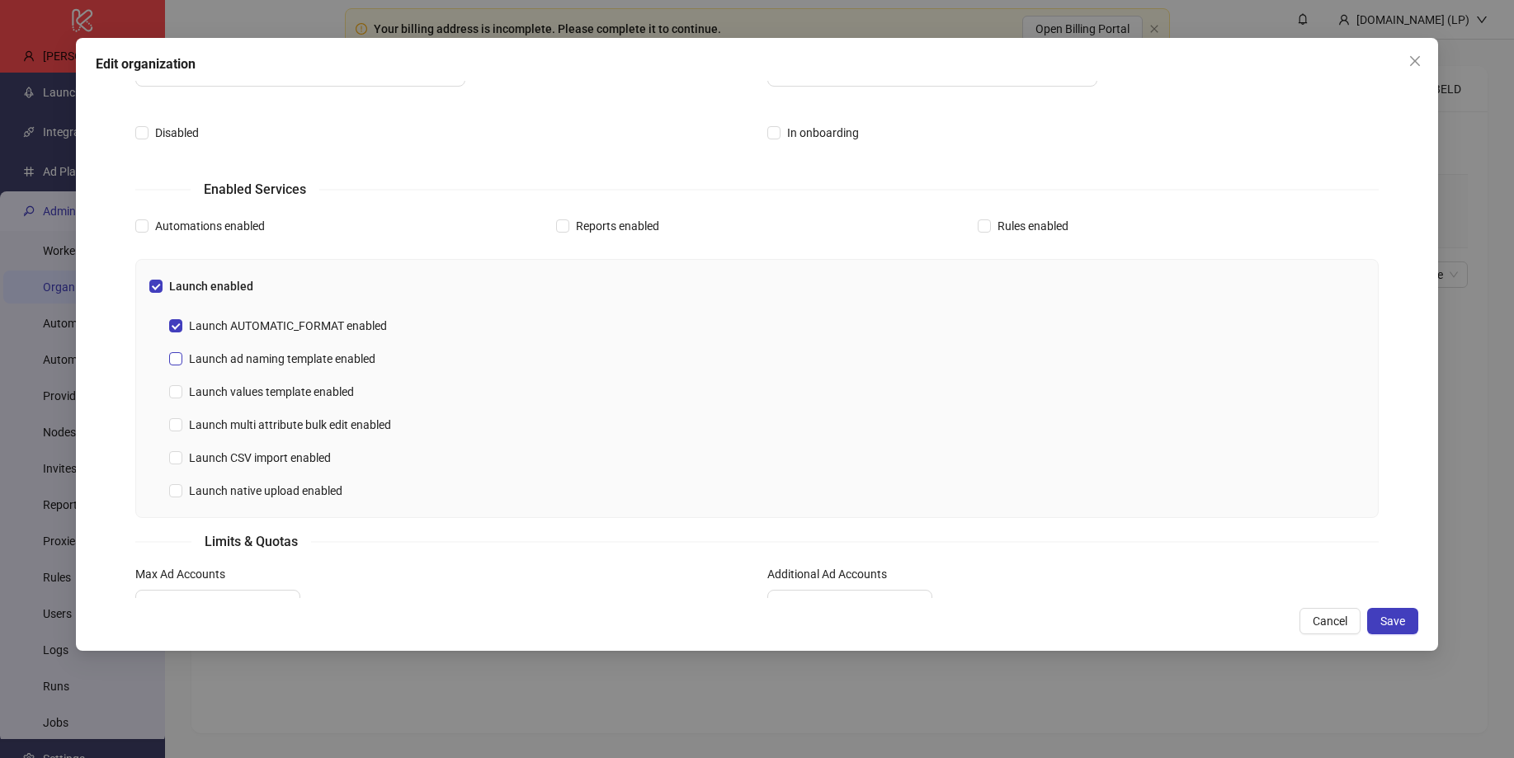
click at [281, 350] on span "Launch ad naming template enabled" at bounding box center [282, 359] width 200 height 18
click at [309, 383] on span "Launch values template enabled" at bounding box center [271, 392] width 178 height 18
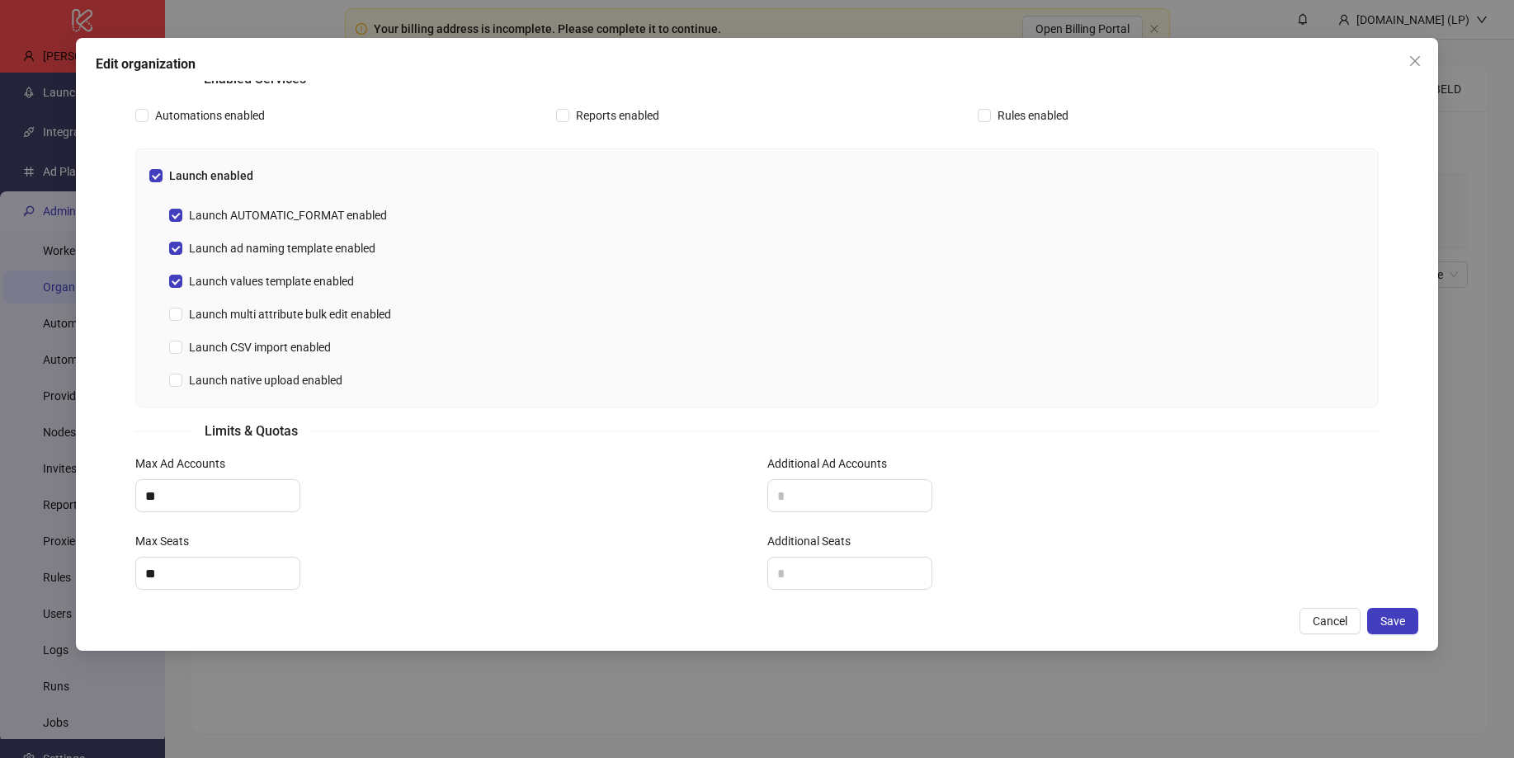
scroll to position [539, 0]
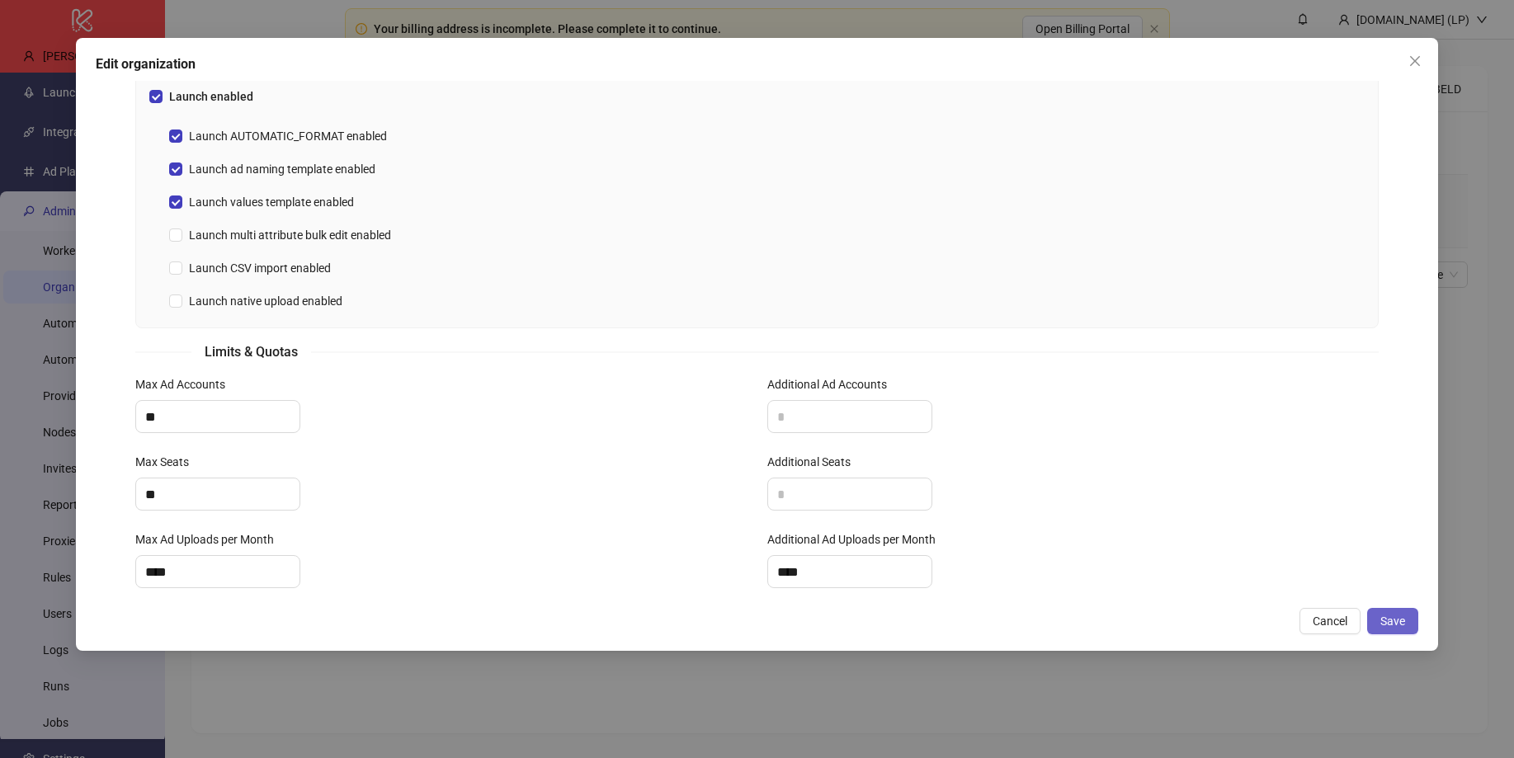
click at [1403, 629] on button "Save" at bounding box center [1392, 621] width 51 height 26
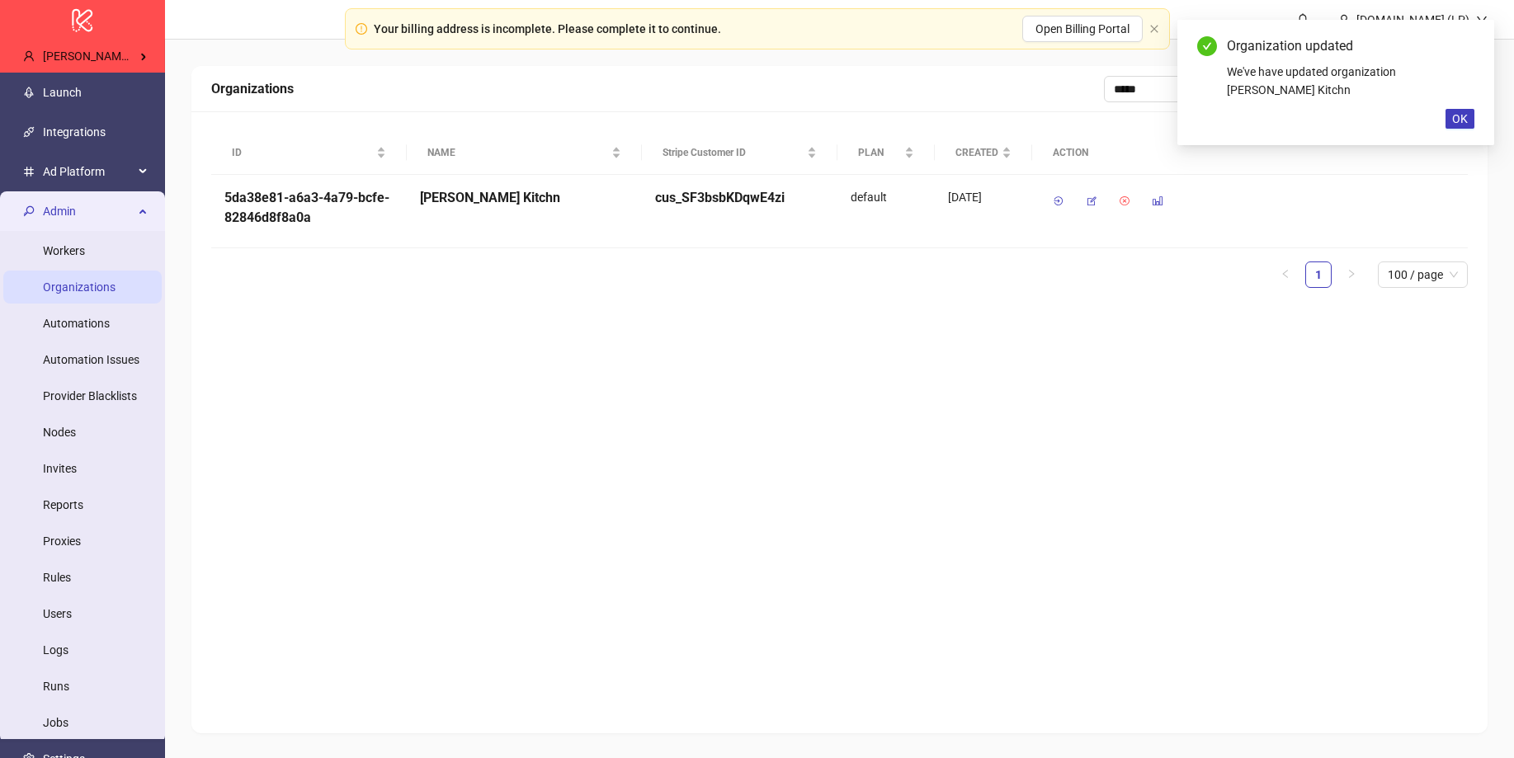
click at [97, 205] on span "Admin" at bounding box center [88, 211] width 91 height 33
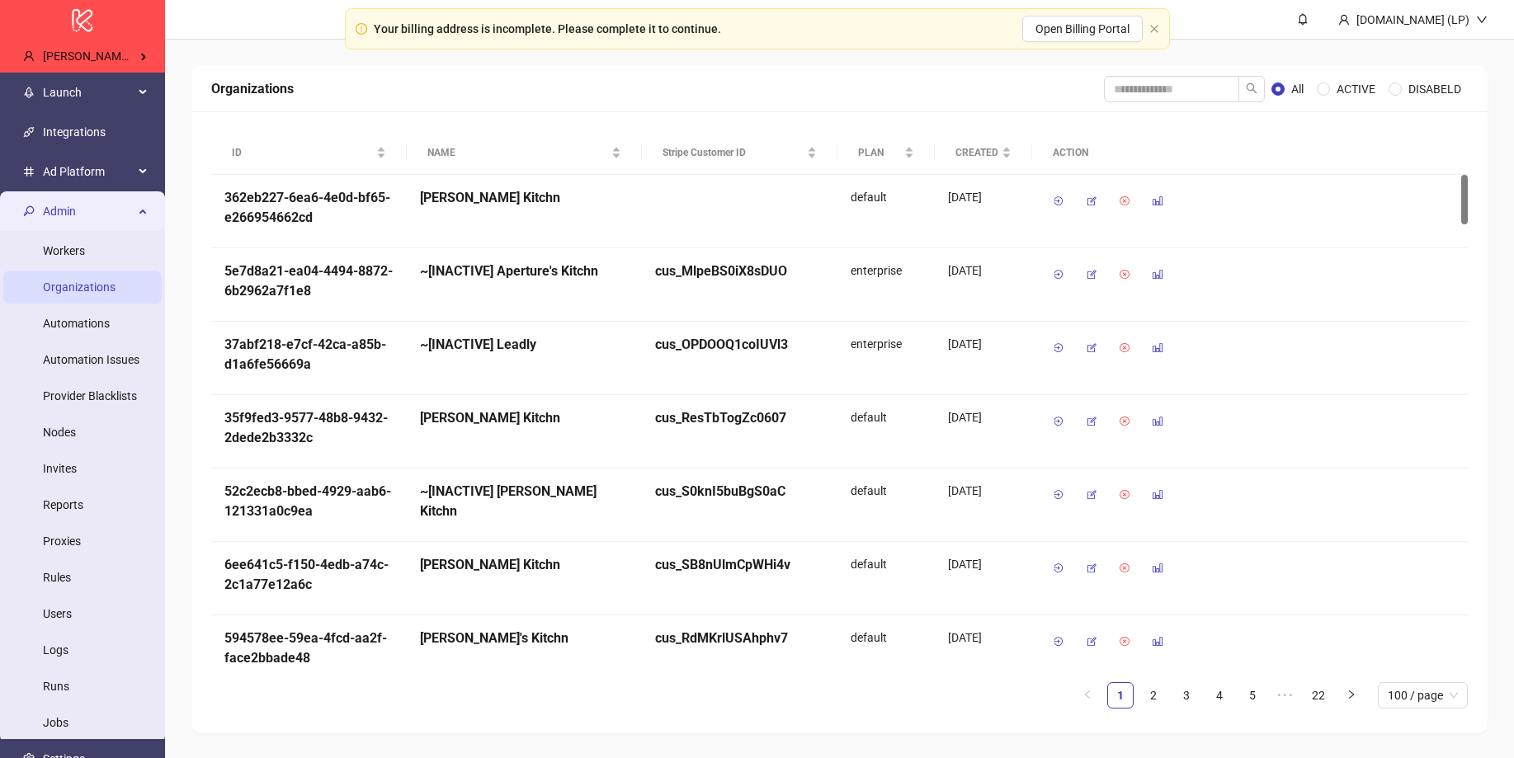
click at [73, 215] on span "Admin" at bounding box center [88, 211] width 91 height 33
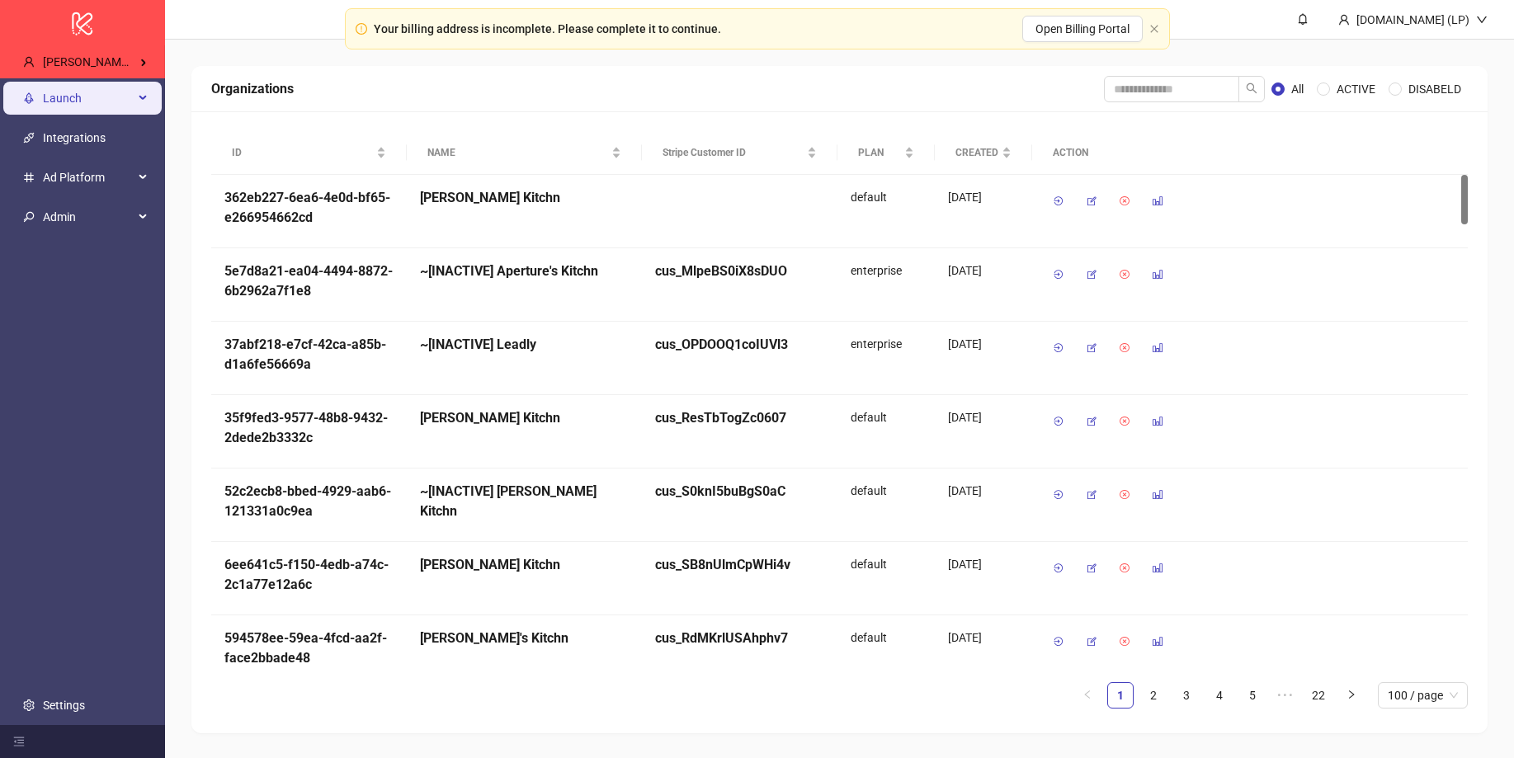
click at [68, 109] on span "Launch" at bounding box center [88, 98] width 91 height 33
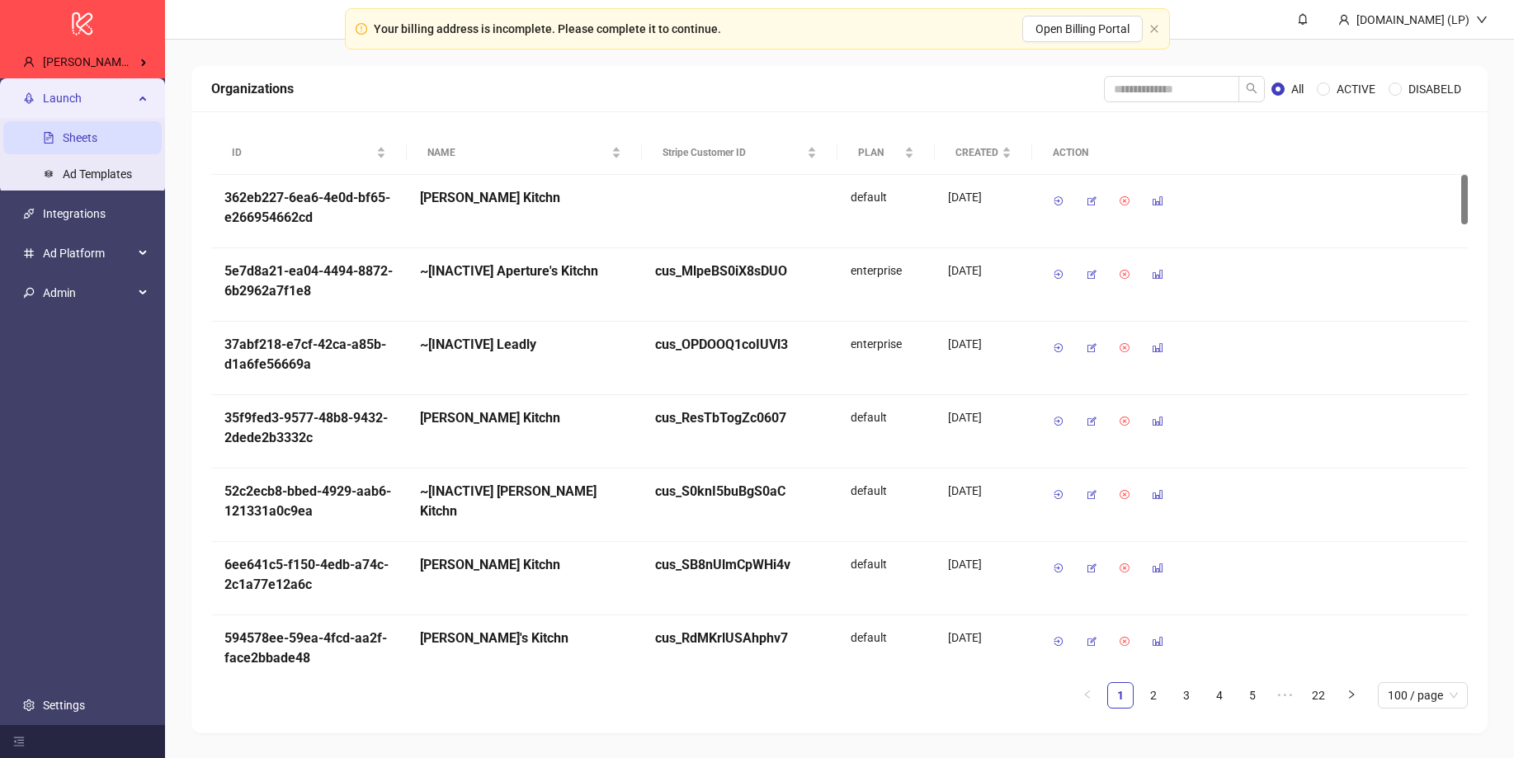
click at [64, 132] on link "Sheets" at bounding box center [80, 138] width 35 height 13
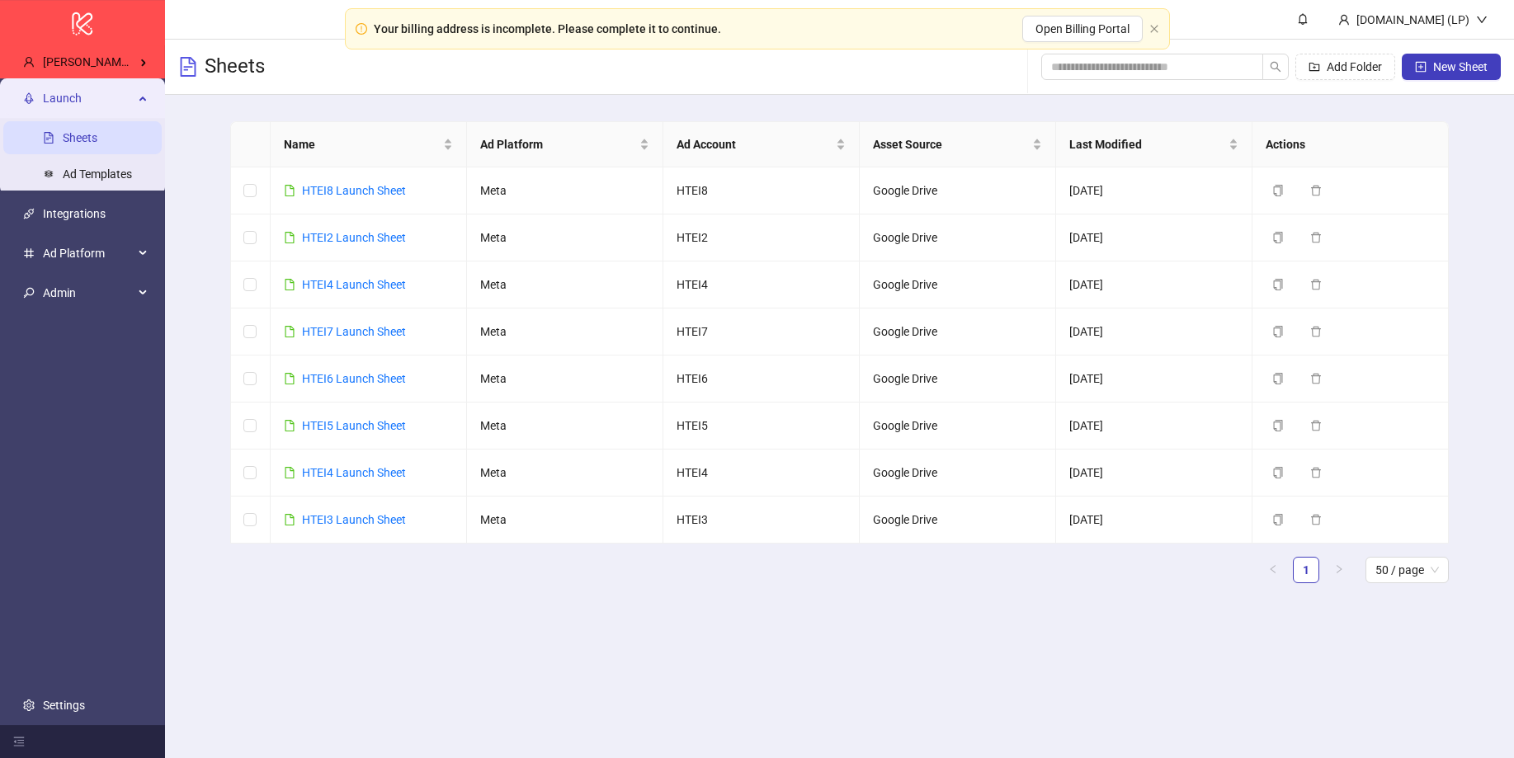
click at [125, 95] on span "Launch" at bounding box center [88, 98] width 91 height 33
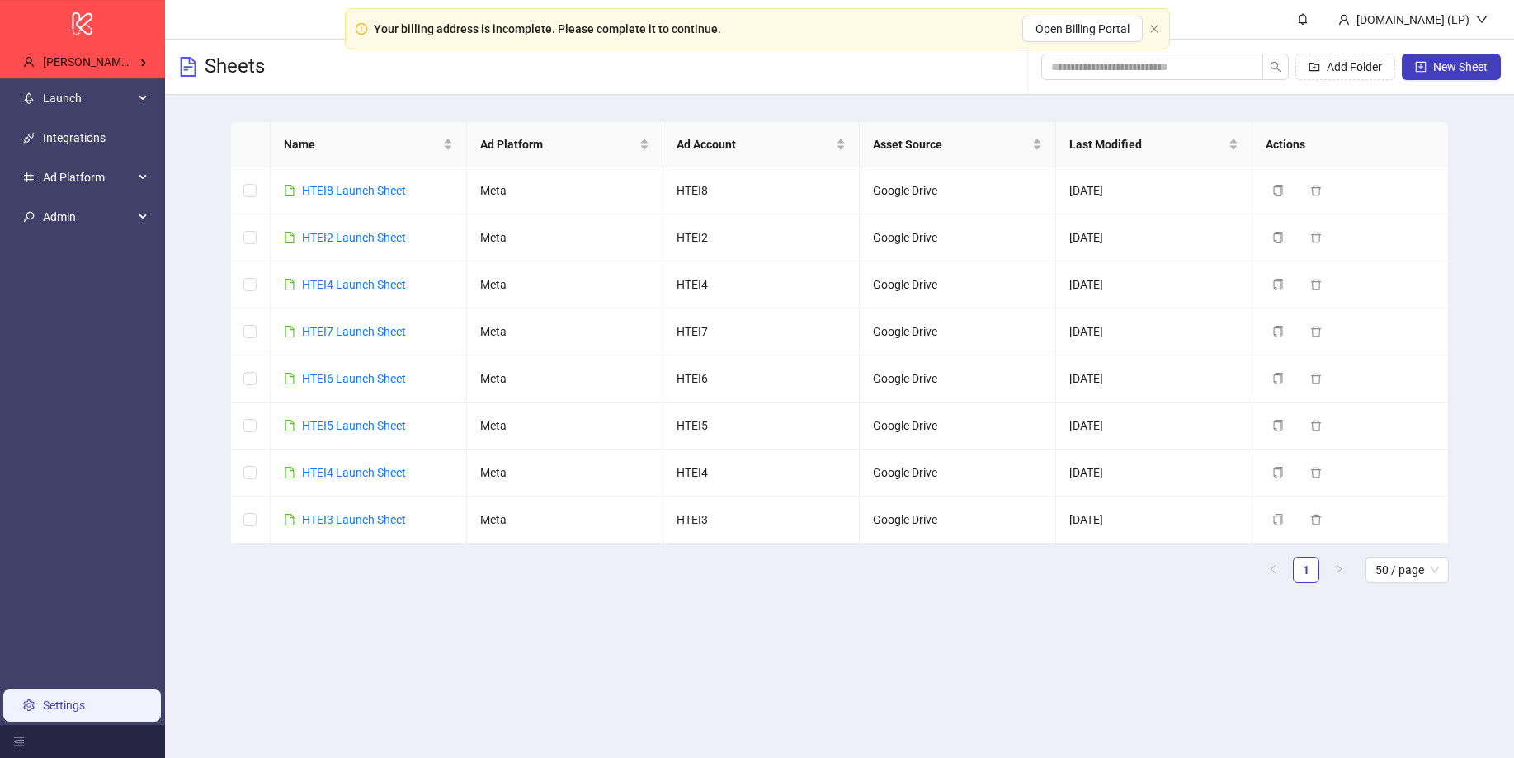
click at [55, 711] on link "Settings" at bounding box center [64, 705] width 42 height 13
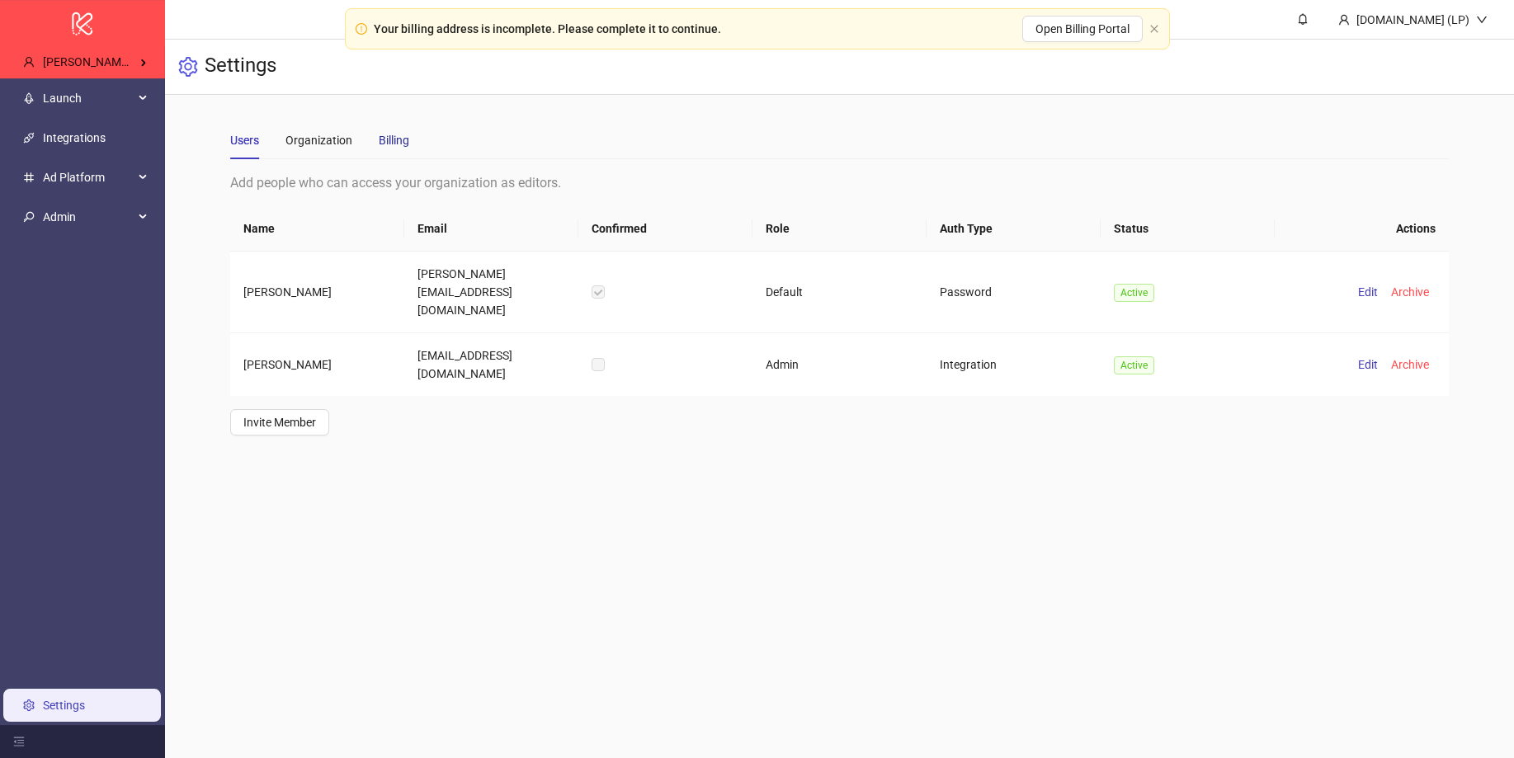
click at [384, 141] on div "Billing" at bounding box center [394, 140] width 31 height 18
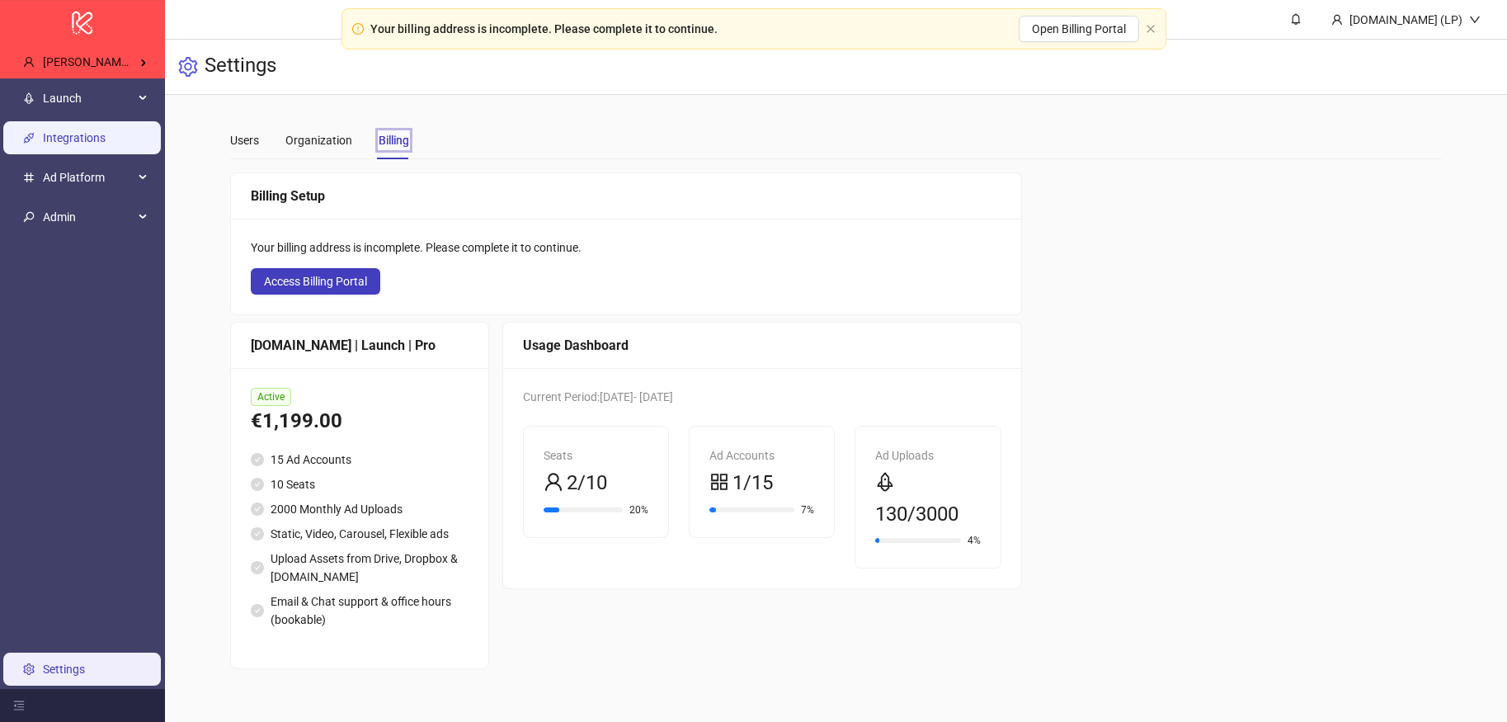
click at [77, 134] on link "Integrations" at bounding box center [74, 137] width 63 height 13
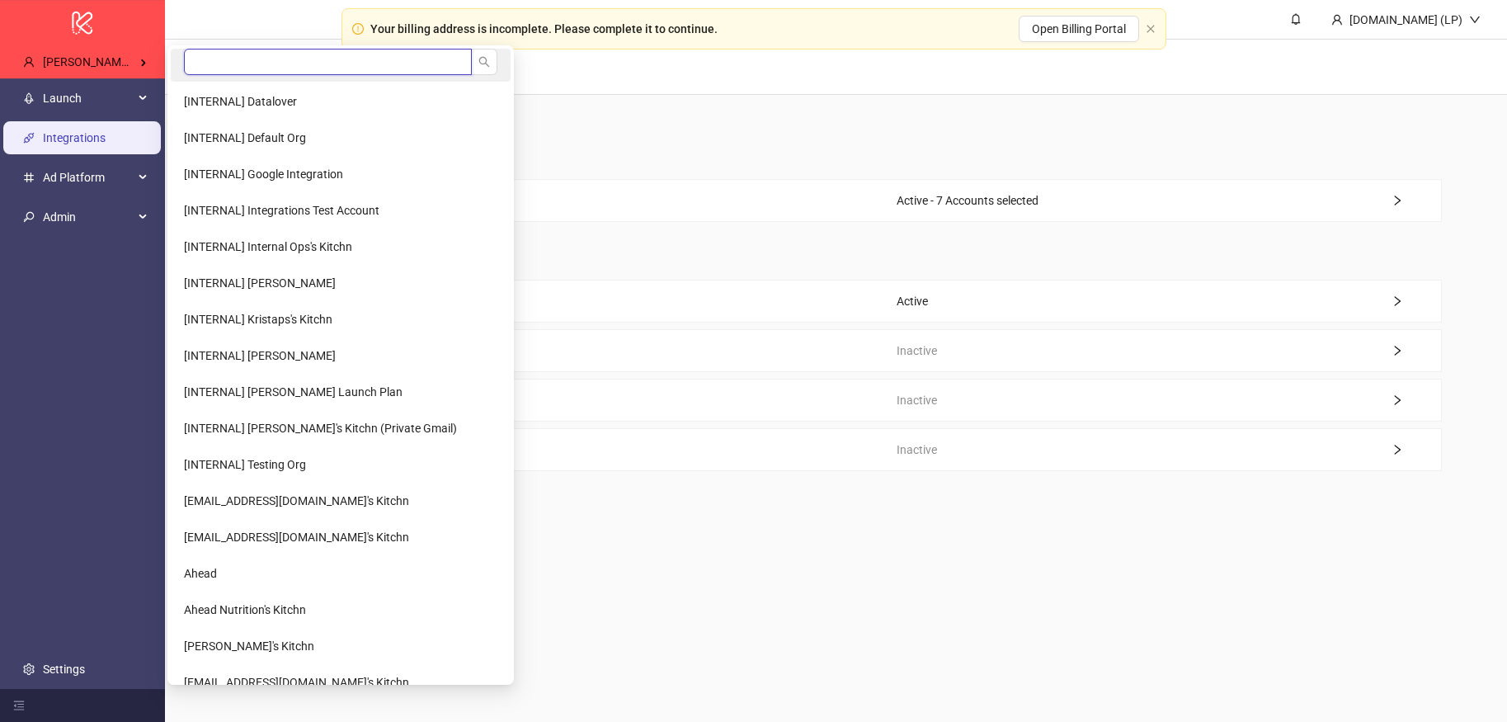
click at [214, 65] on input "search" at bounding box center [328, 62] width 288 height 26
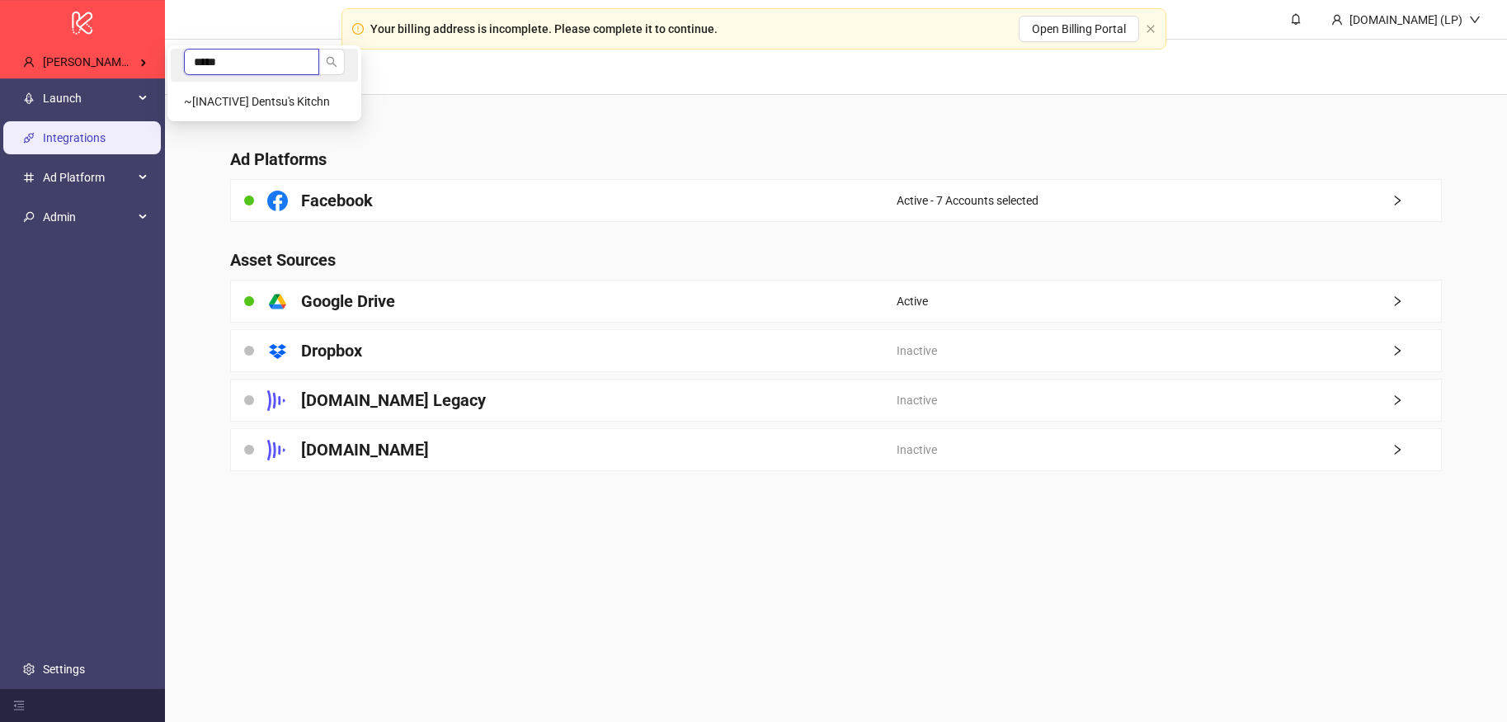
click at [234, 59] on input "*****" at bounding box center [251, 62] width 135 height 26
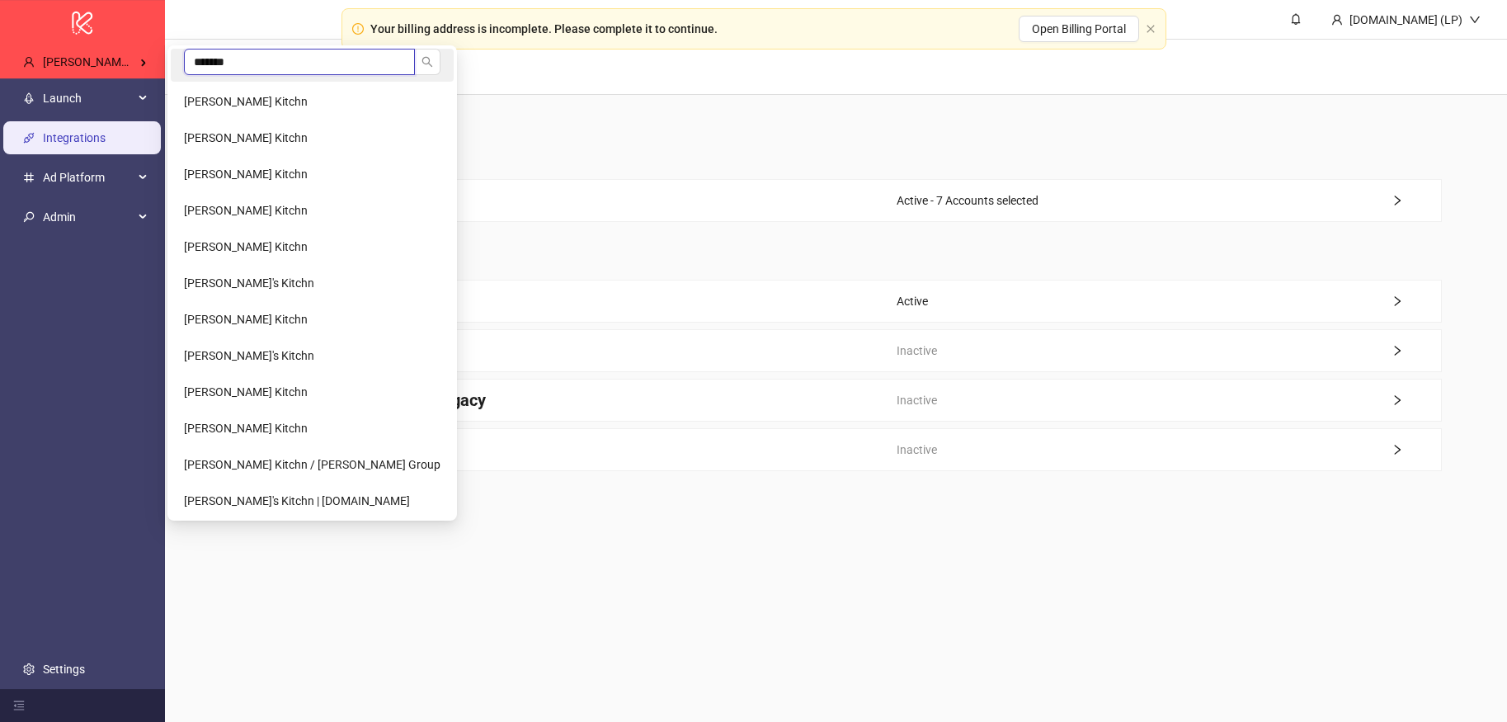
click at [274, 64] on input "*******" at bounding box center [299, 62] width 231 height 26
type input "***"
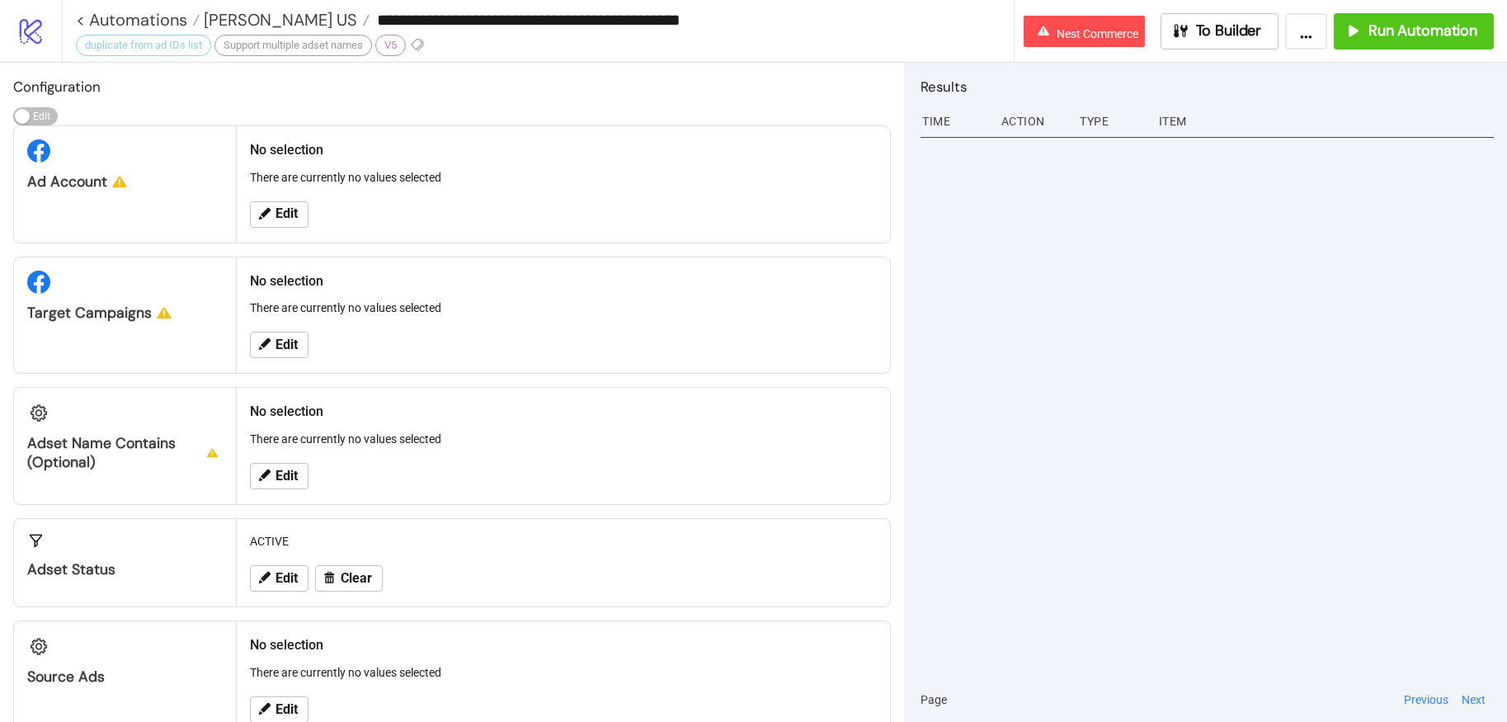
scroll to position [43, 0]
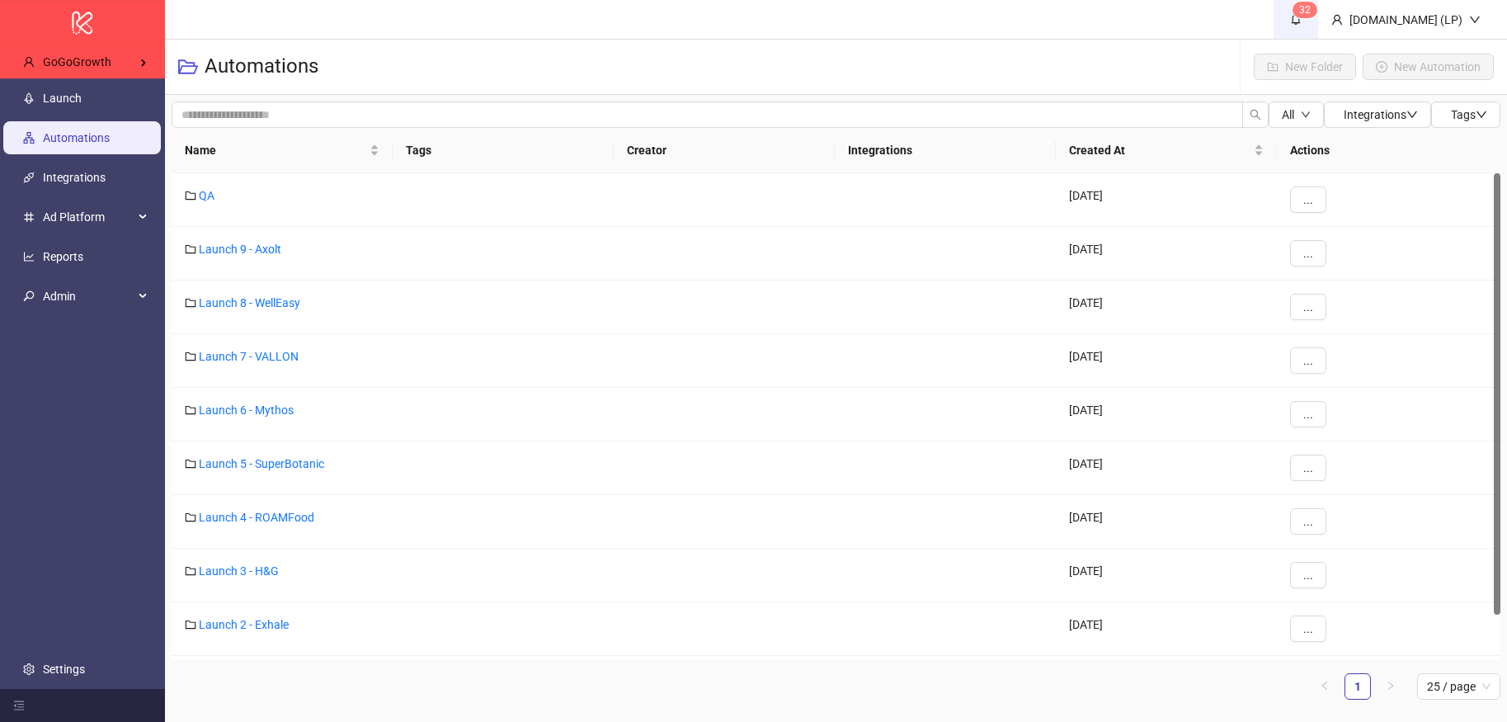
click at [1305, 5] on span "3" at bounding box center [1302, 10] width 6 height 12
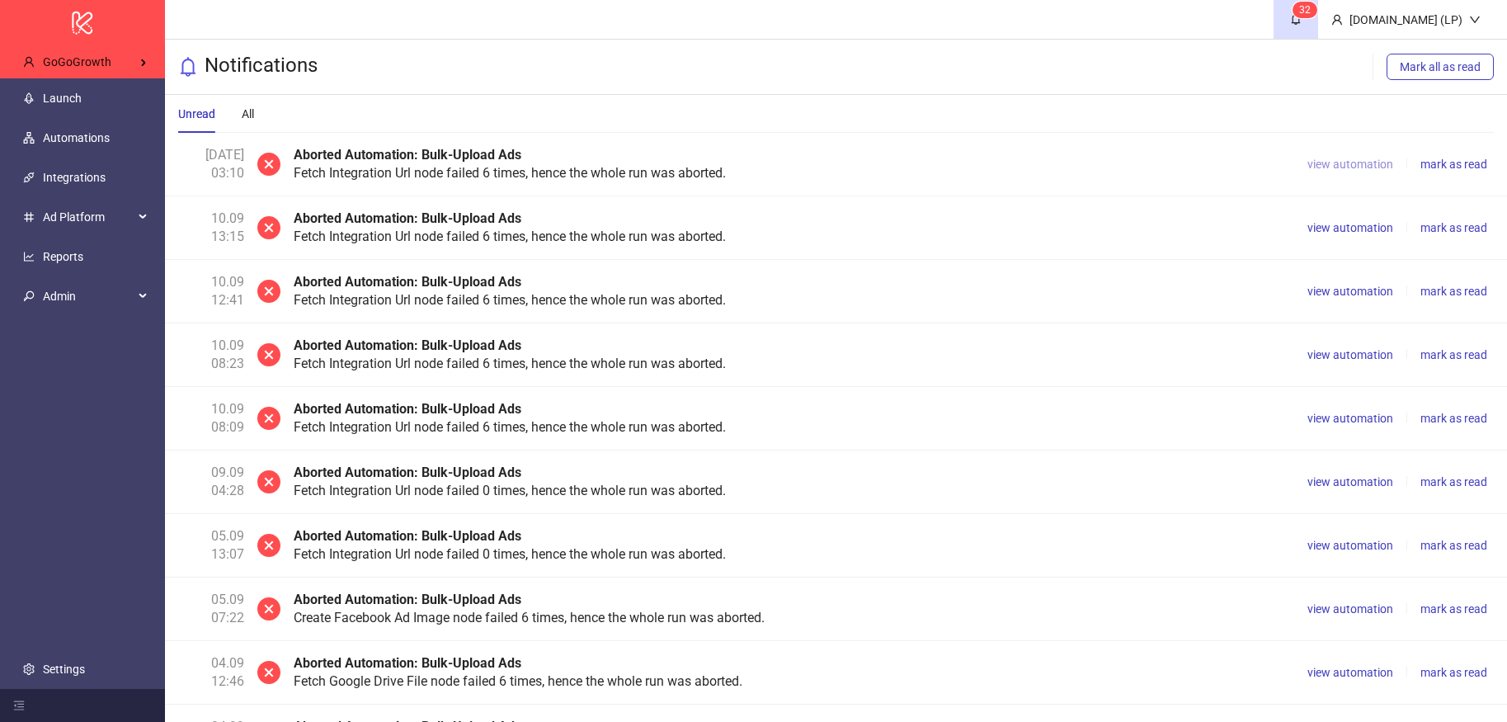
click at [1337, 160] on span "view automation" at bounding box center [1350, 164] width 86 height 13
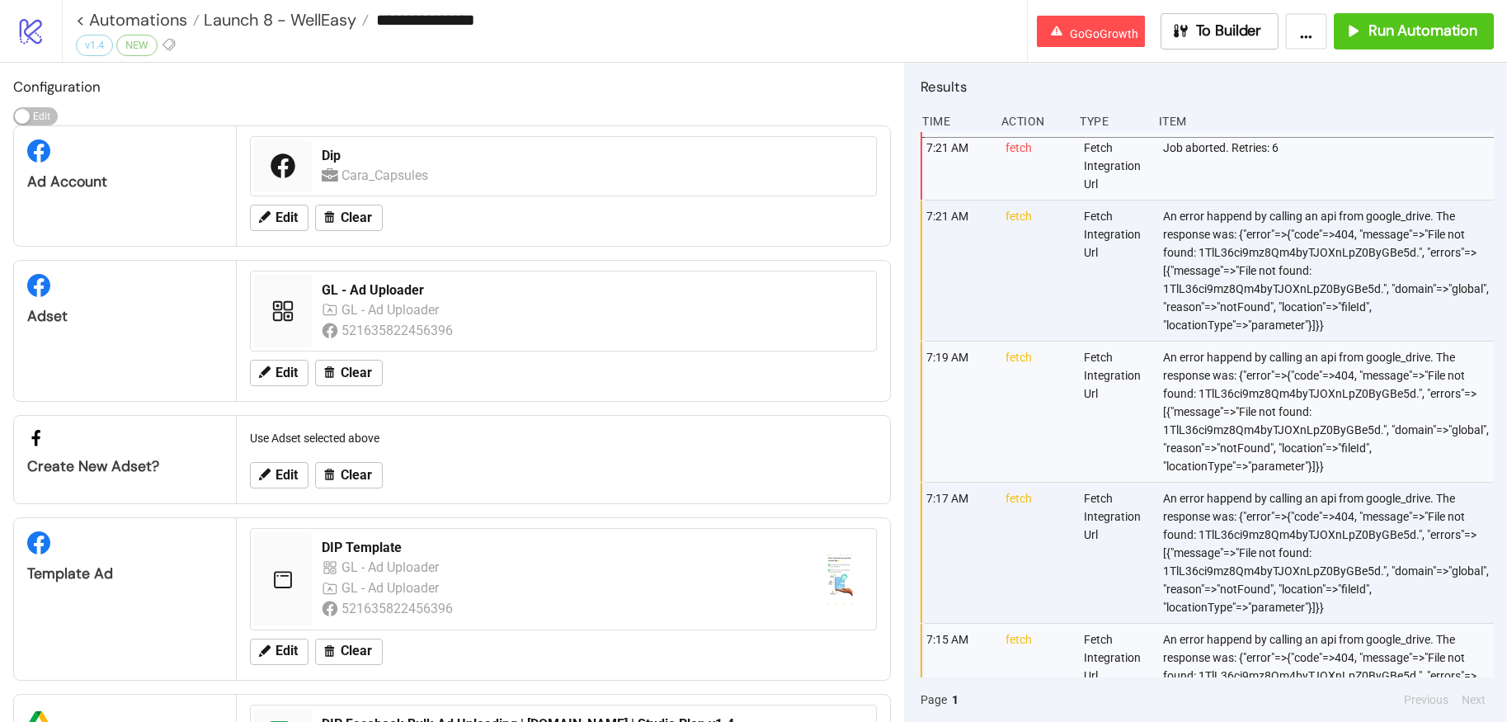
scroll to position [120, 0]
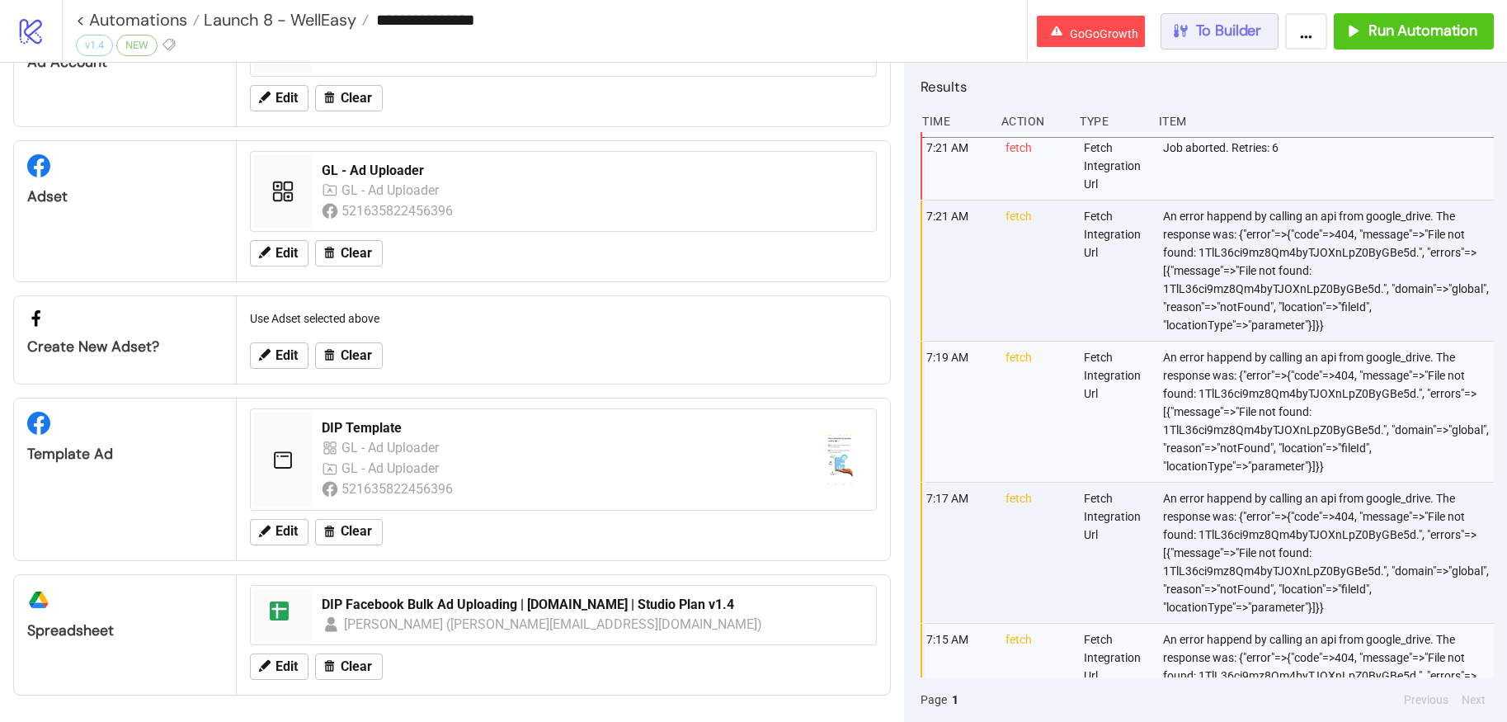
click at [1221, 35] on span "To Builder" at bounding box center [1229, 30] width 66 height 19
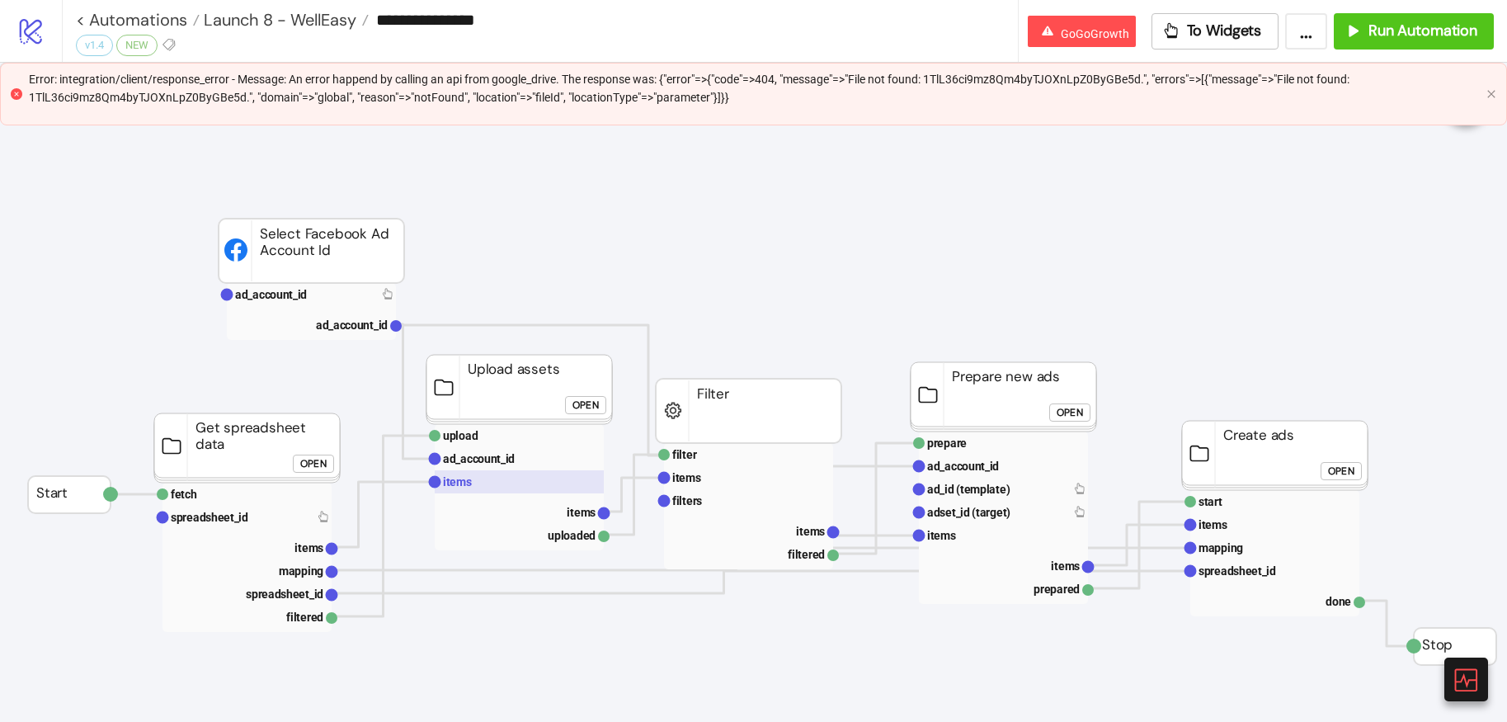
click at [541, 483] on rect at bounding box center [519, 481] width 169 height 23
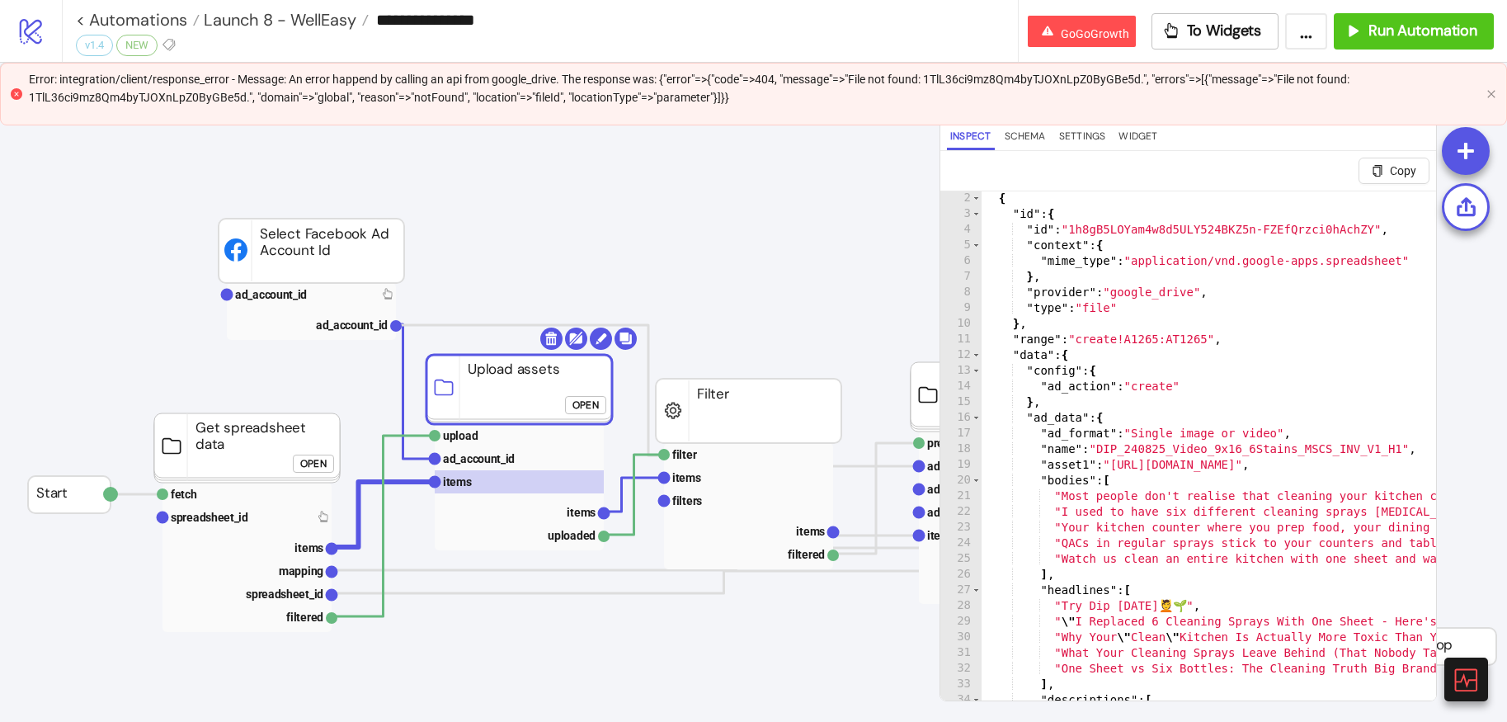
scroll to position [14, 0]
click at [1223, 41] on button "To Widgets" at bounding box center [1216, 31] width 128 height 36
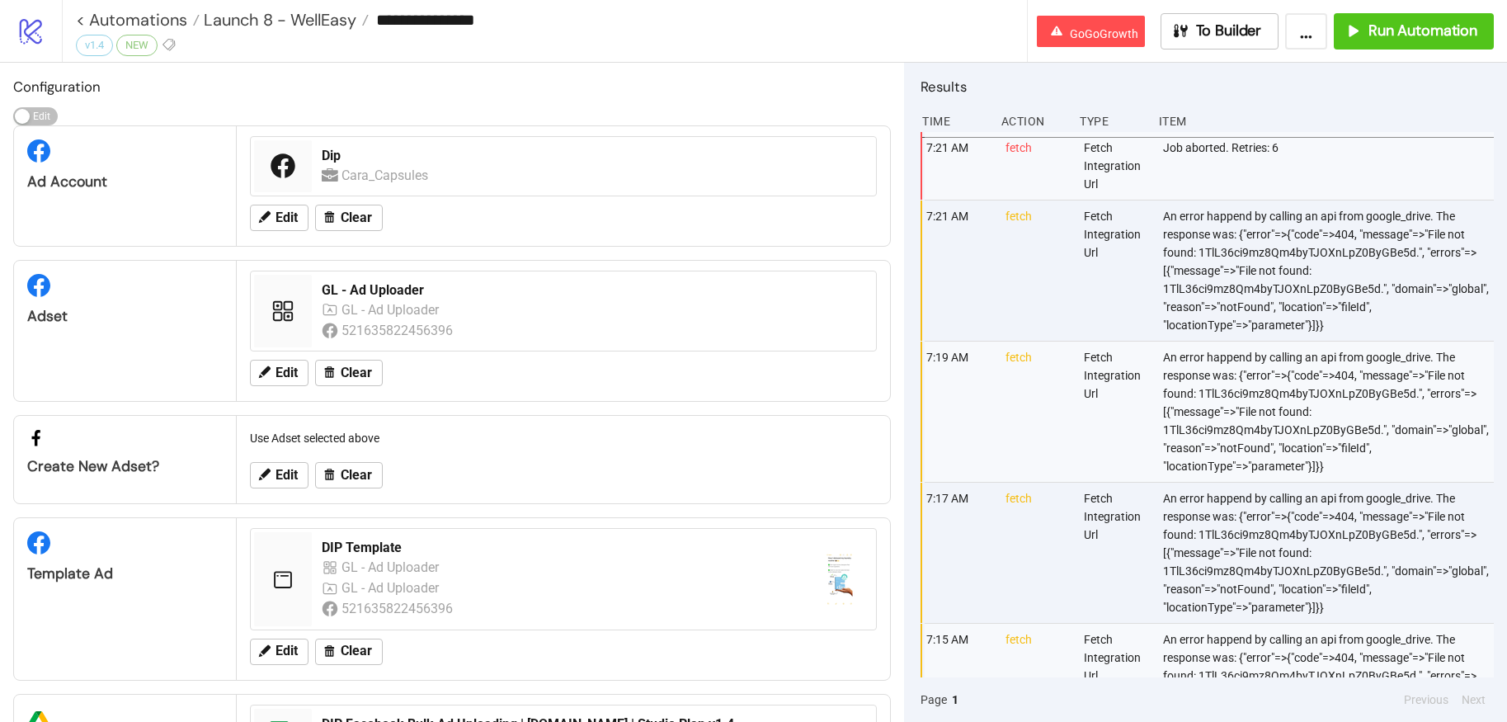
click at [1237, 236] on div "An error happend by calling an api from google_drive. The response was: {"error…" at bounding box center [1329, 270] width 337 height 140
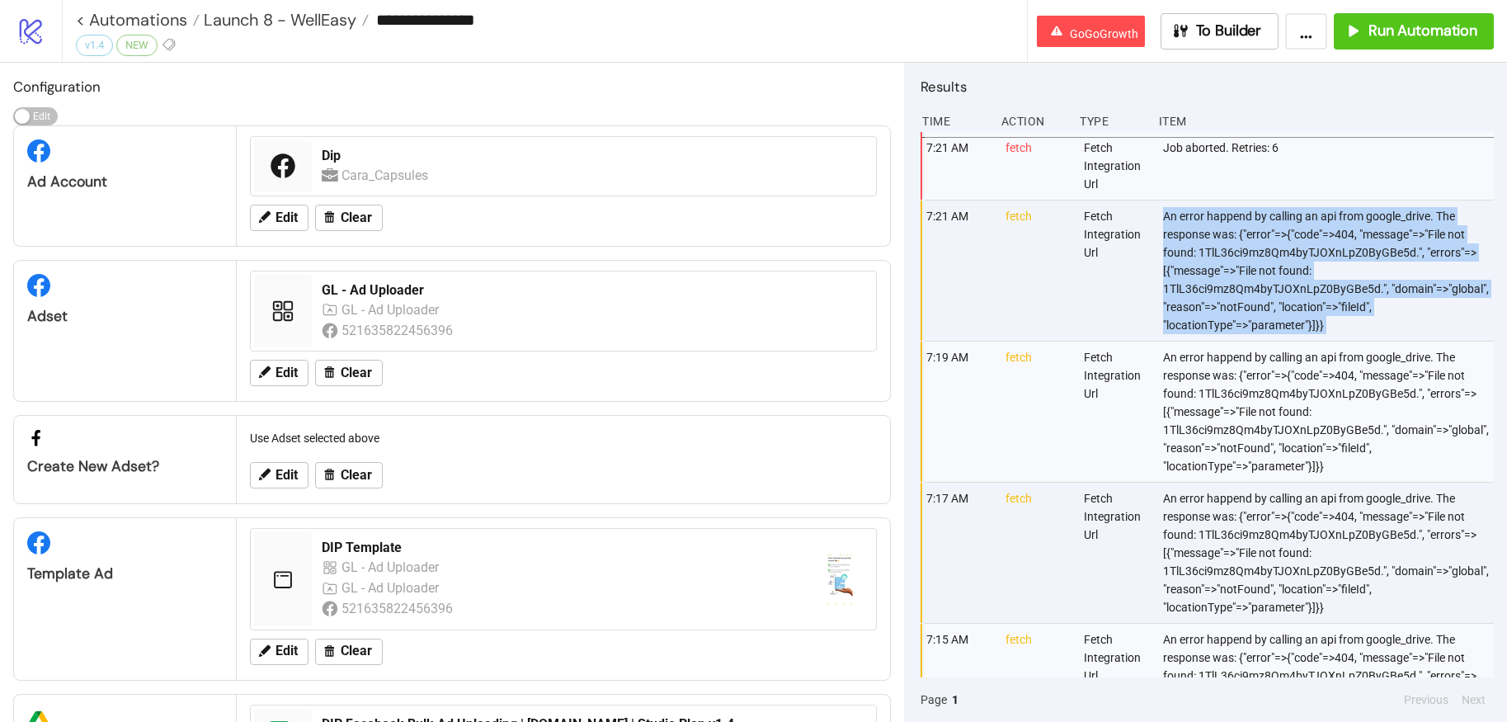
click at [1237, 236] on div "An error happend by calling an api from google_drive. The response was: {"error…" at bounding box center [1329, 270] width 337 height 140
copy div "An error happend by calling an api from google_drive. The response was: {"error…"
